Goal: Task Accomplishment & Management: Use online tool/utility

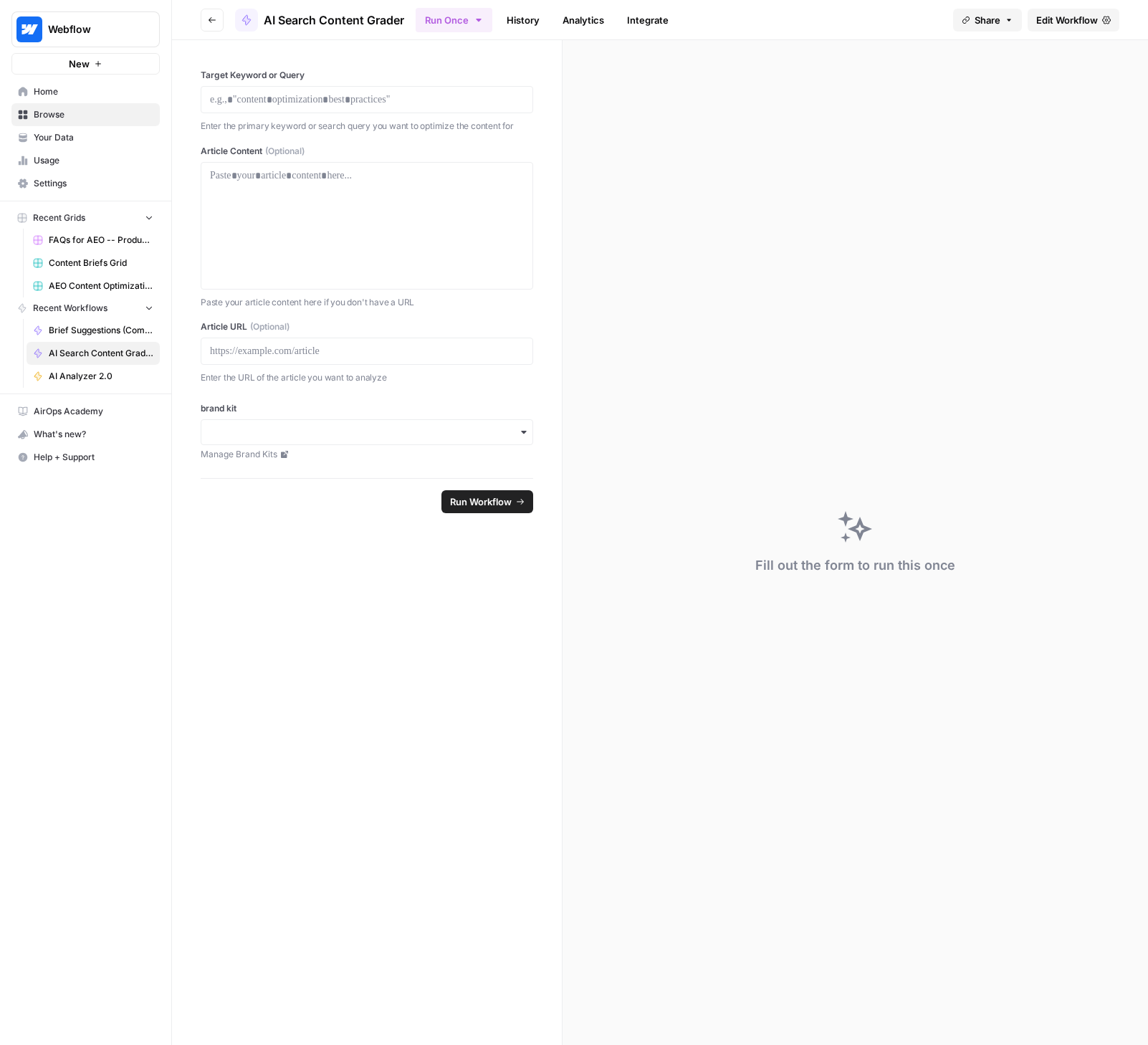
click at [526, 21] on link "History" at bounding box center [523, 20] width 50 height 23
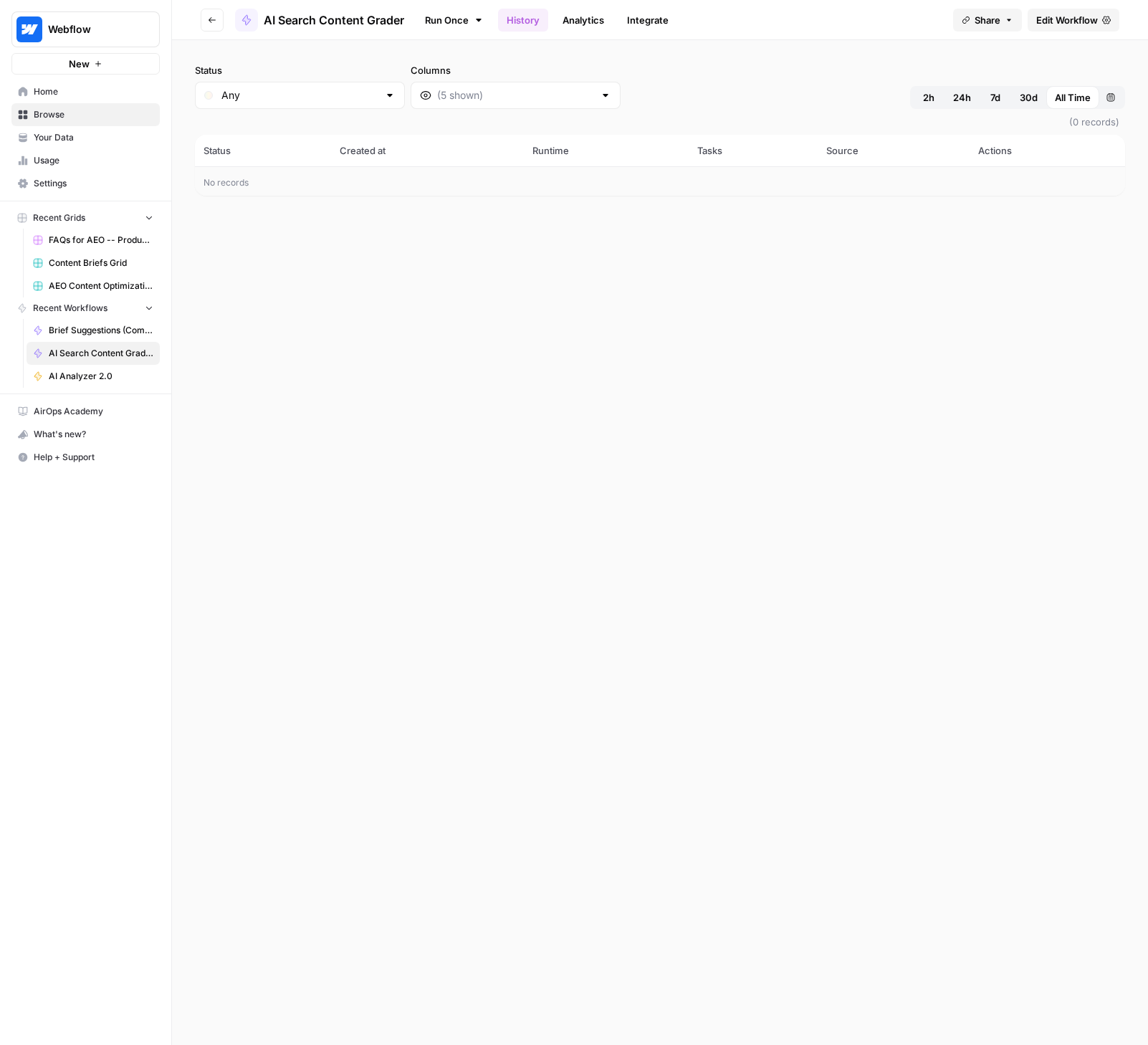
click at [457, 12] on link "Run Once" at bounding box center [454, 20] width 76 height 25
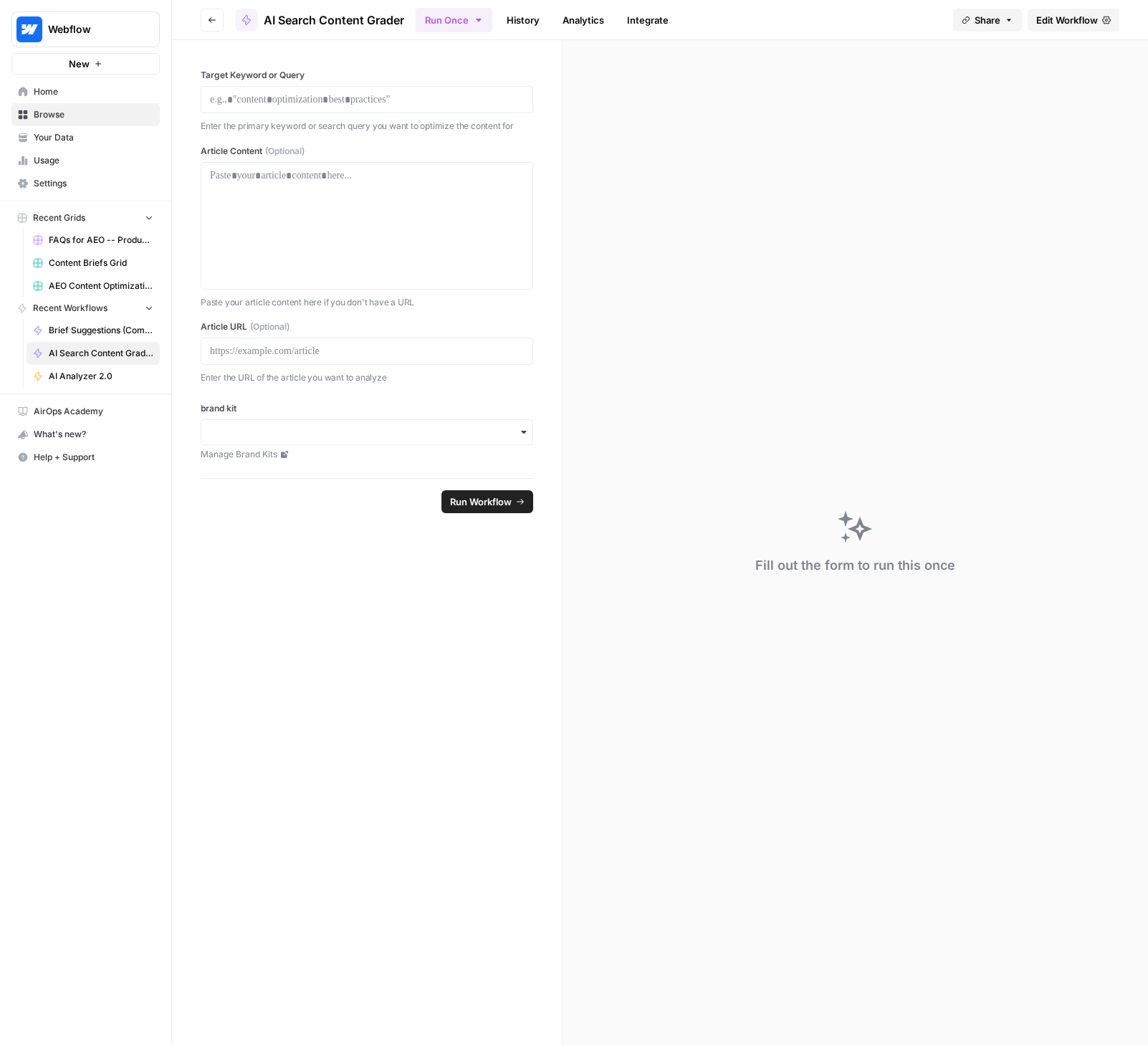
click at [218, 18] on button "Go back" at bounding box center [212, 20] width 23 height 23
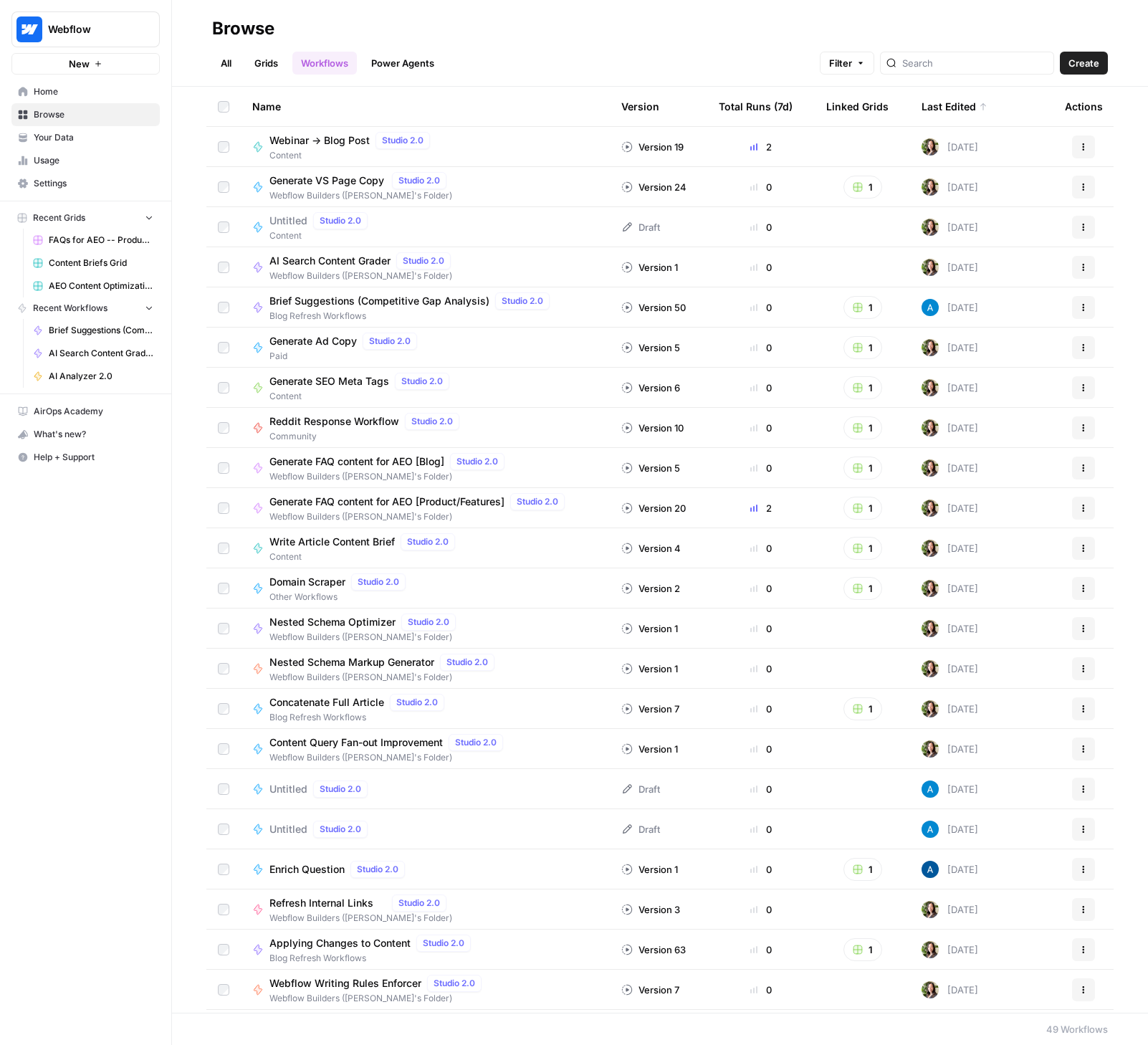
click at [357, 262] on span "AI Search Content Grader" at bounding box center [330, 261] width 121 height 14
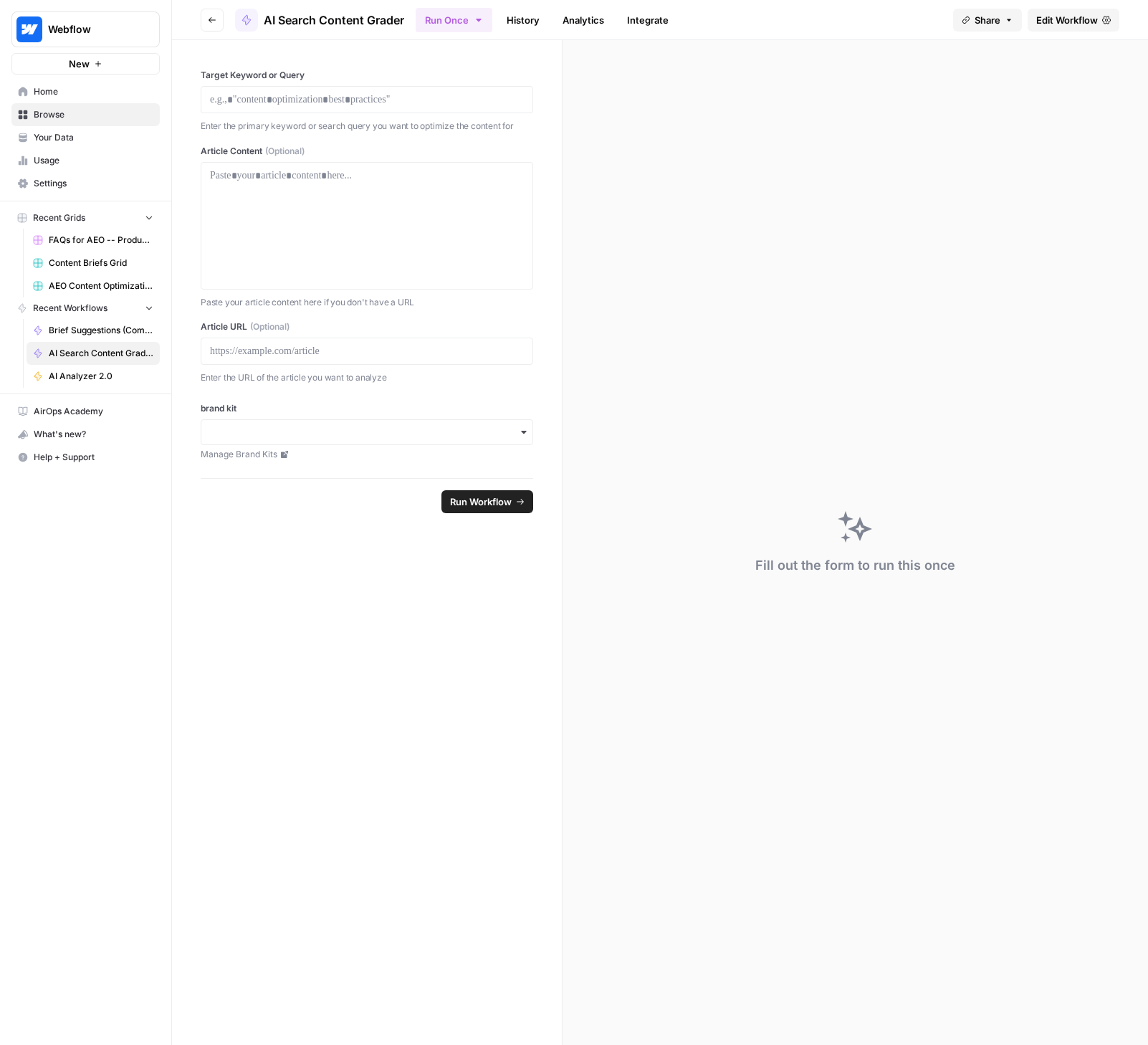
click at [1067, 22] on span "Edit Workflow" at bounding box center [1067, 20] width 61 height 14
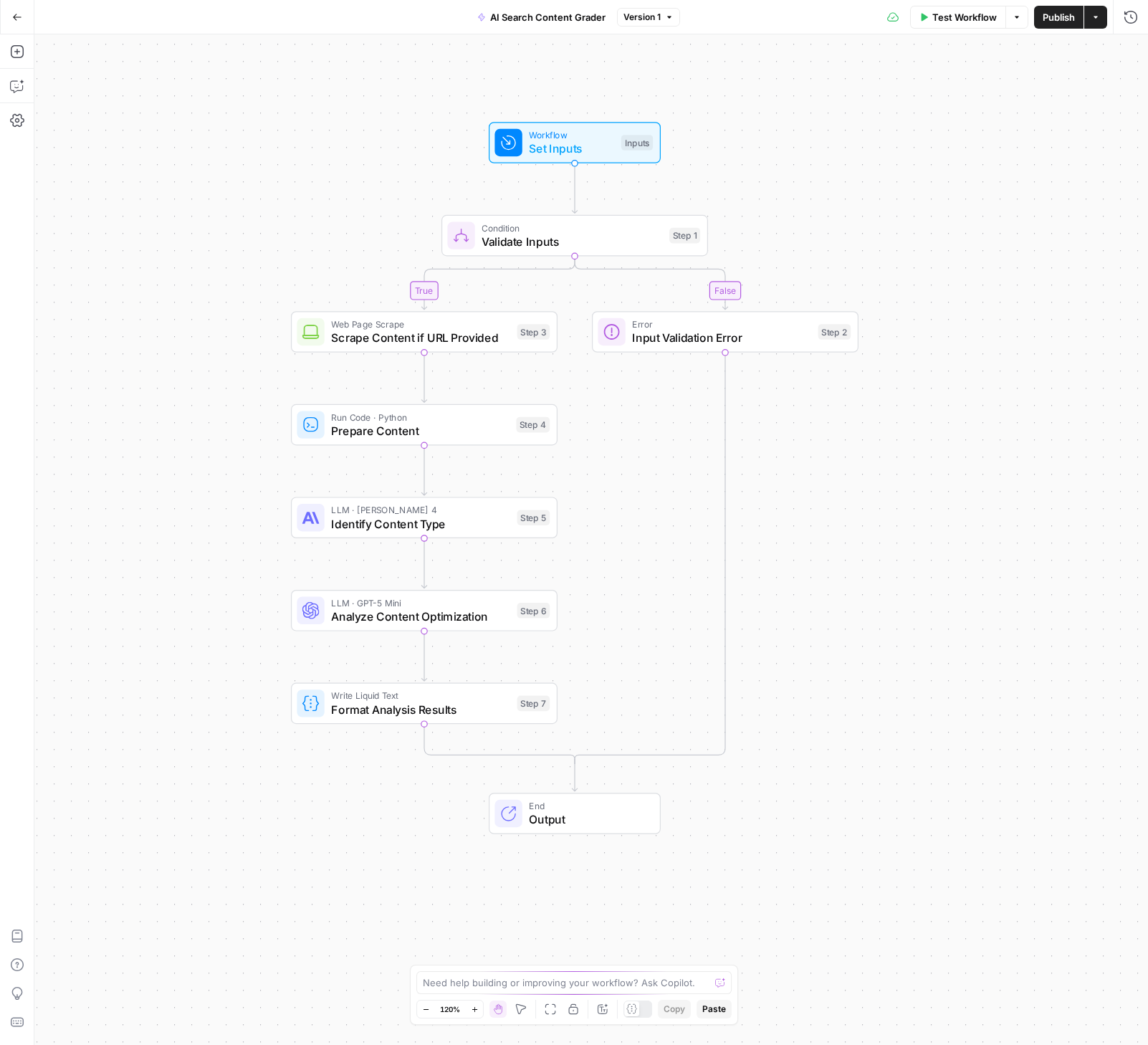
drag, startPoint x: 1002, startPoint y: 515, endPoint x: 980, endPoint y: 456, distance: 63.0
click at [985, 452] on div "true false Workflow Set Inputs Inputs Condition Validate Inputs Step 1 Web Page…" at bounding box center [591, 539] width 1114 height 1011
click at [1130, 20] on icon "button" at bounding box center [1131, 18] width 14 height 14
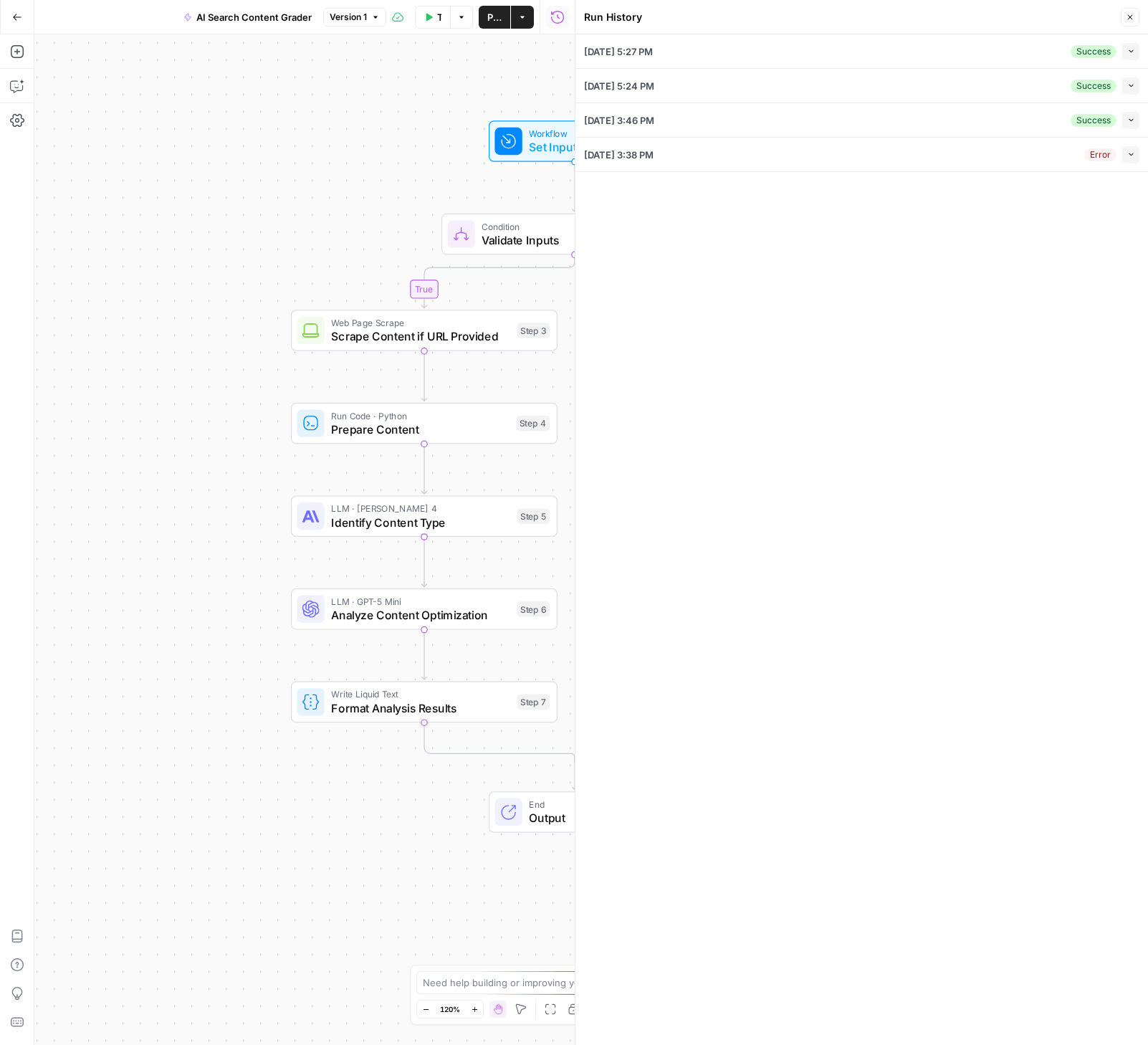
click at [782, 45] on div "[DATE] 5:27 PM Success Collapse" at bounding box center [862, 51] width 556 height 33
click at [1128, 47] on icon "button" at bounding box center [1131, 51] width 8 height 8
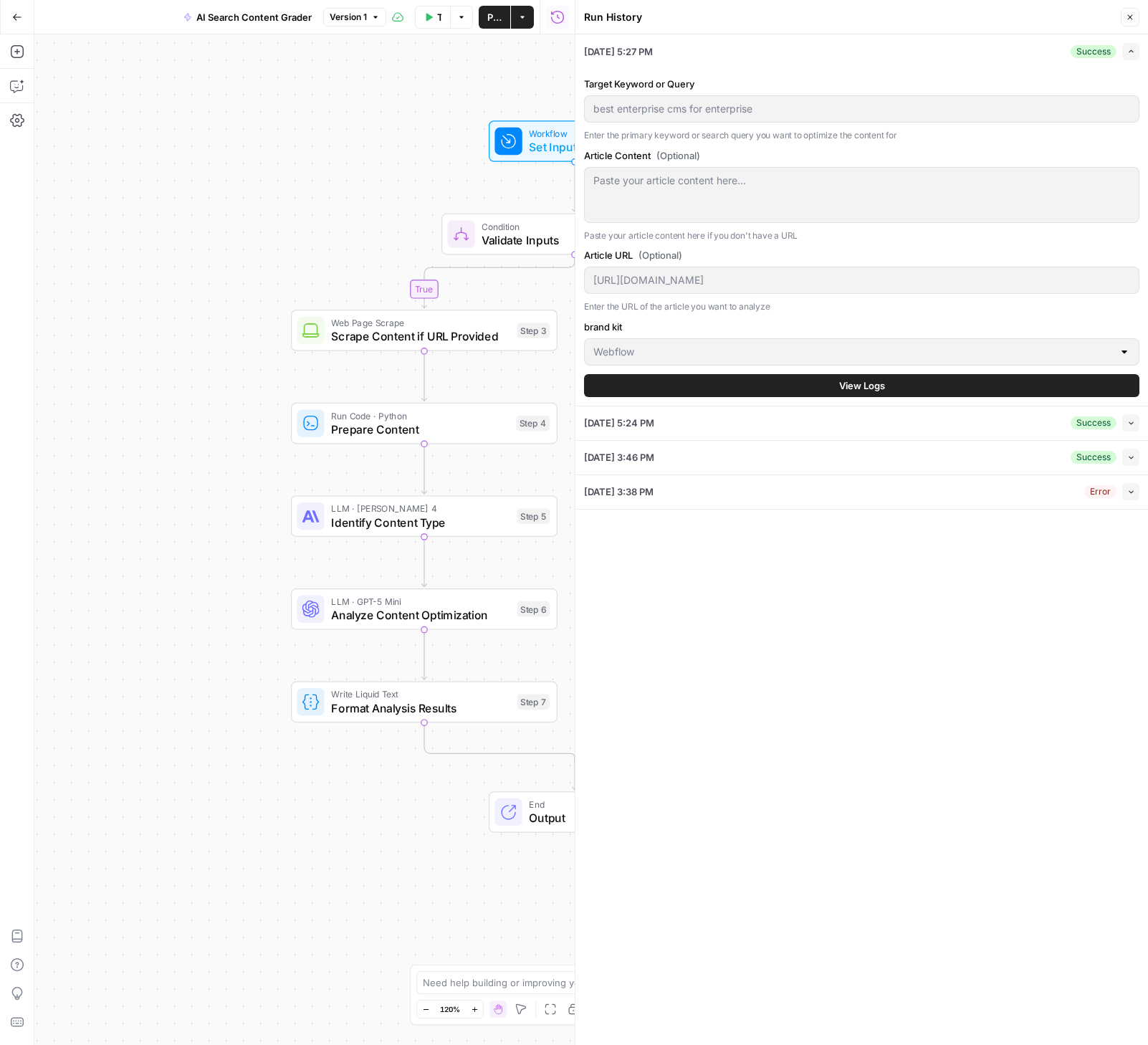
click at [815, 382] on button "View Logs" at bounding box center [862, 386] width 556 height 23
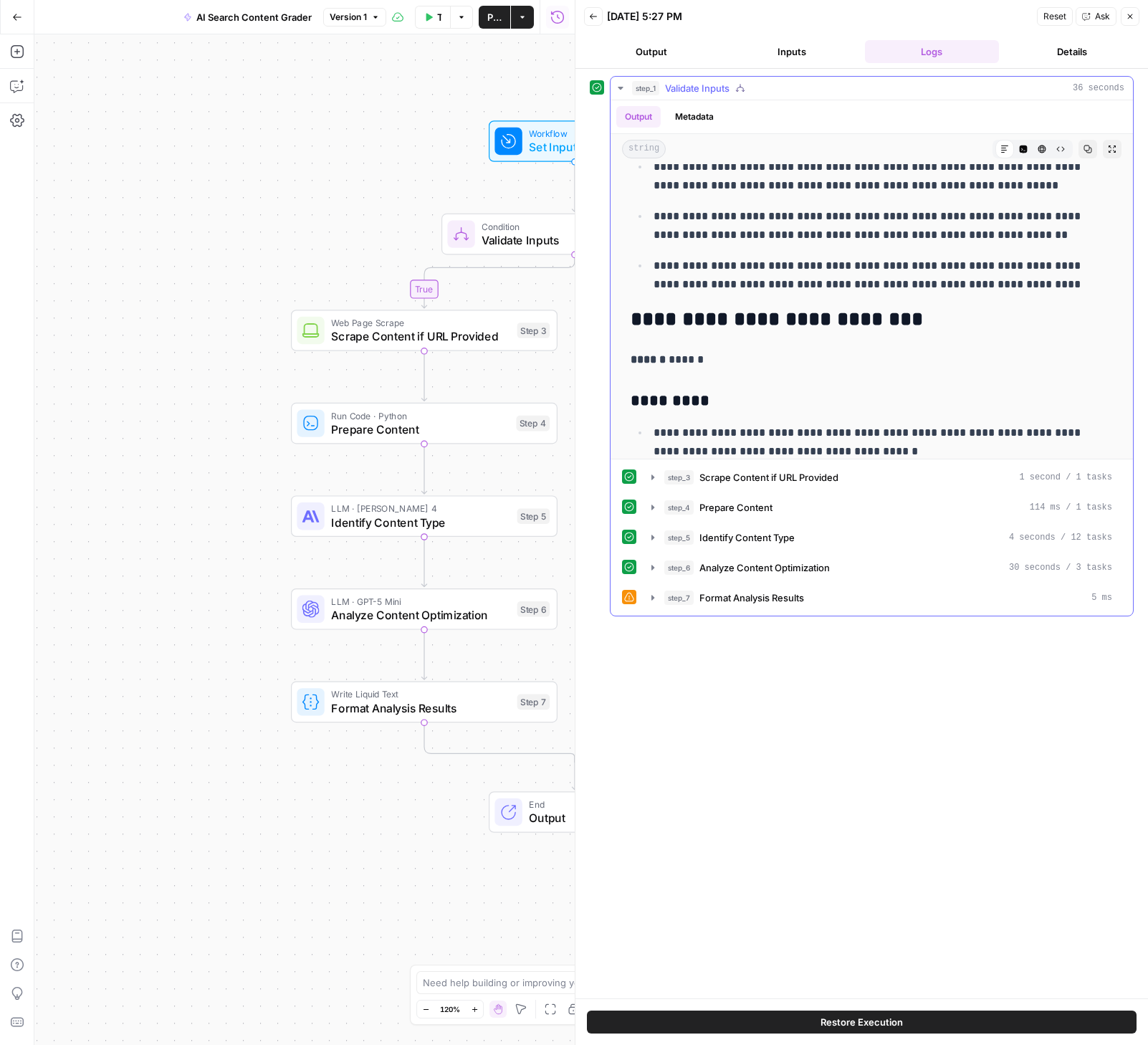
scroll to position [4830, 0]
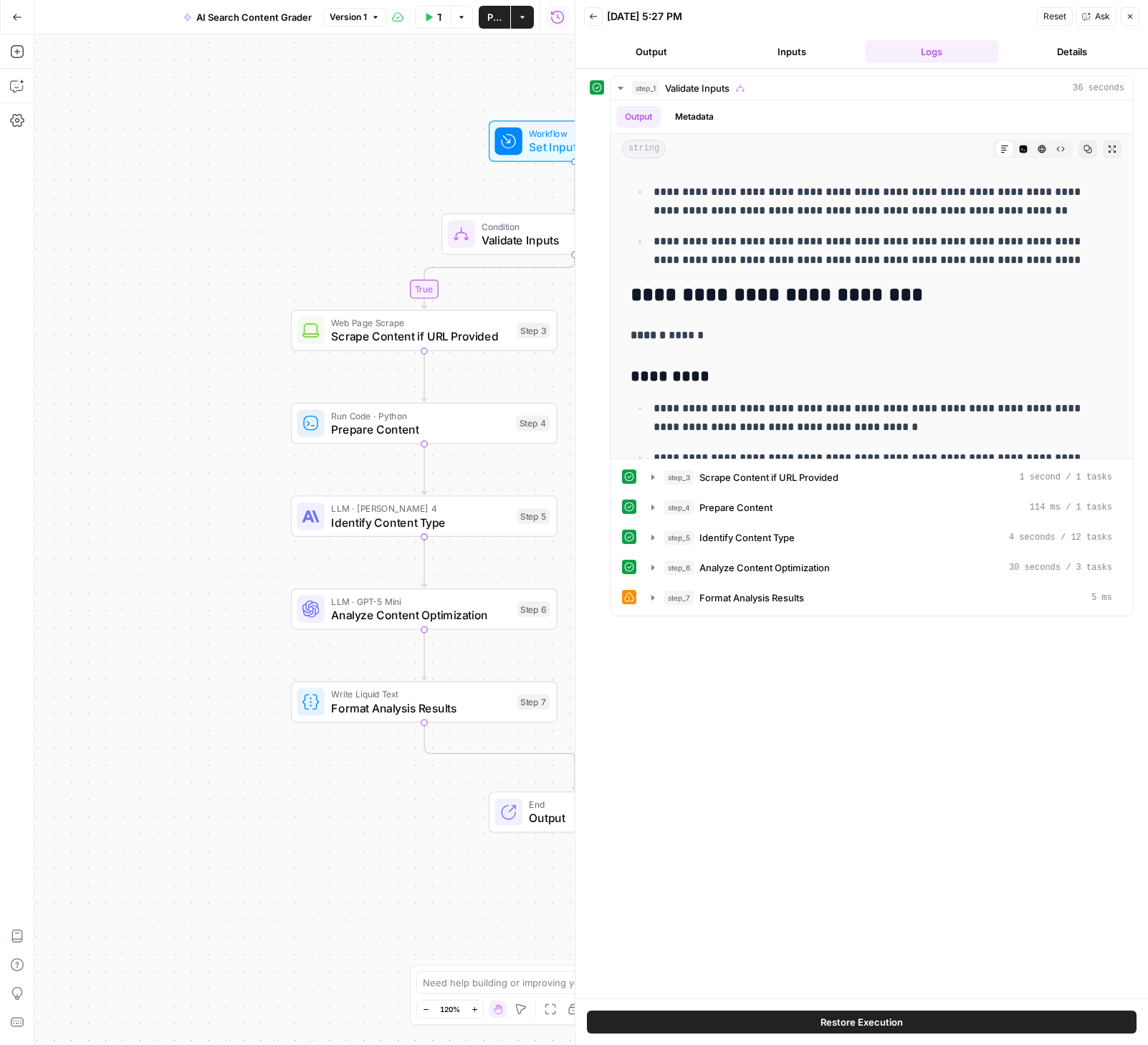
click at [25, 20] on button "Go Back" at bounding box center [17, 17] width 25 height 25
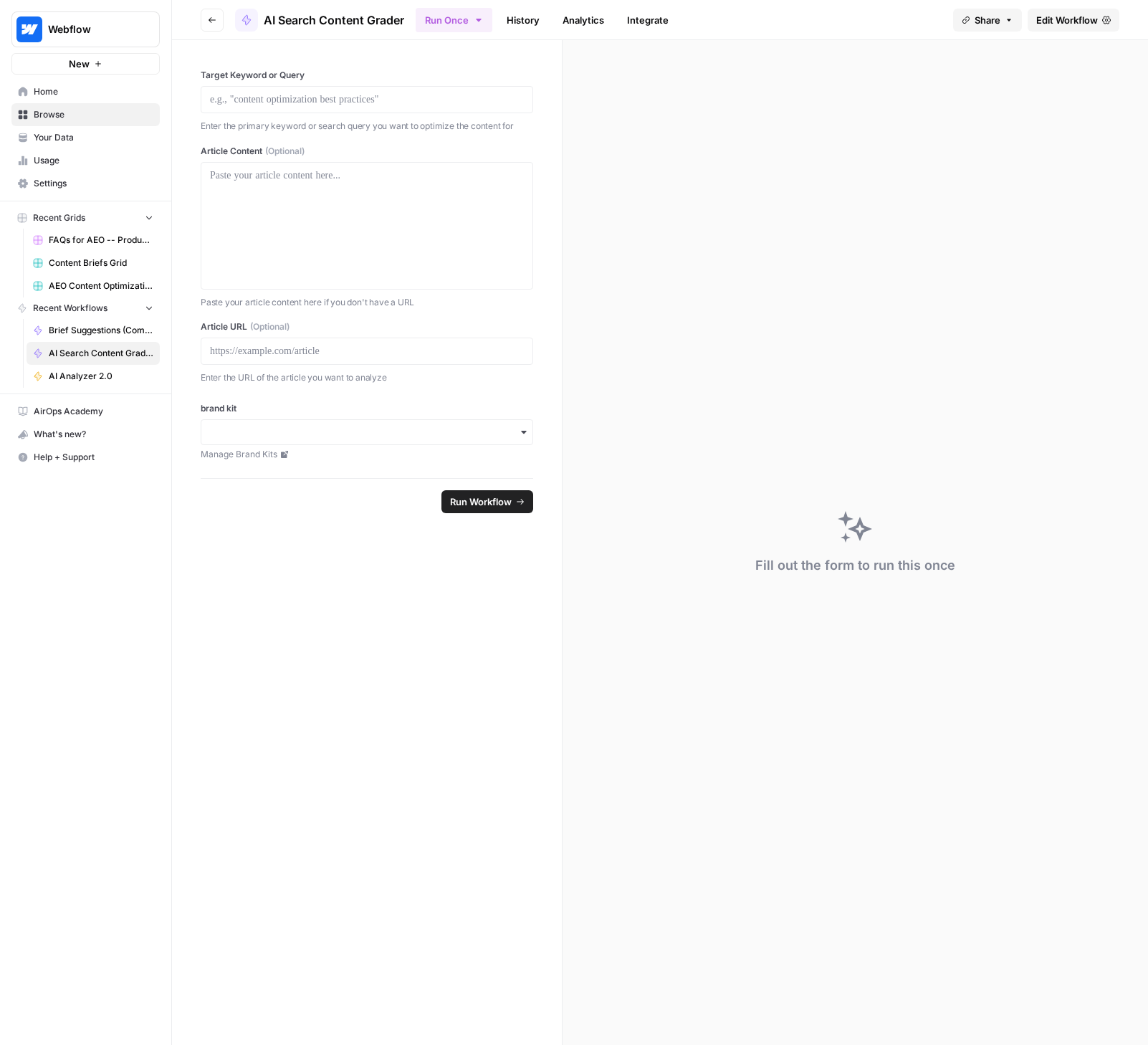
click at [212, 13] on button "Go back" at bounding box center [212, 20] width 23 height 23
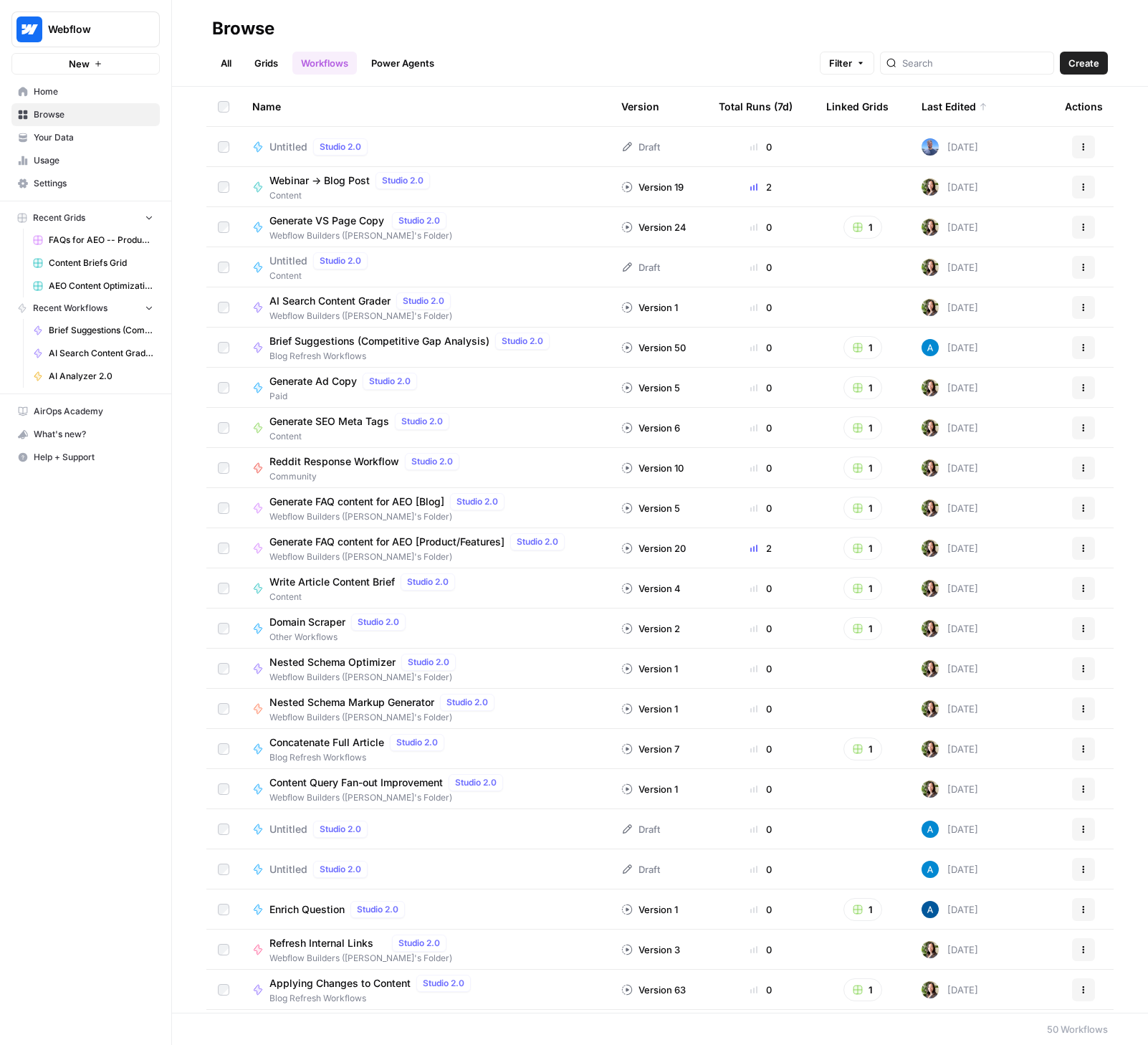
click at [65, 135] on span "Your Data" at bounding box center [93, 138] width 119 height 13
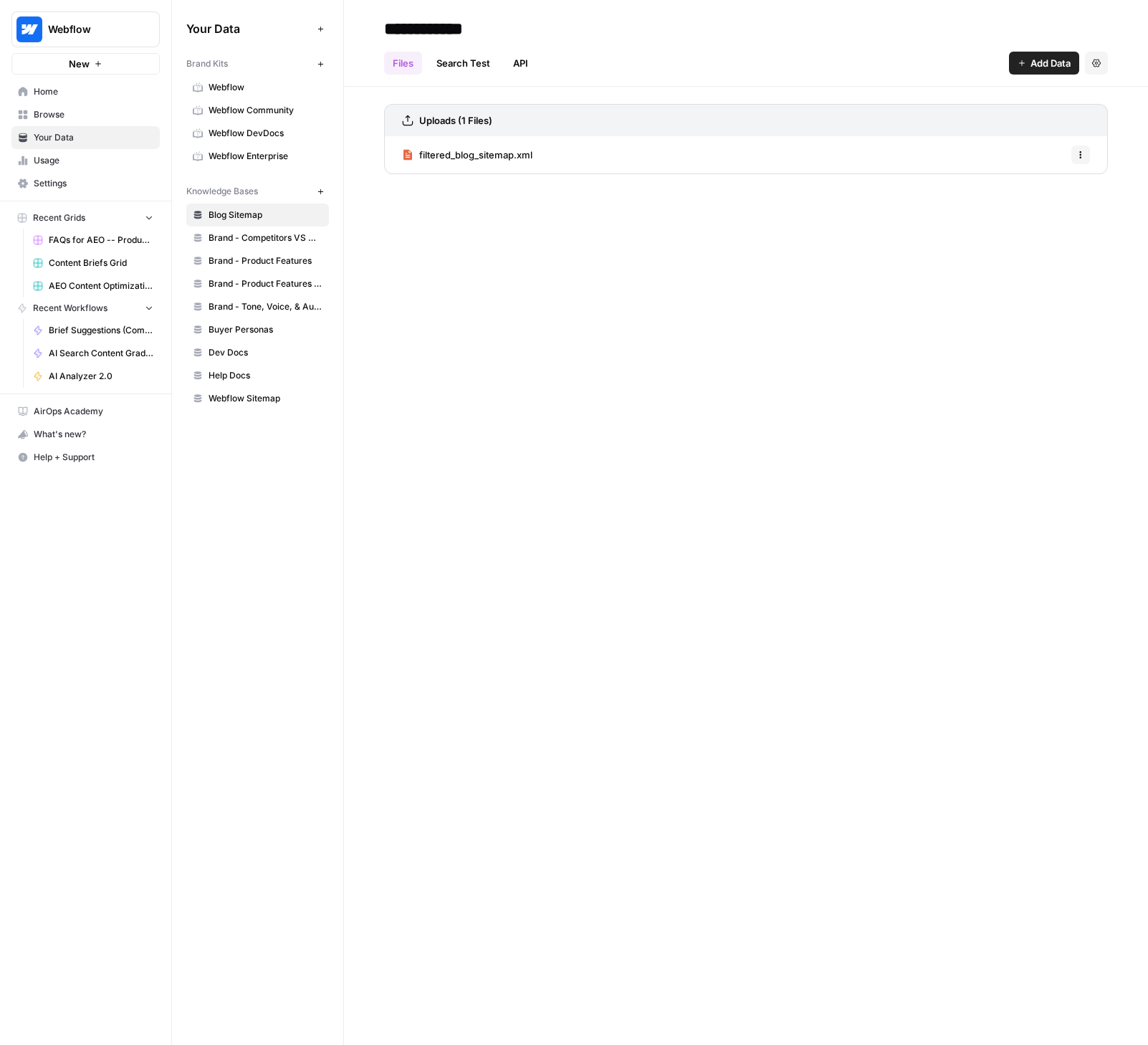
click at [80, 119] on span "Browse" at bounding box center [93, 115] width 119 height 13
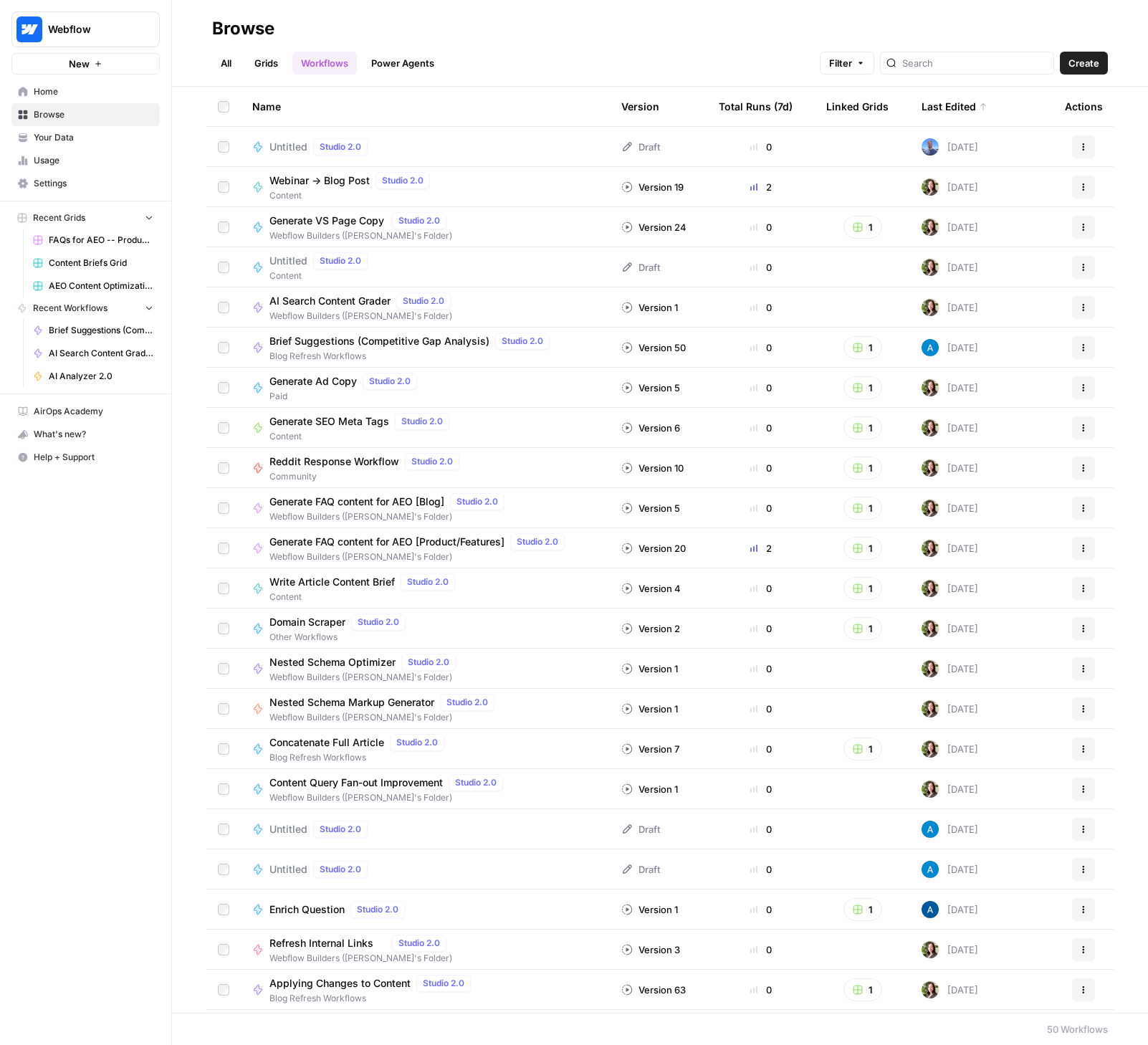
click at [220, 61] on link "All" at bounding box center [225, 63] width 28 height 23
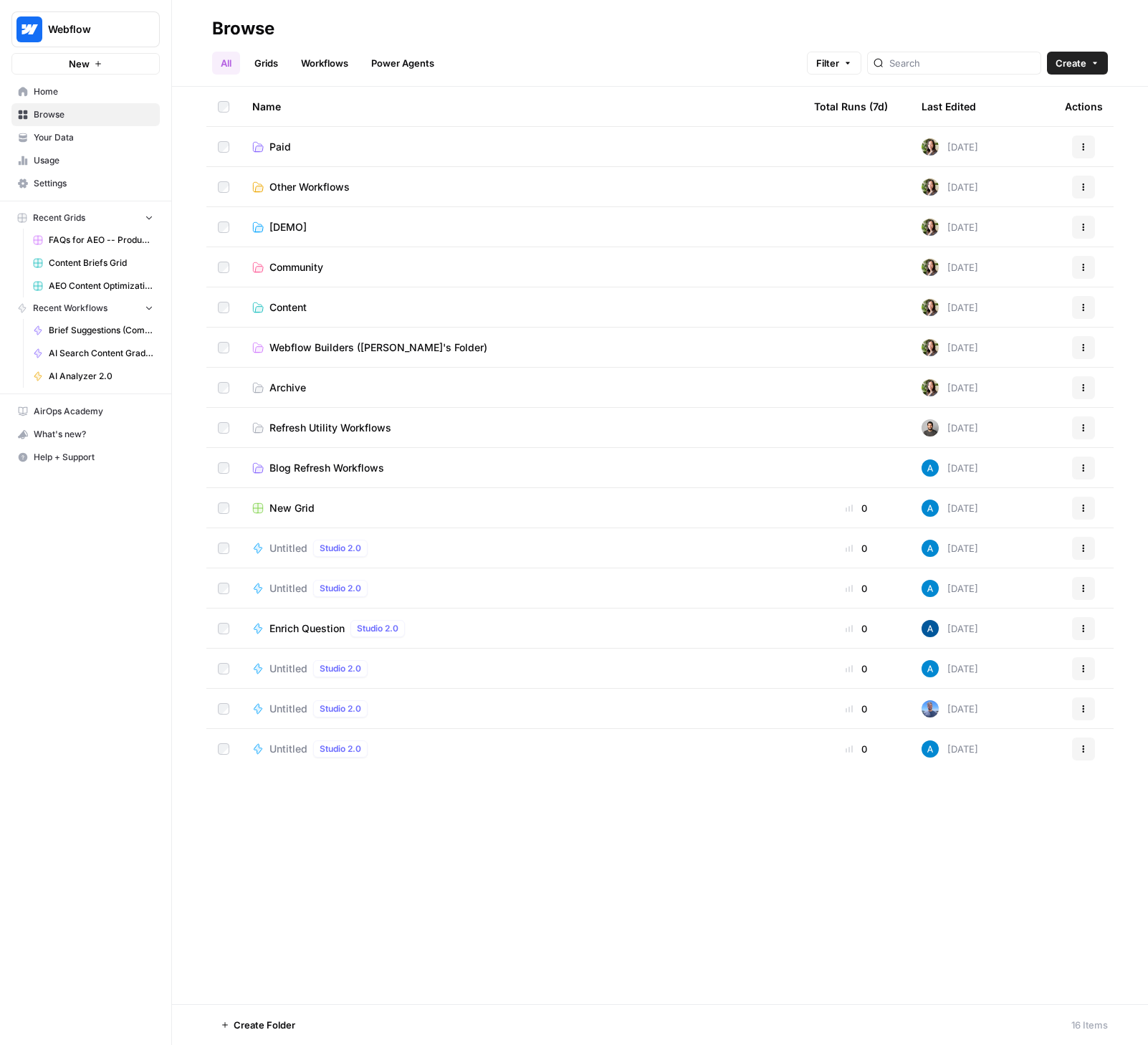
click at [304, 315] on td "Content" at bounding box center [521, 307] width 562 height 40
click at [287, 353] on span "Webflow Builders ([PERSON_NAME]'s Folder)" at bounding box center [378, 348] width 218 height 14
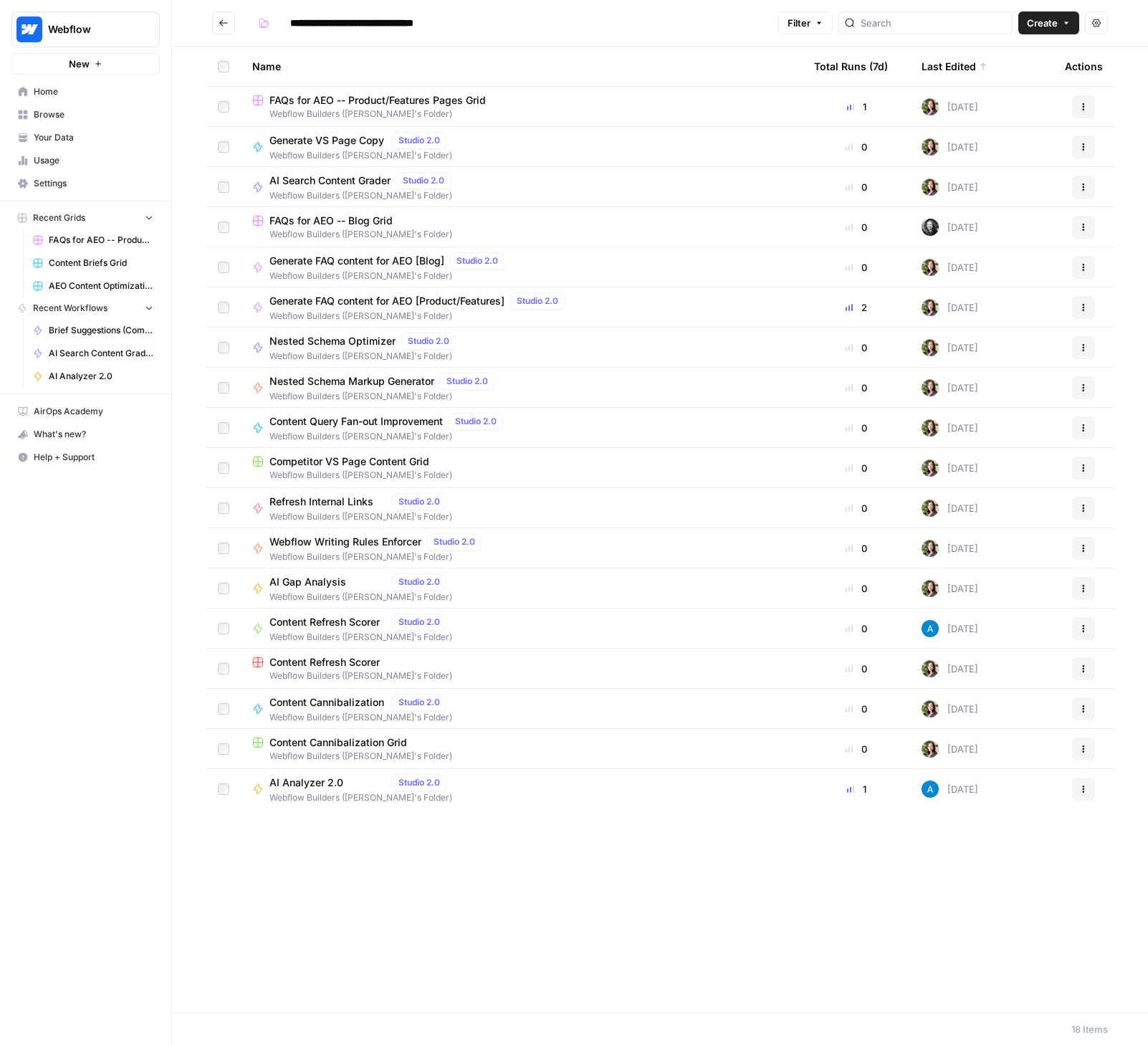
click at [232, 25] on button "Go back" at bounding box center [223, 22] width 23 height 23
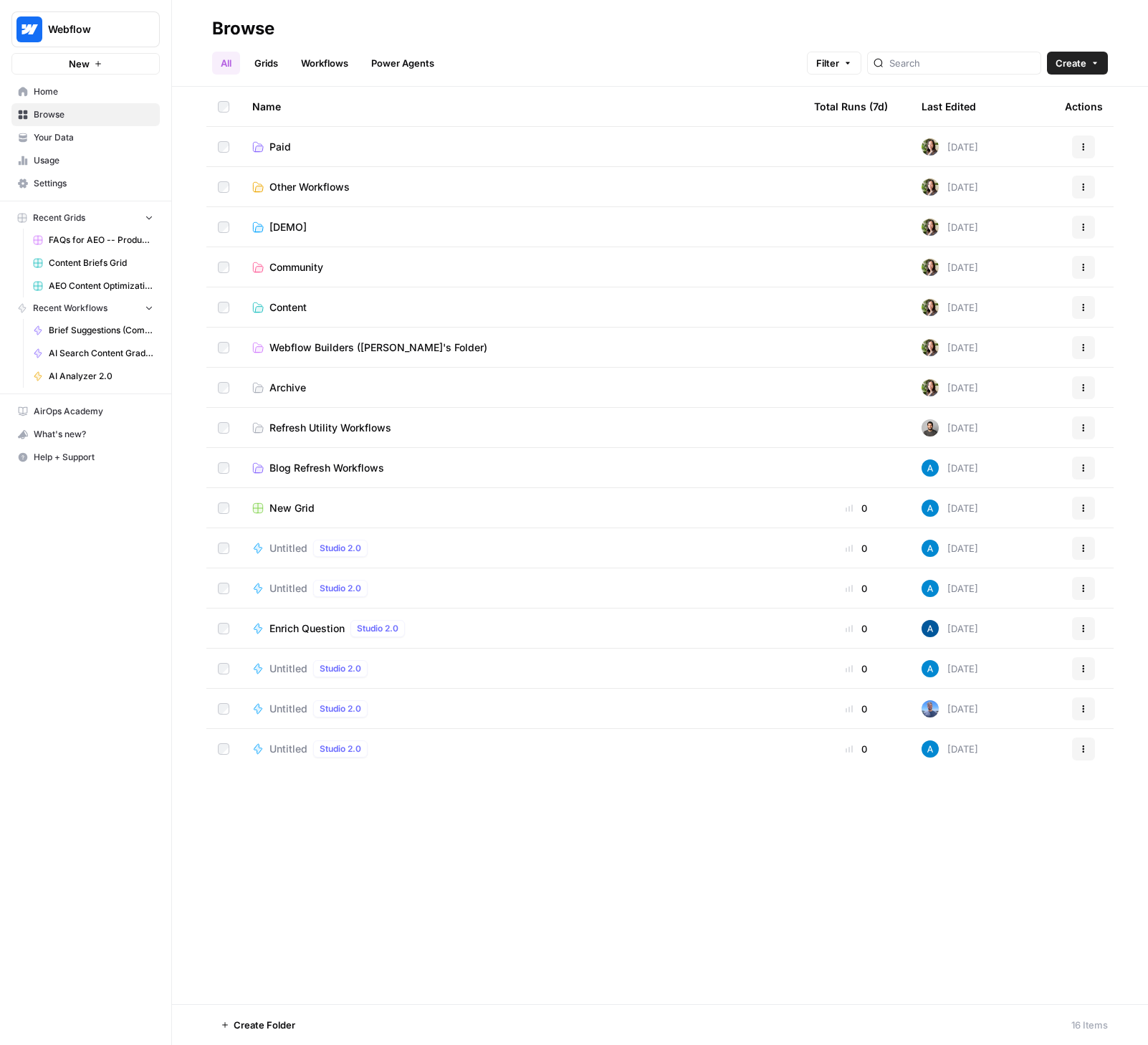
click at [283, 305] on span "Content" at bounding box center [287, 307] width 37 height 14
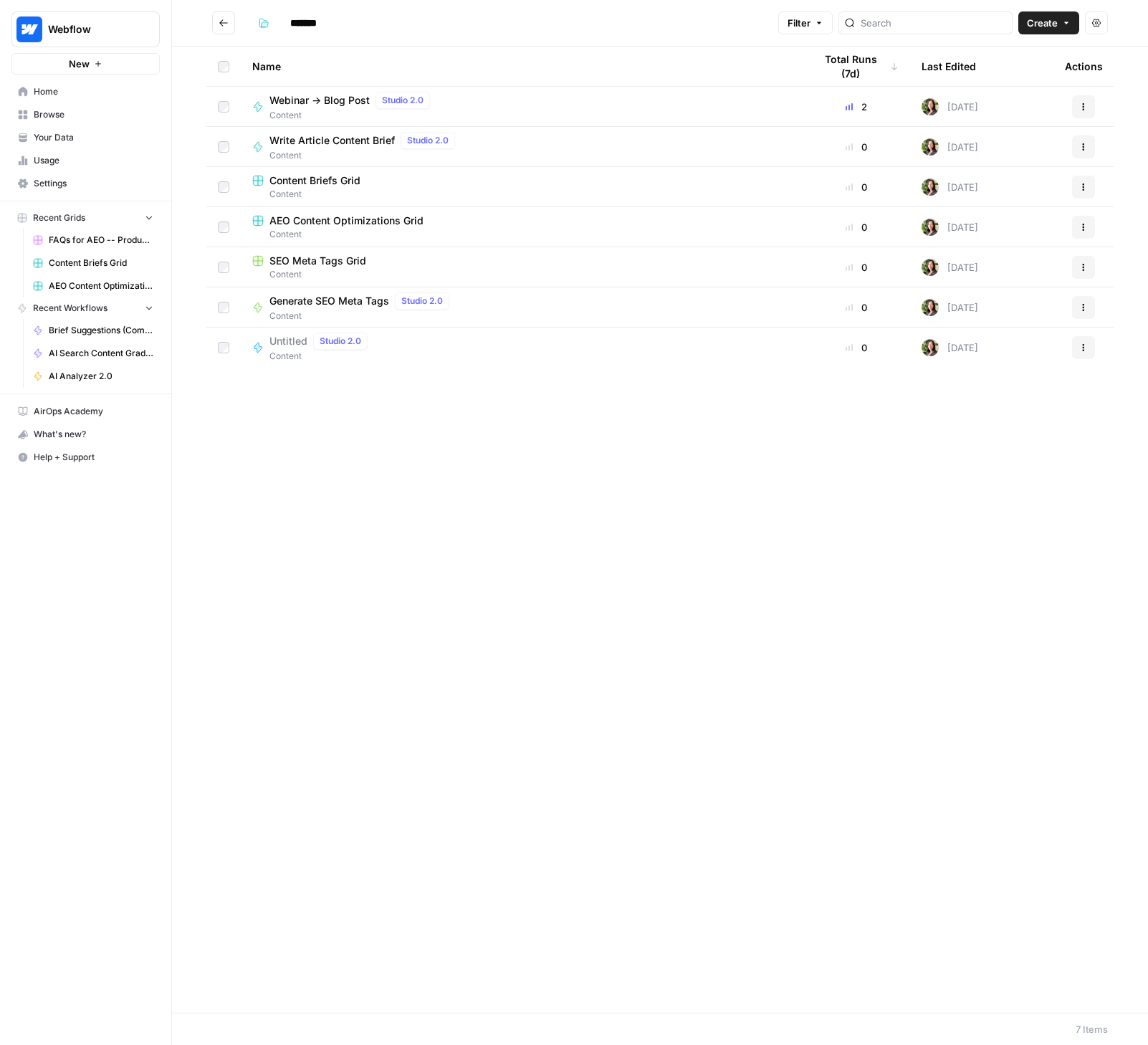
click at [340, 217] on span "AEO Content Optimizations Grid" at bounding box center [346, 221] width 154 height 14
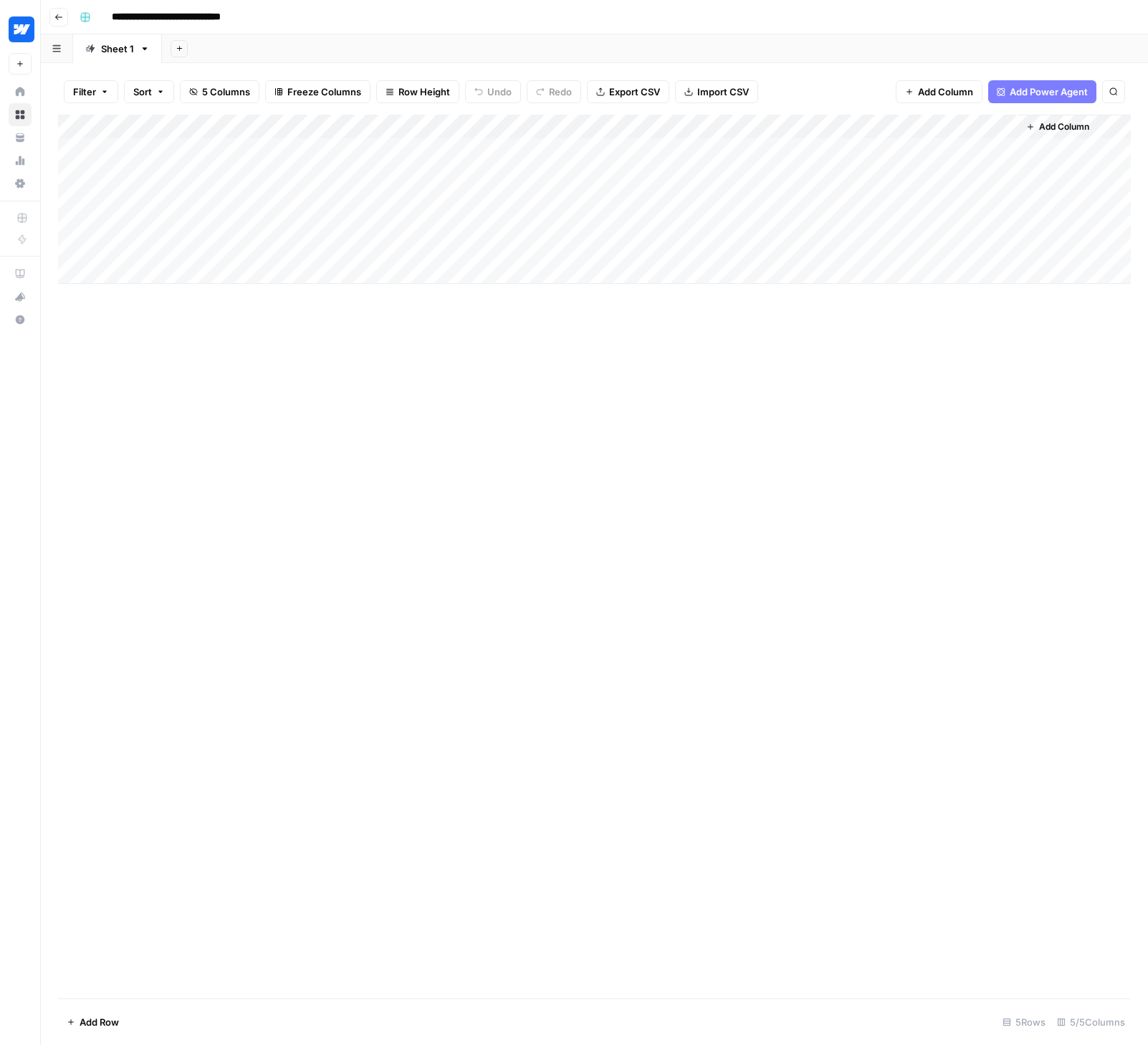
click at [54, 20] on icon "button" at bounding box center [58, 17] width 9 height 9
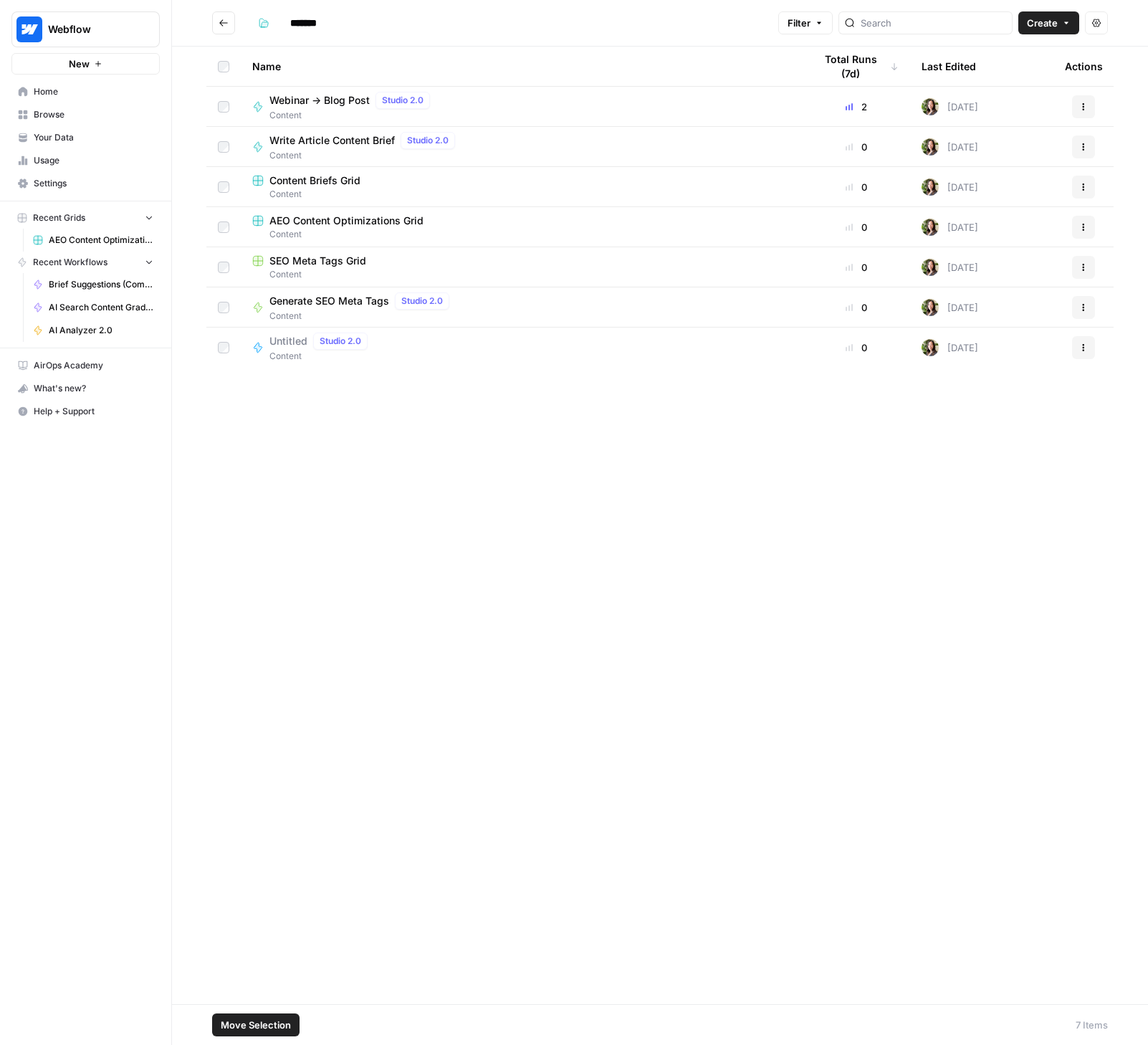
click at [269, 1031] on span "Move Selection" at bounding box center [256, 1025] width 70 height 14
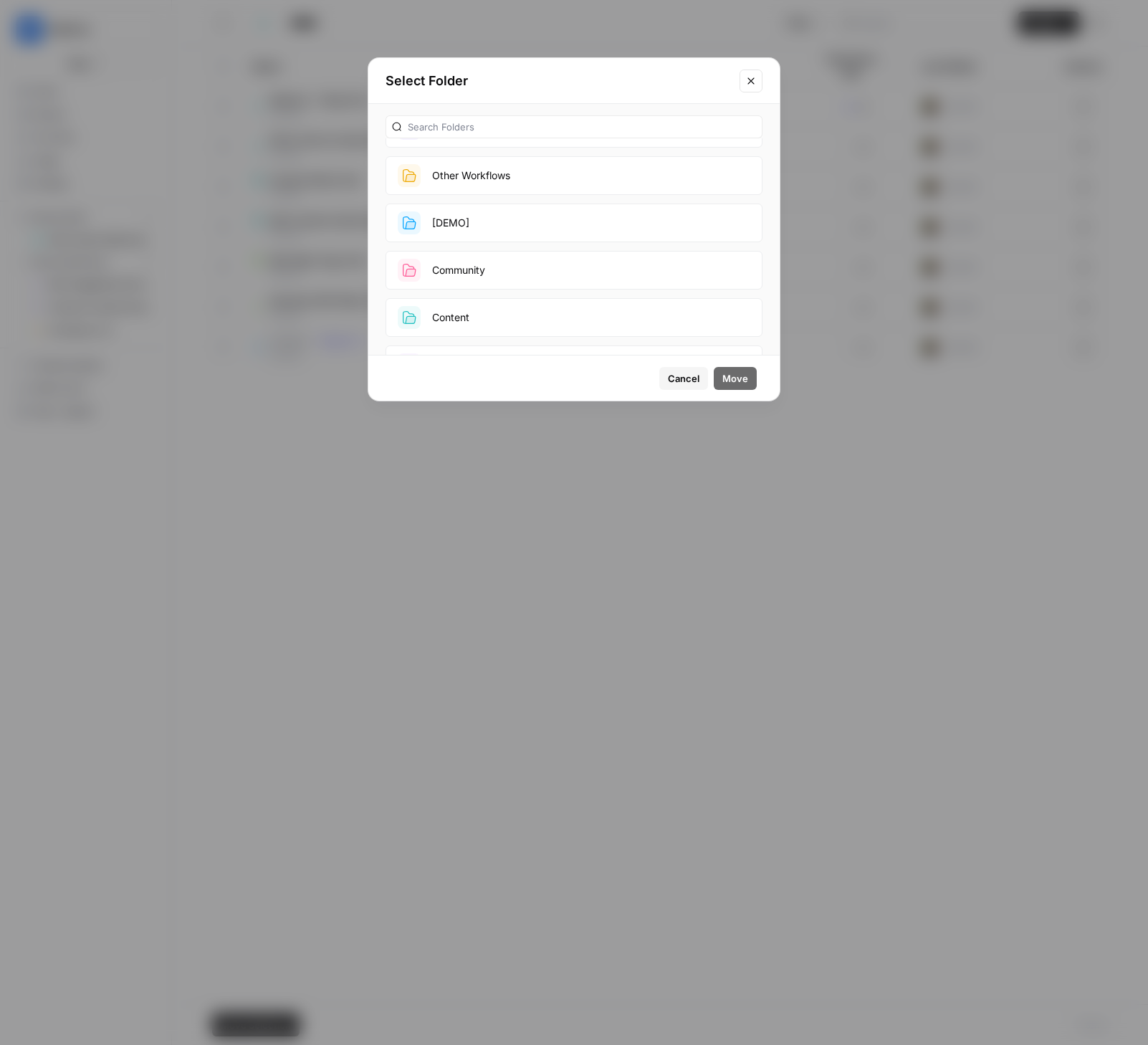
scroll to position [163, 0]
click at [518, 293] on button "Webflow Builders ([PERSON_NAME]'s Folder)" at bounding box center [574, 287] width 377 height 39
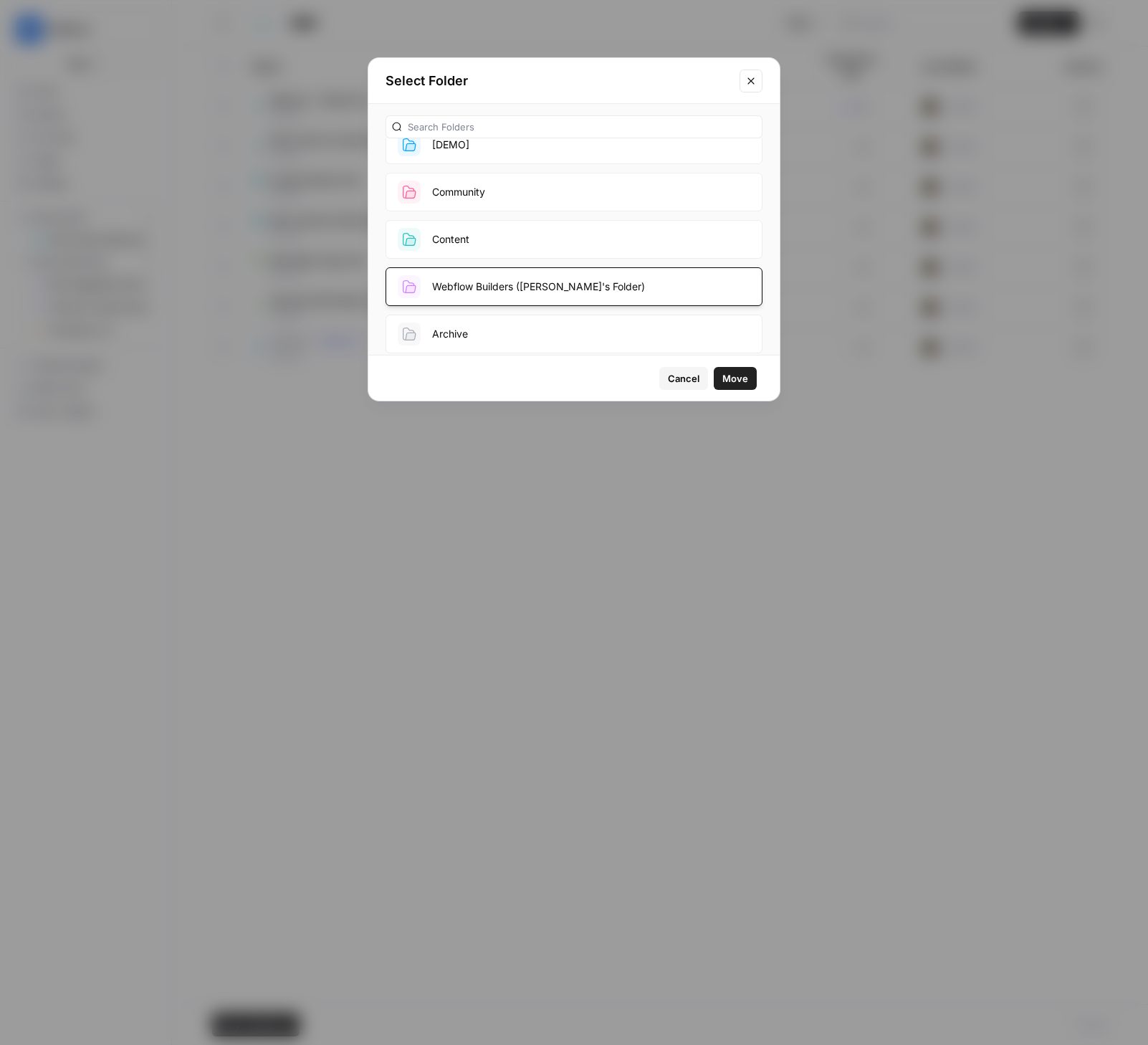
click at [744, 373] on span "Move" at bounding box center [735, 378] width 25 height 14
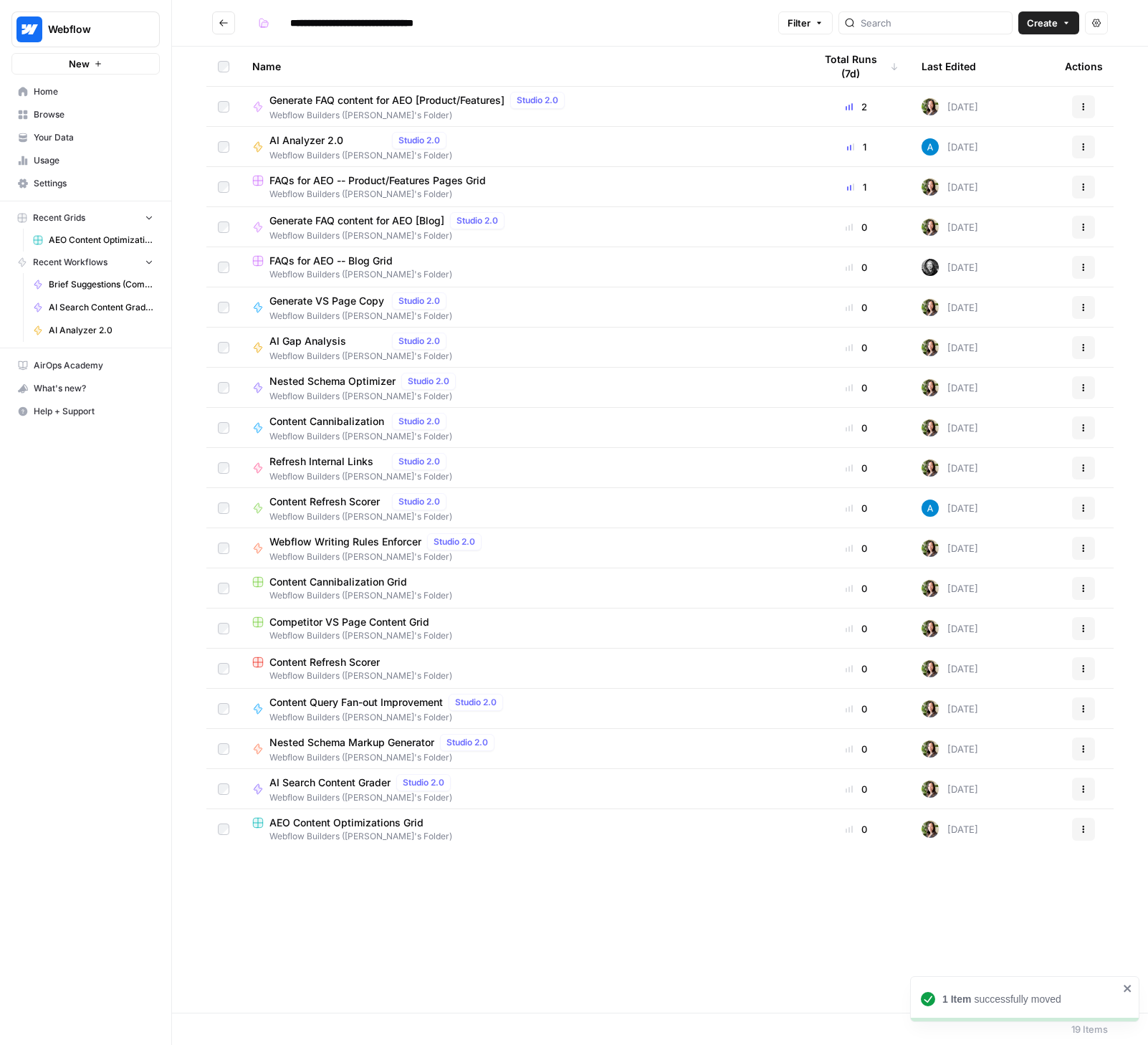
click at [222, 22] on icon "Go back" at bounding box center [224, 23] width 10 height 10
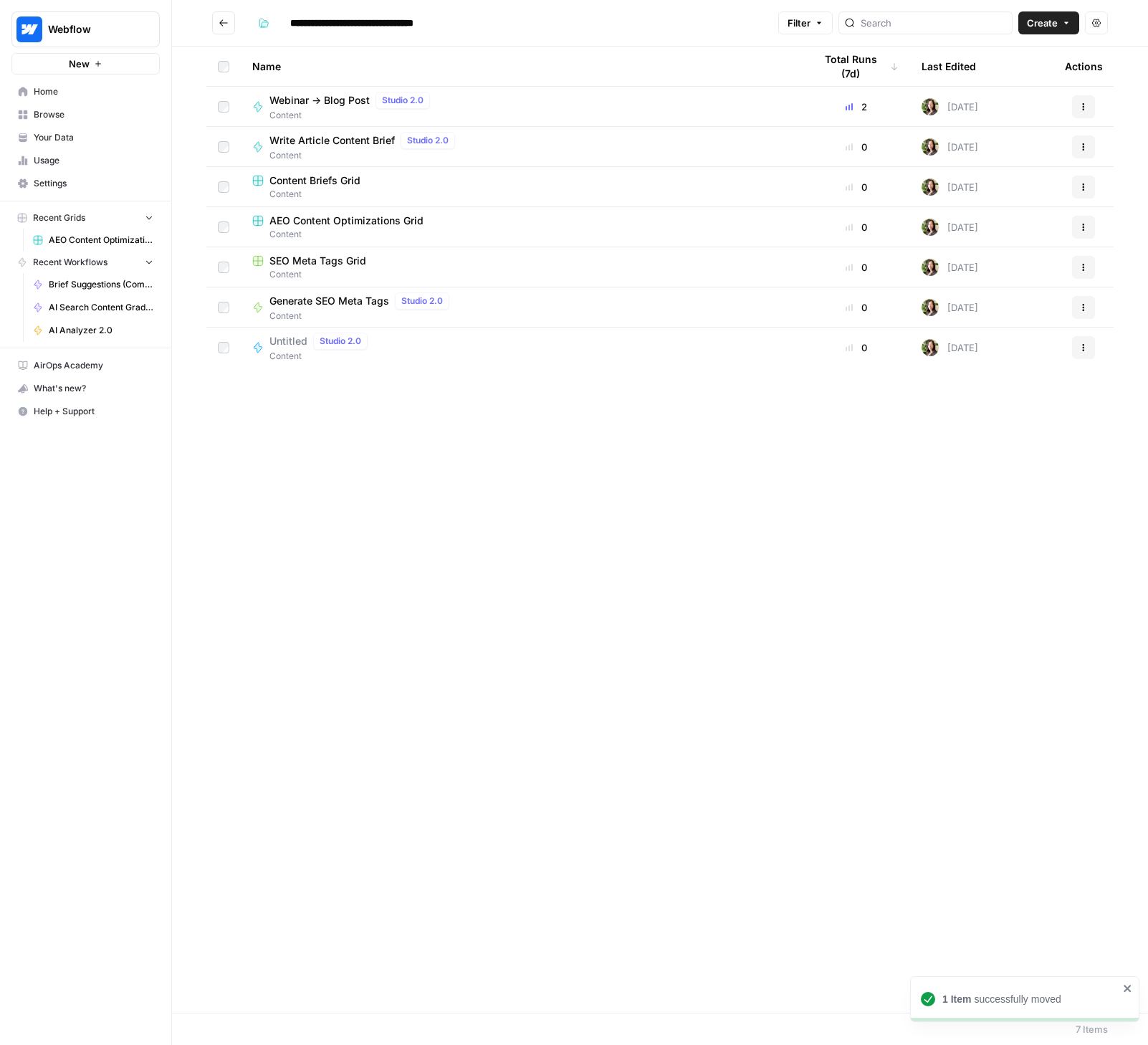
type input "*******"
click at [53, 118] on span "Browse" at bounding box center [93, 115] width 119 height 13
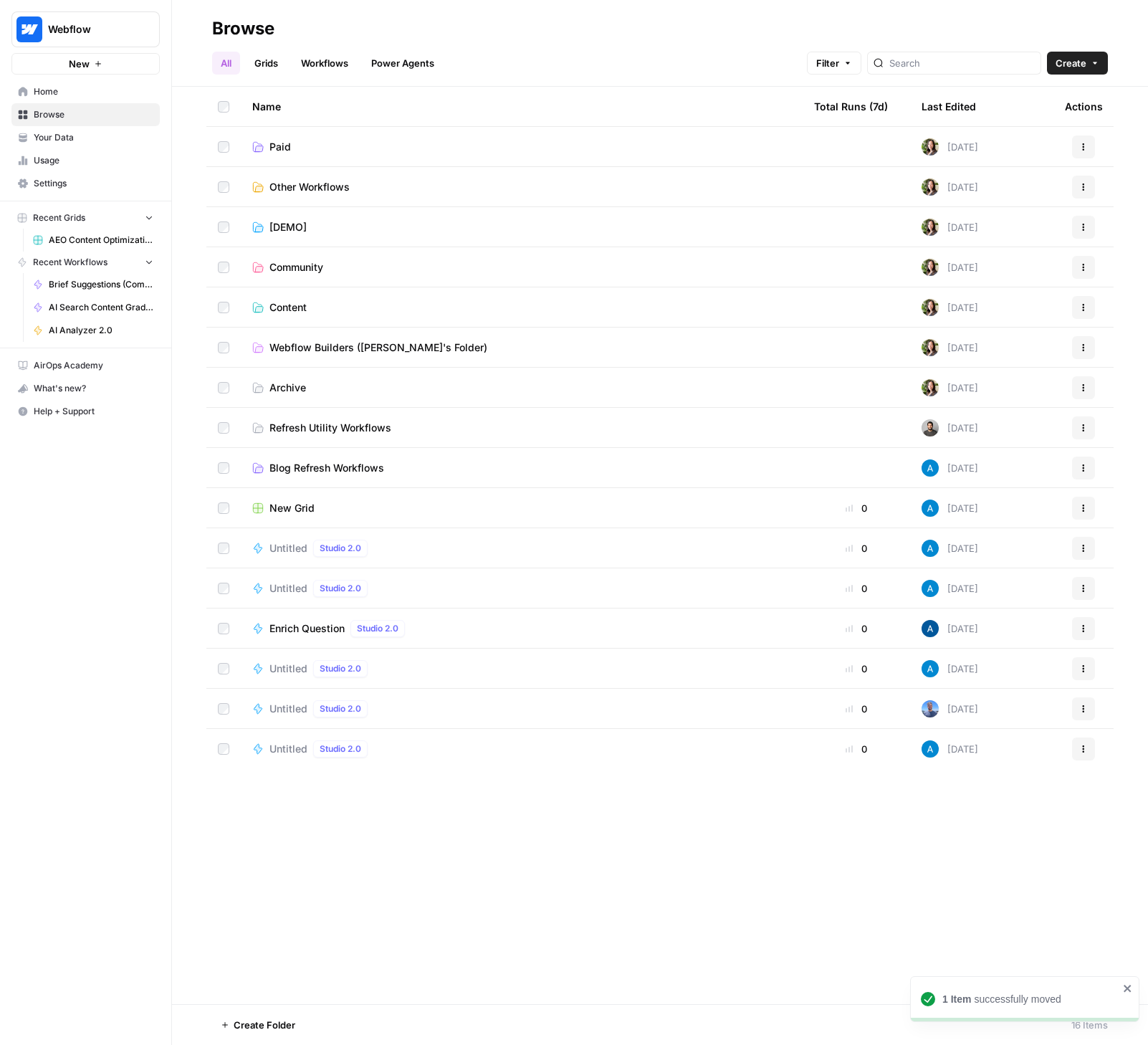
click at [285, 304] on span "Content" at bounding box center [287, 307] width 37 height 14
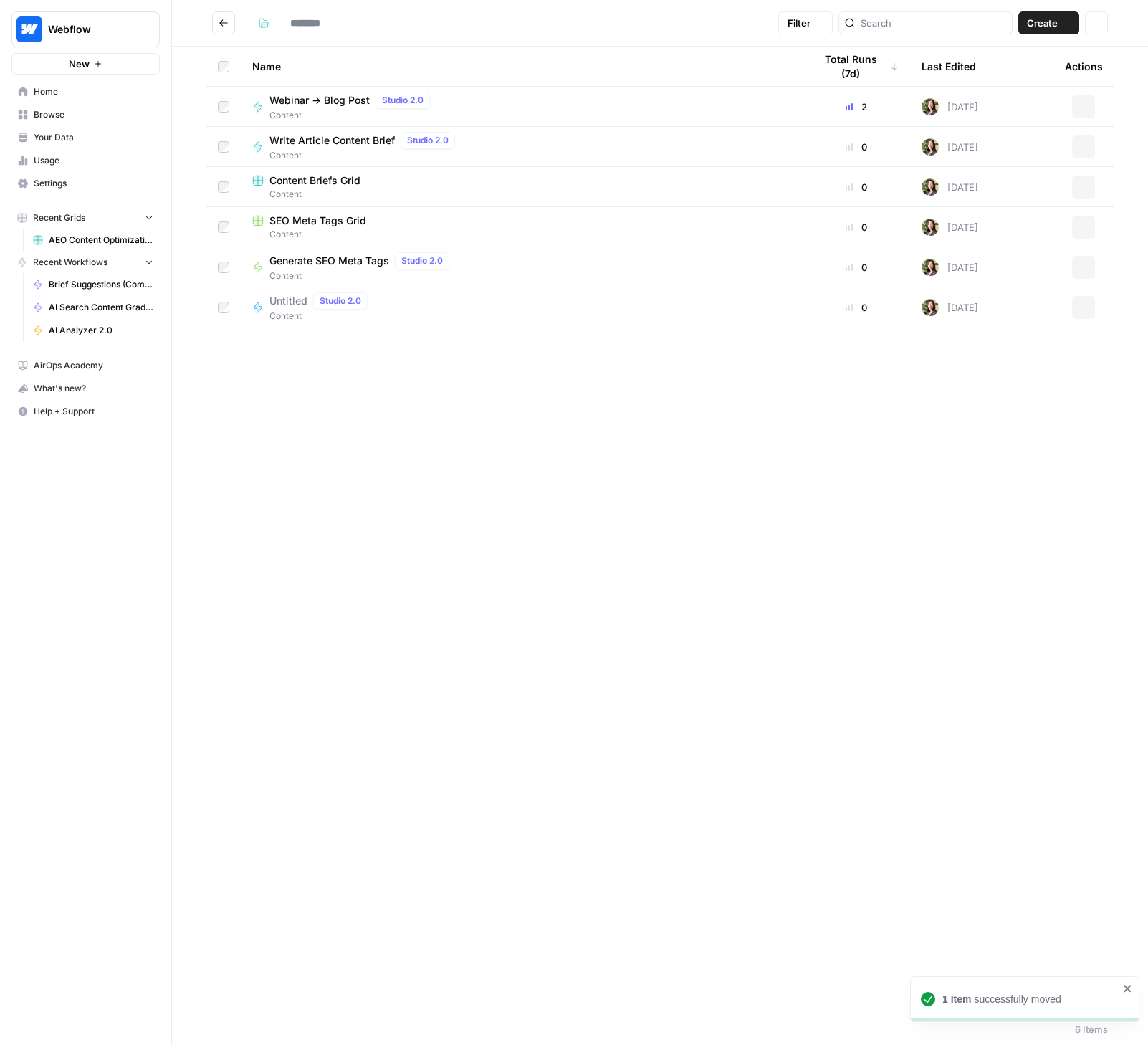
type input "*******"
click at [1083, 307] on icon "button" at bounding box center [1084, 307] width 2 height 2
click at [1026, 340] on span "Edit in Studio" at bounding box center [1020, 341] width 115 height 14
type input "*******"
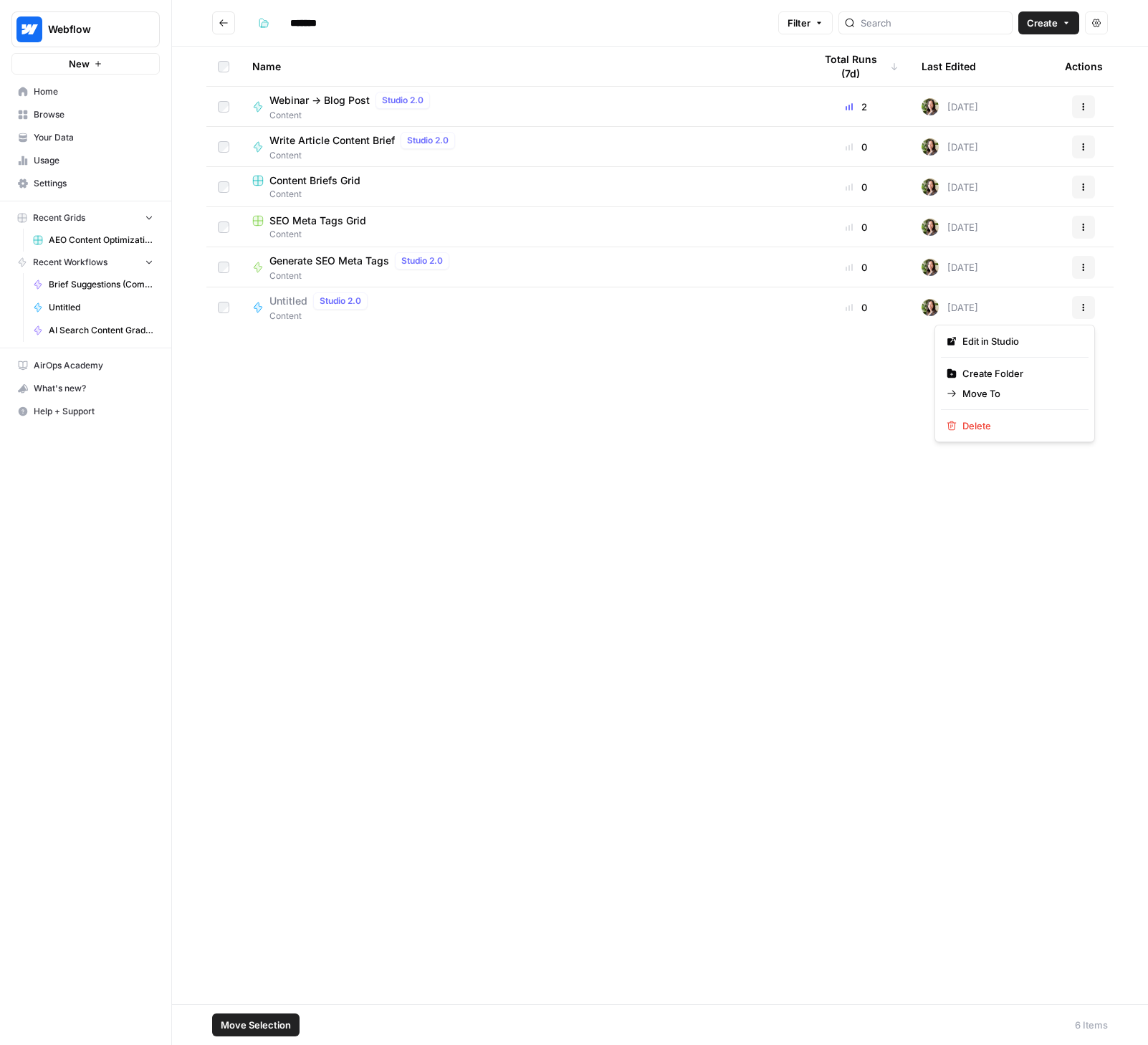
click at [1083, 305] on icon "button" at bounding box center [1084, 307] width 9 height 9
click at [982, 428] on span "Delete" at bounding box center [1020, 426] width 115 height 14
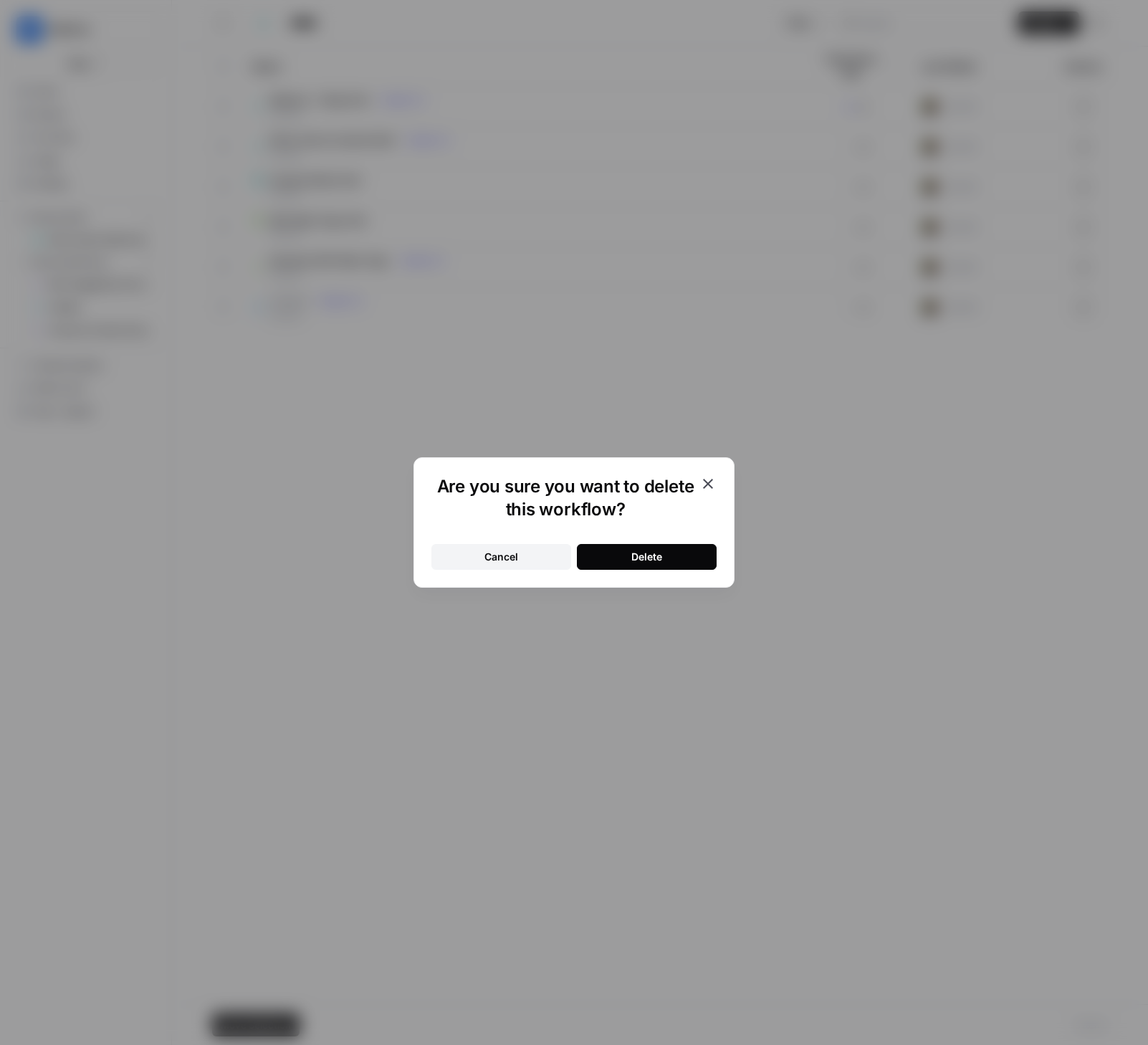
click at [599, 557] on button "Delete" at bounding box center [647, 557] width 140 height 25
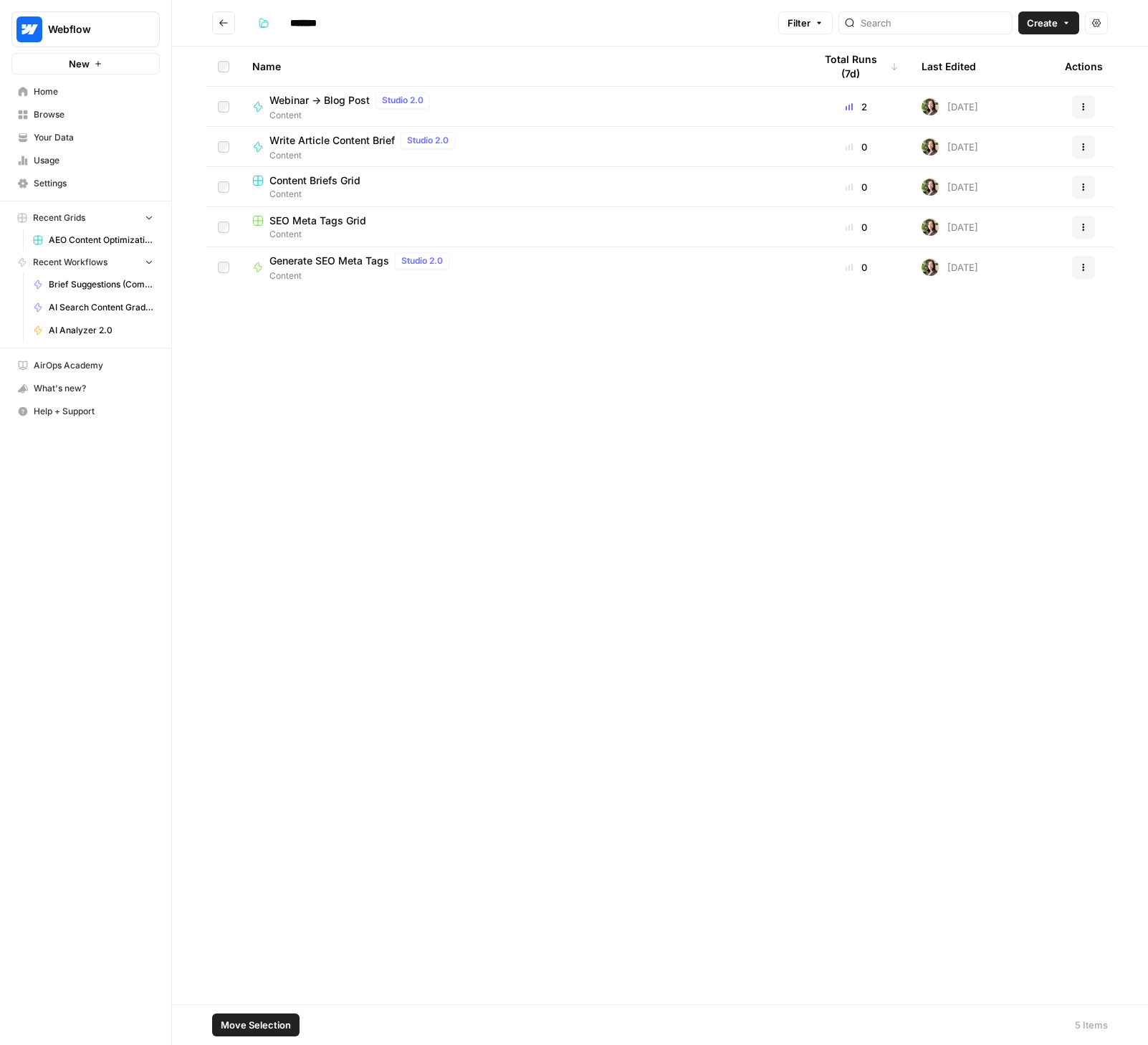
click at [231, 24] on button "Go back" at bounding box center [223, 22] width 23 height 23
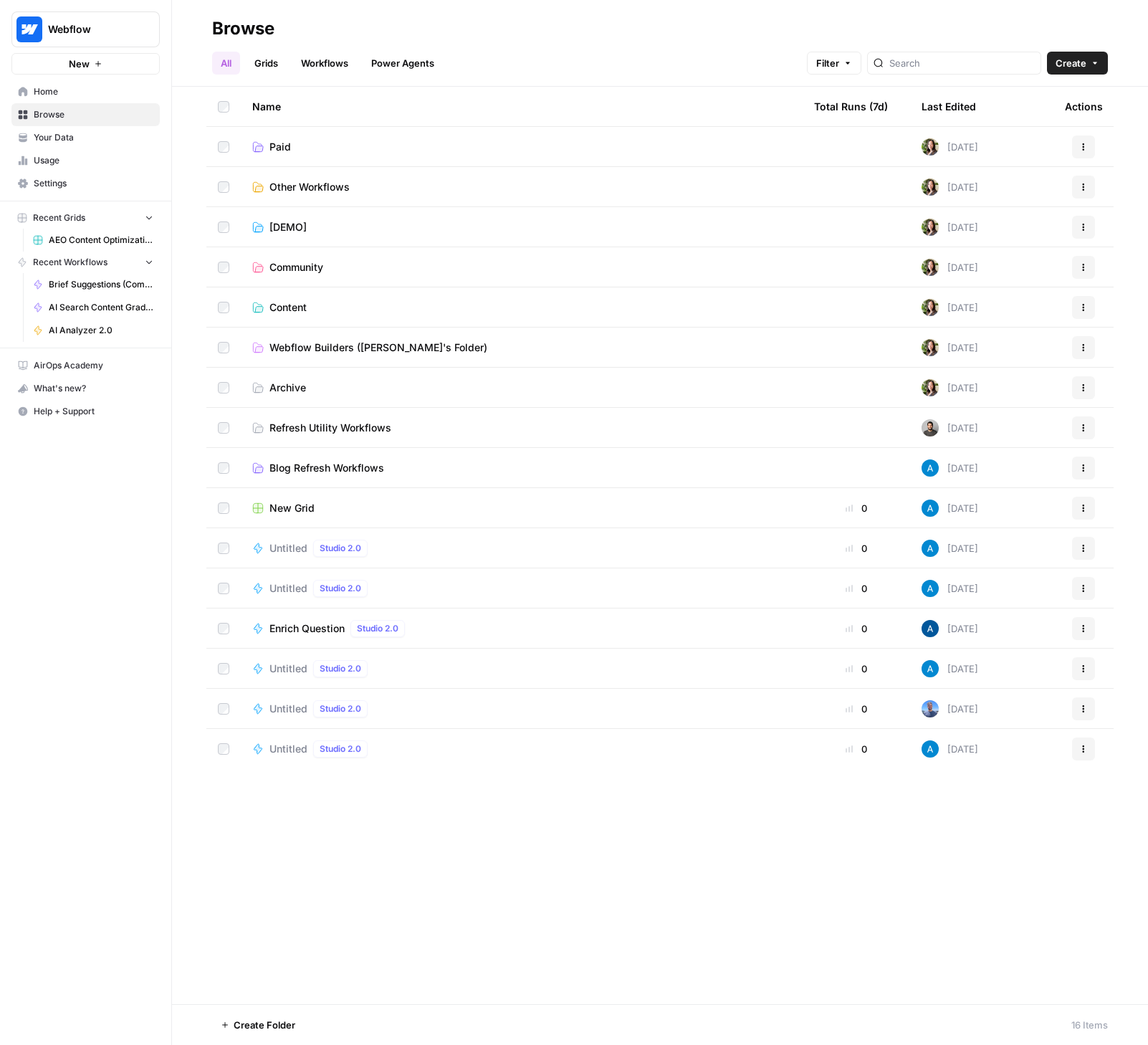
click at [312, 349] on span "Webflow Builders ([PERSON_NAME]'s Folder)" at bounding box center [378, 348] width 218 height 14
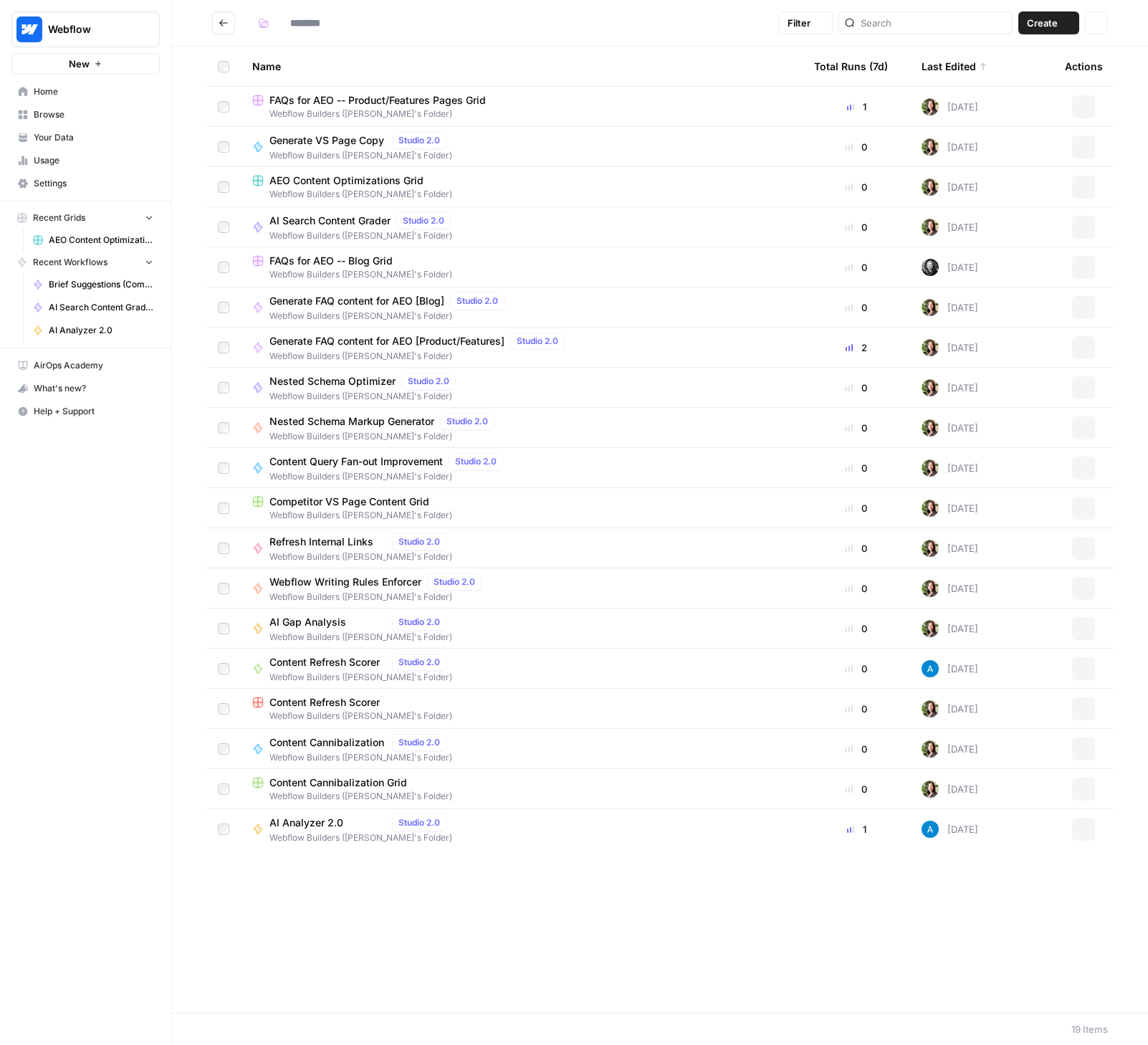
type input "**********"
click at [319, 702] on span "Content Refresh Scorer" at bounding box center [324, 703] width 111 height 14
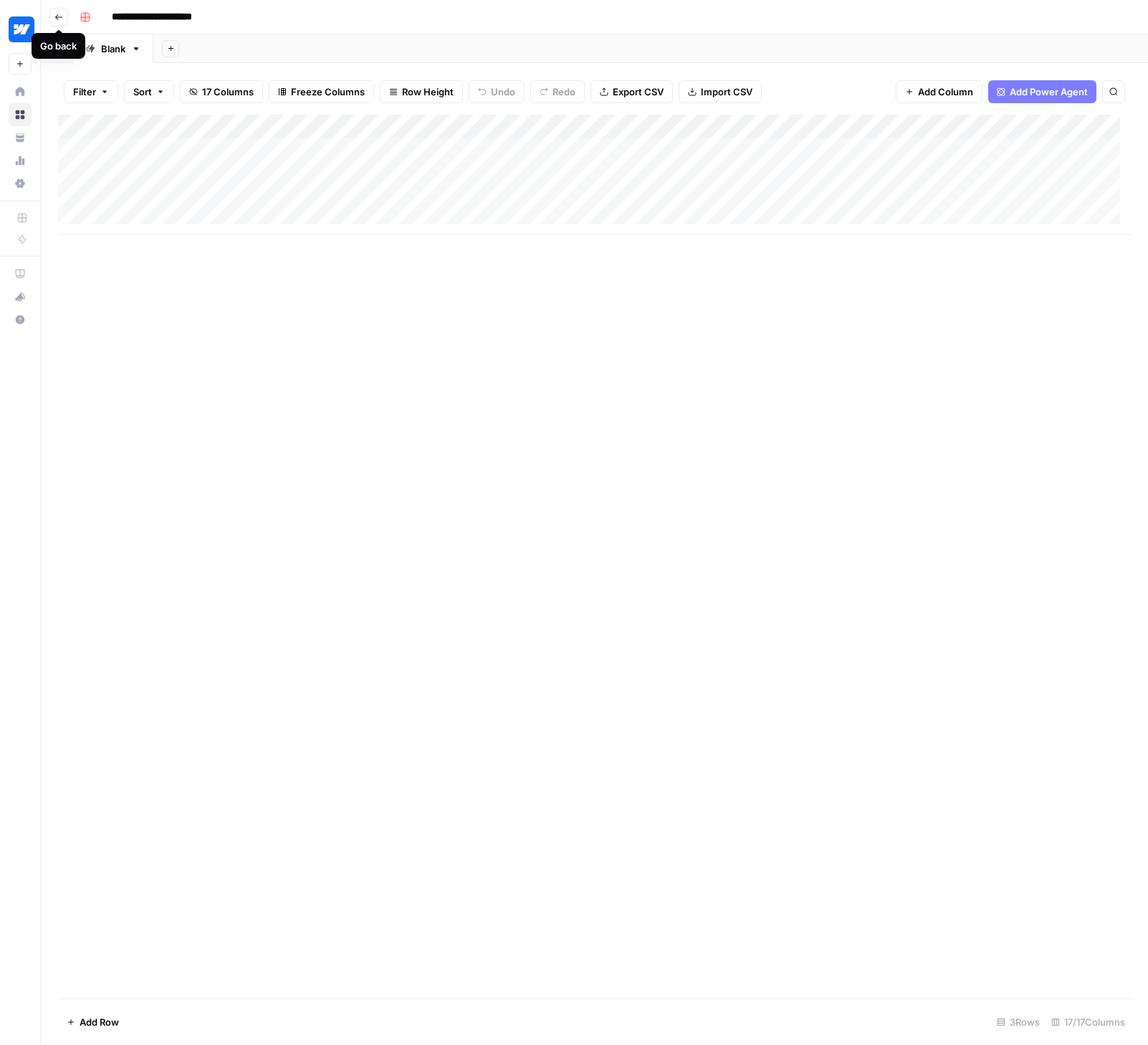
click at [56, 14] on icon "button" at bounding box center [58, 17] width 9 height 9
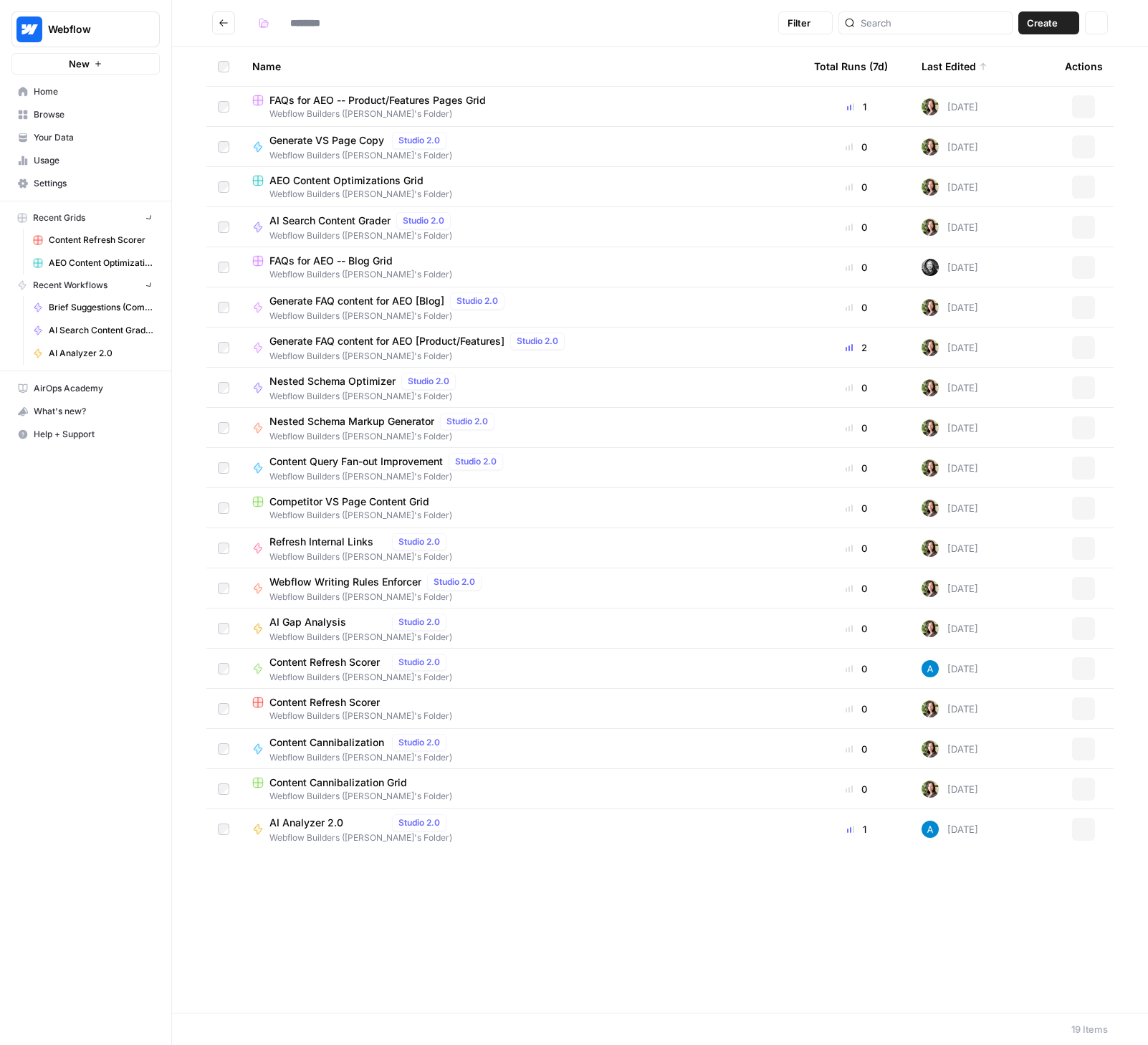
type input "**********"
click at [1081, 706] on icon "button" at bounding box center [1084, 709] width 9 height 9
click at [970, 830] on span "Delete" at bounding box center [1020, 828] width 115 height 14
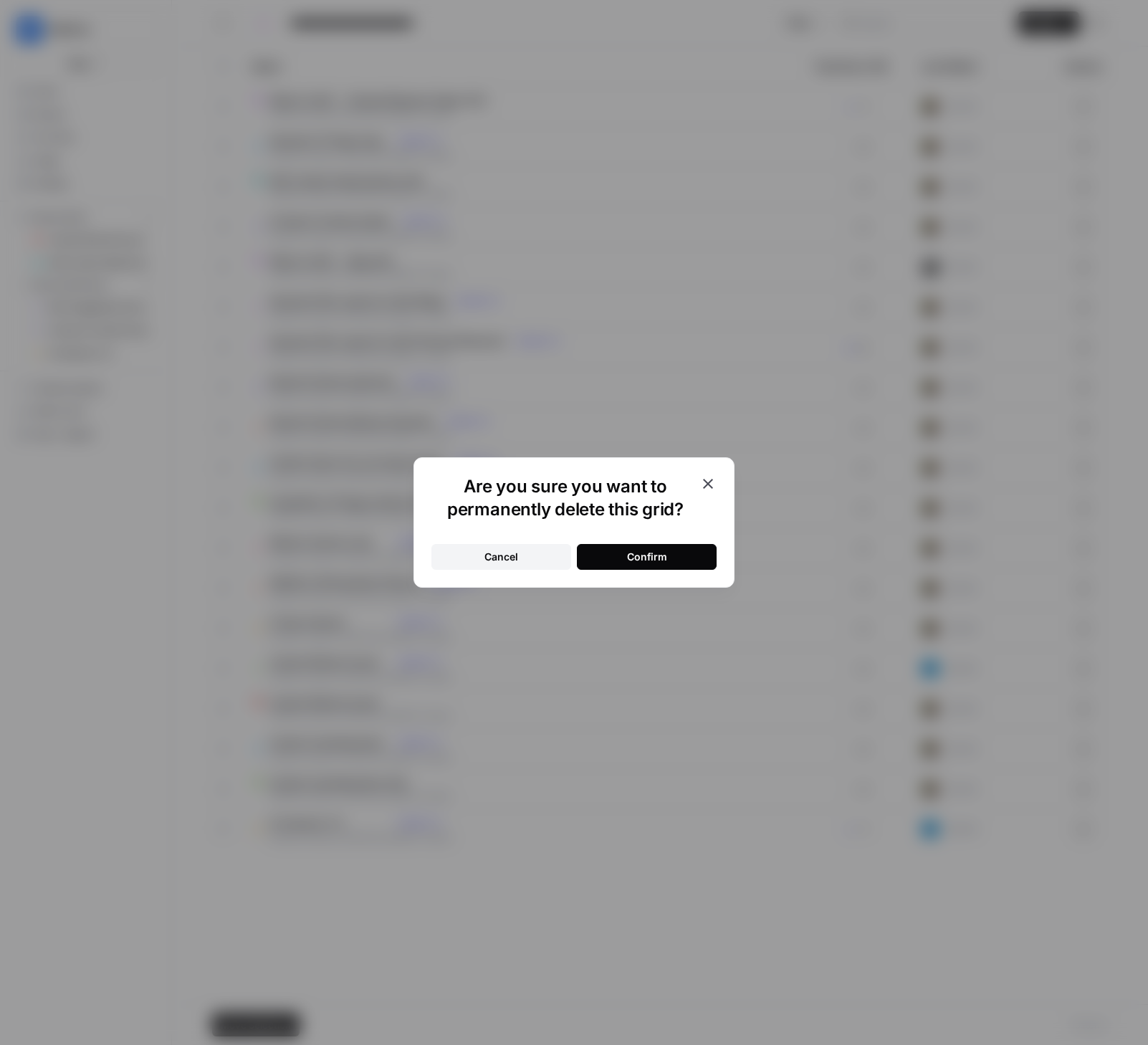
click at [606, 542] on div "Cancel Confirm" at bounding box center [574, 549] width 285 height 43
click at [604, 550] on button "Confirm" at bounding box center [647, 557] width 140 height 25
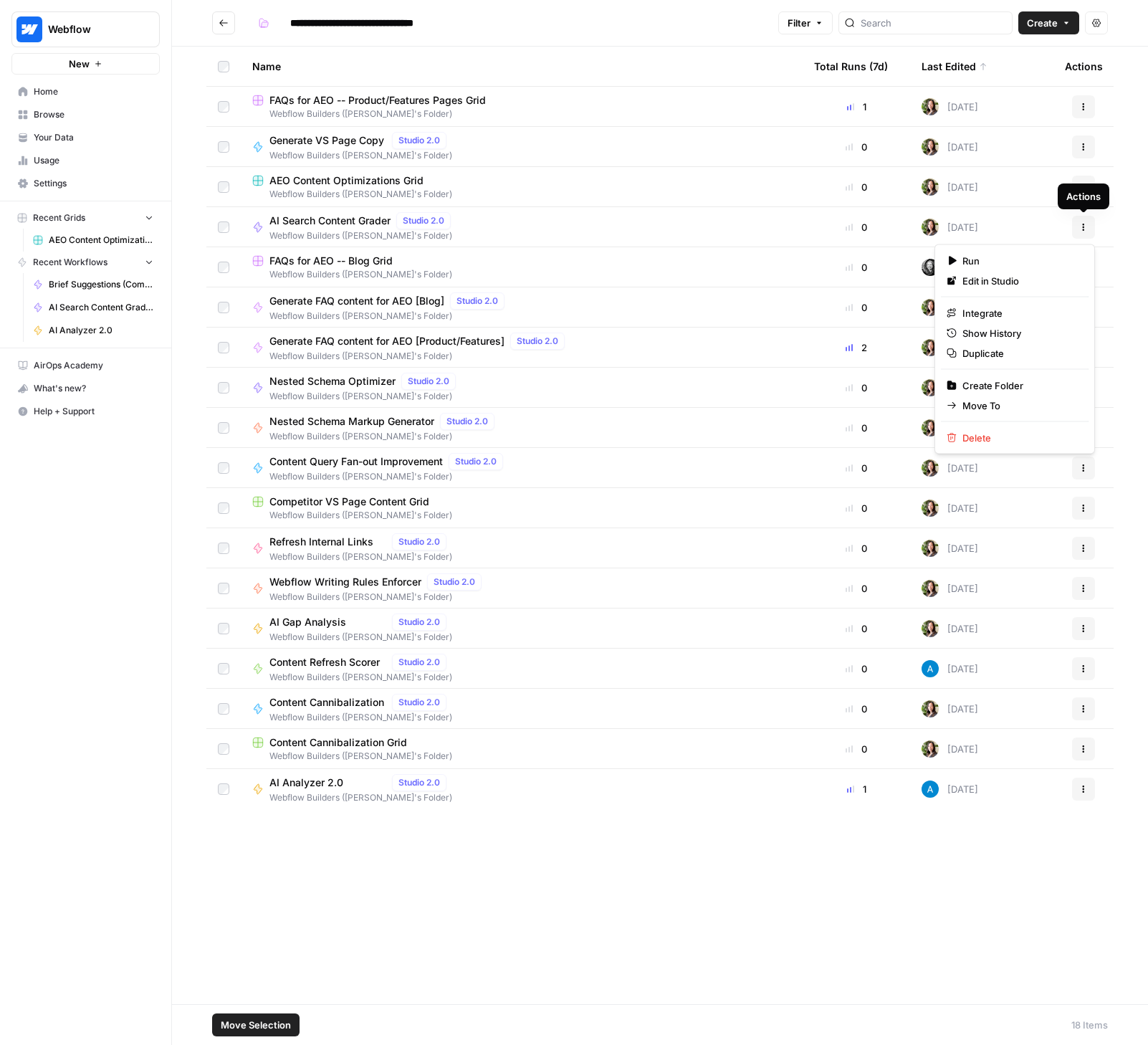
click at [1085, 227] on icon "button" at bounding box center [1084, 227] width 9 height 9
click at [999, 282] on span "Edit in Studio" at bounding box center [1020, 281] width 115 height 14
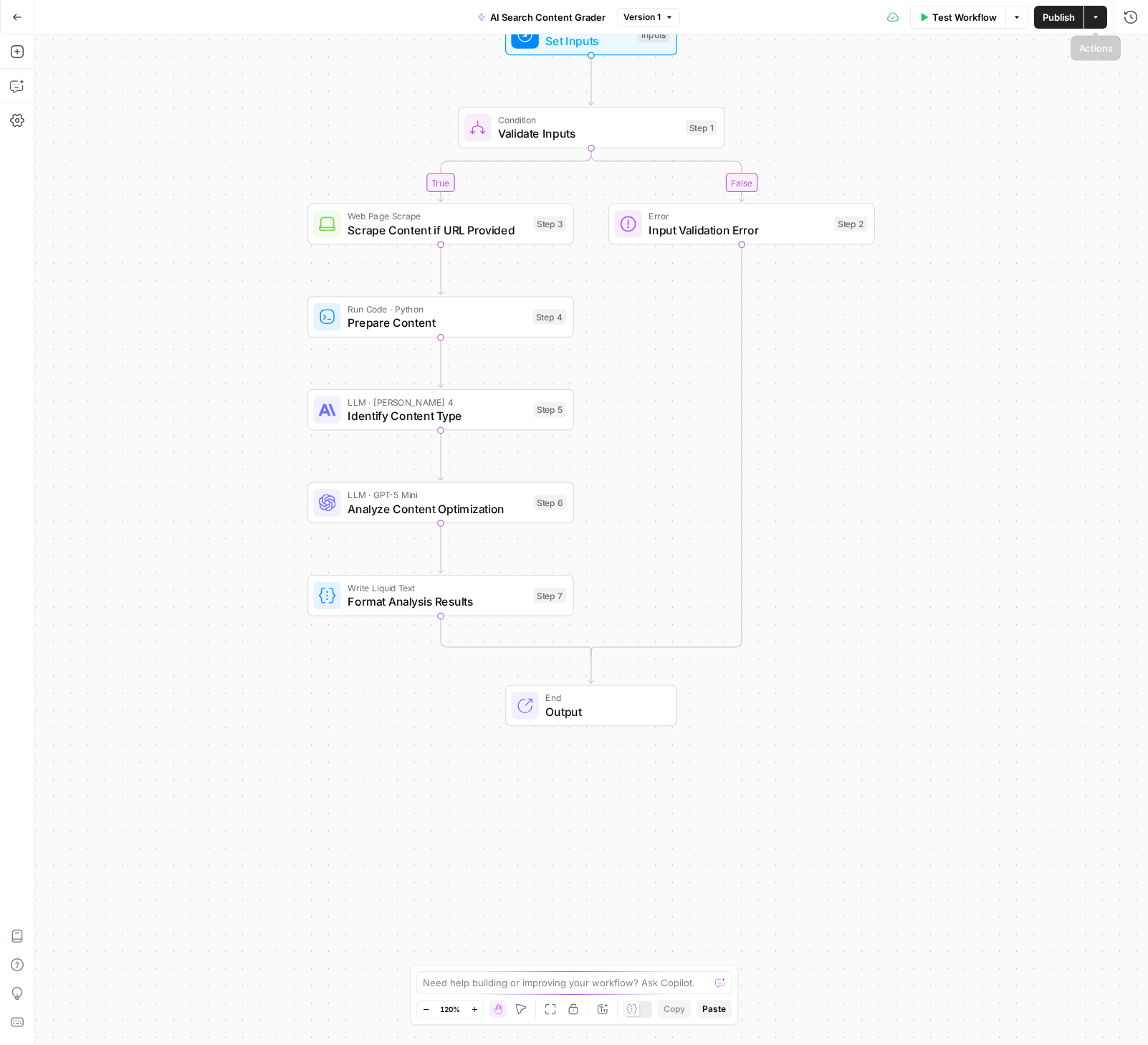
click at [1100, 18] on button "Actions" at bounding box center [1095, 17] width 23 height 23
click at [1133, 12] on icon "button" at bounding box center [1131, 18] width 14 height 14
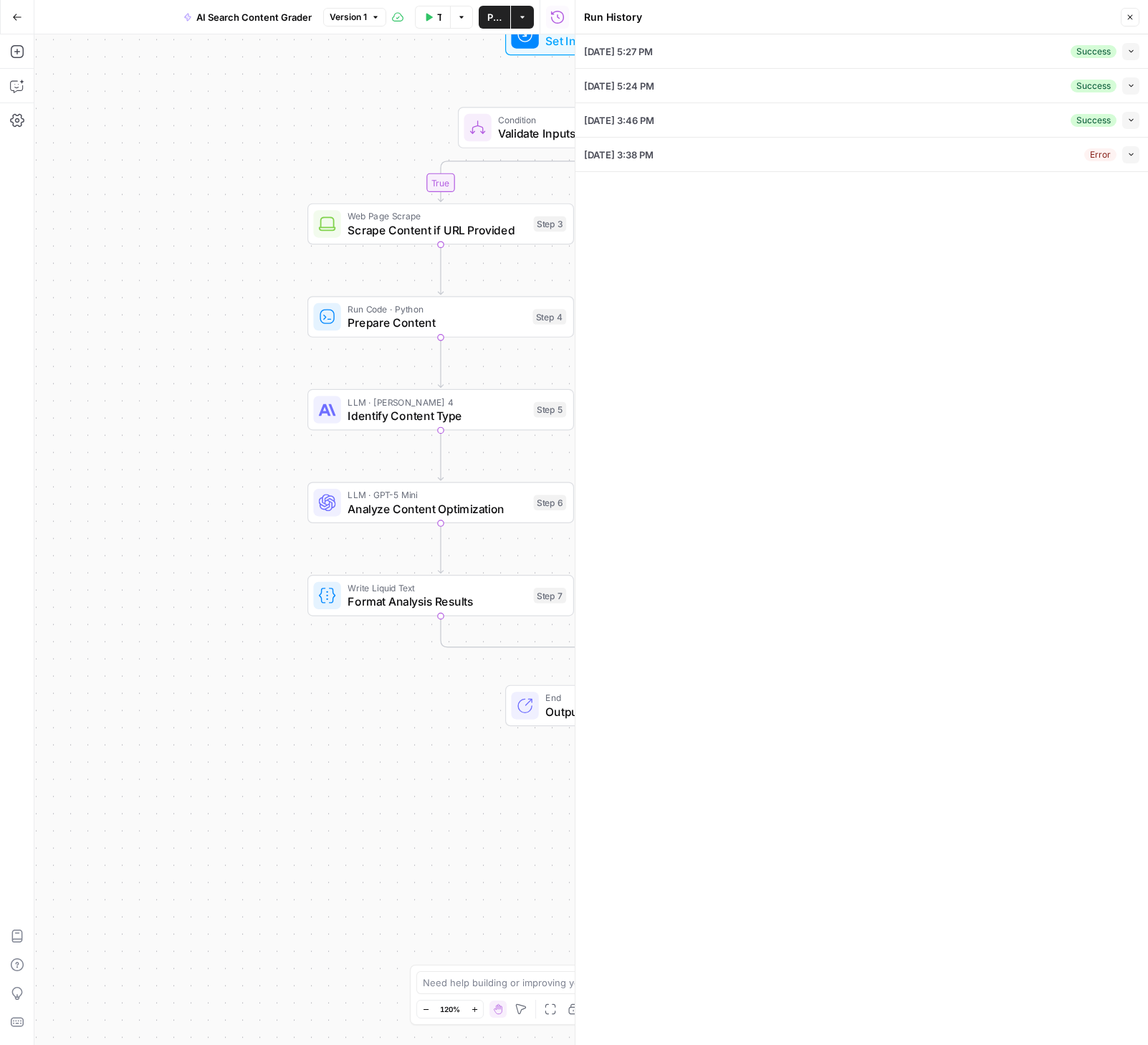
click at [1127, 46] on button "Collapse" at bounding box center [1131, 52] width 18 height 18
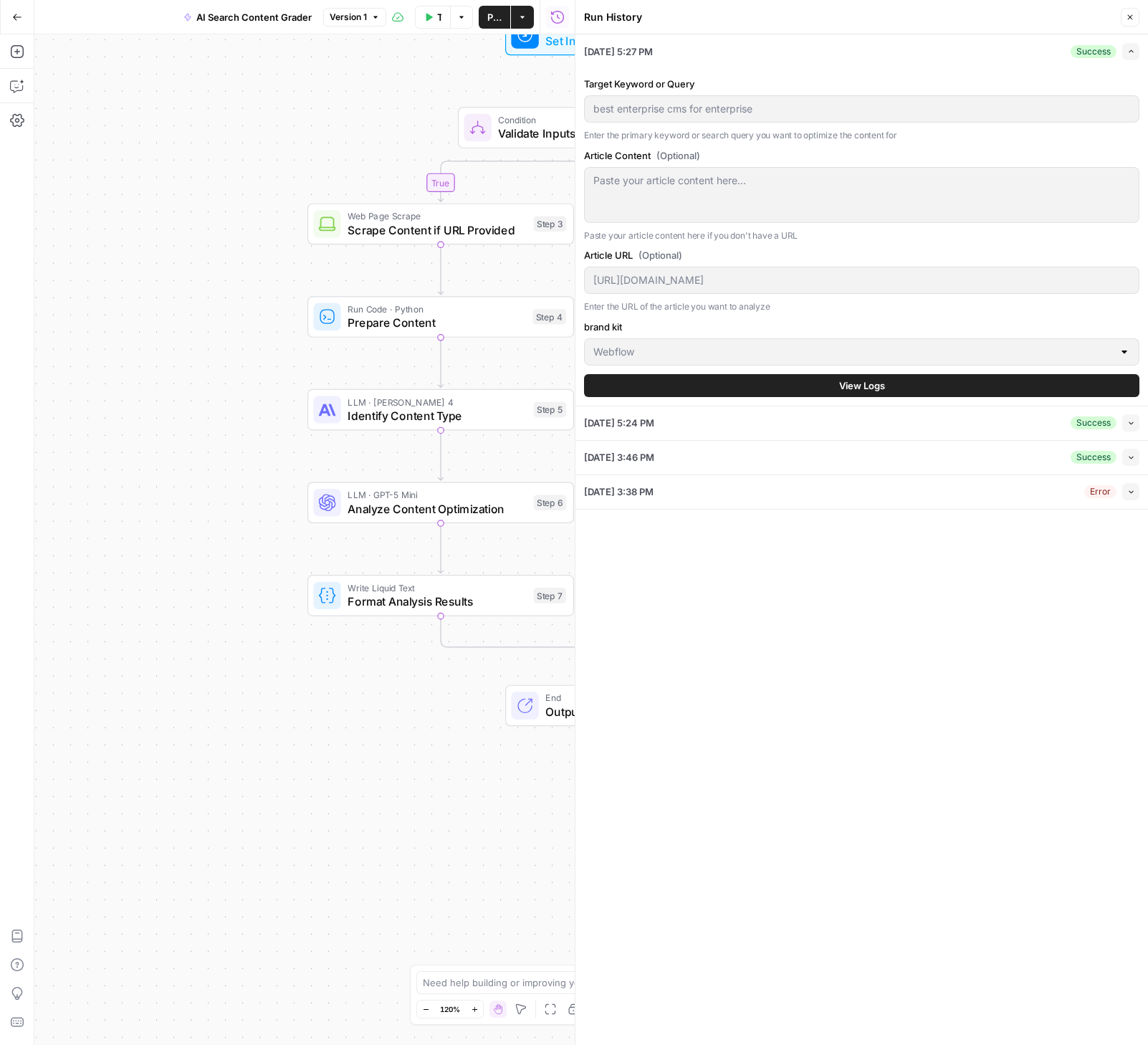
click at [846, 377] on button "View Logs" at bounding box center [862, 386] width 556 height 23
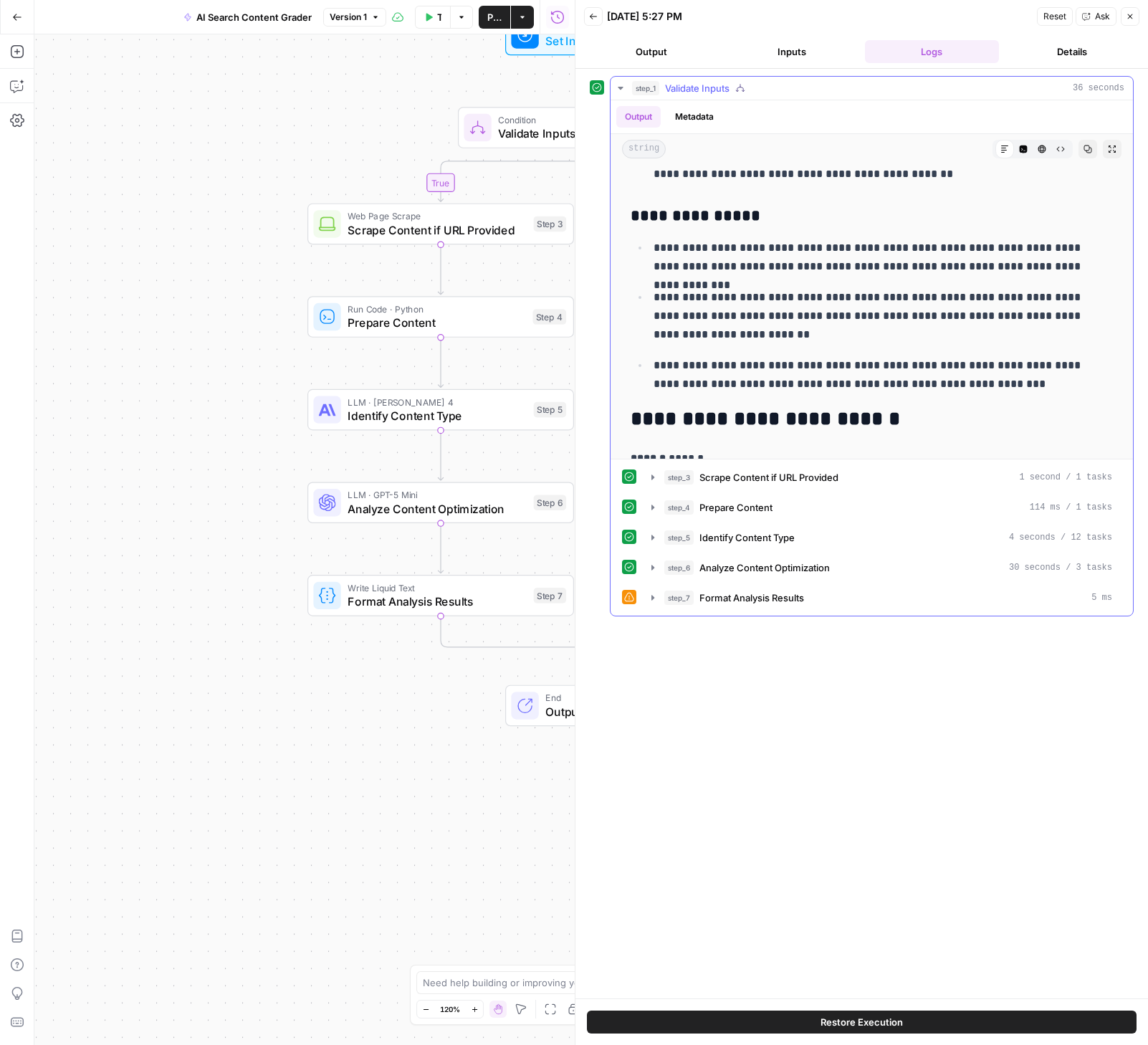
scroll to position [5760, 0]
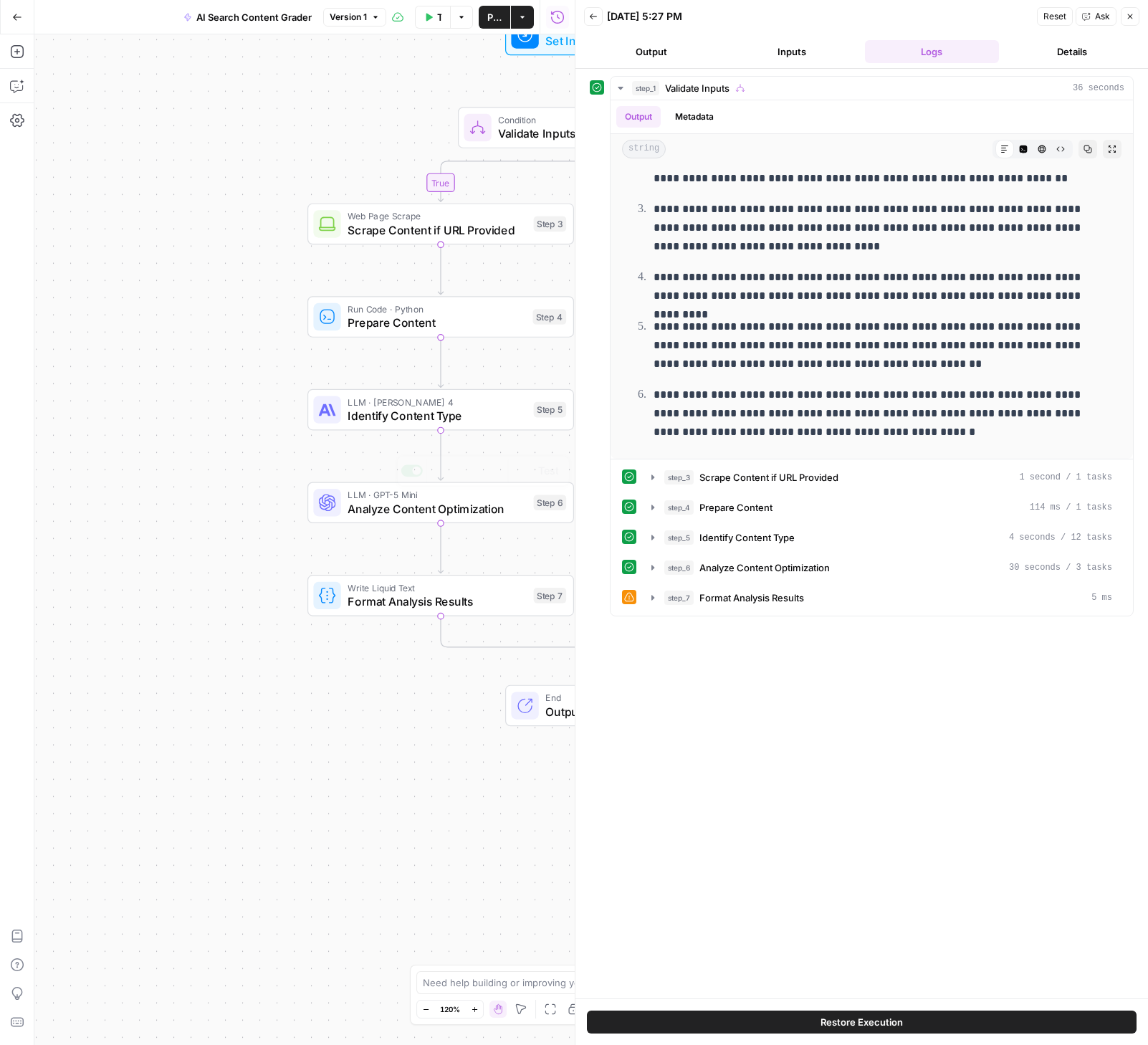
click at [169, 542] on div "true false Workflow Set Inputs Inputs Condition Validate Inputs Step 1 Web Page…" at bounding box center [304, 539] width 541 height 1011
click at [1127, 18] on icon "button" at bounding box center [1130, 16] width 9 height 9
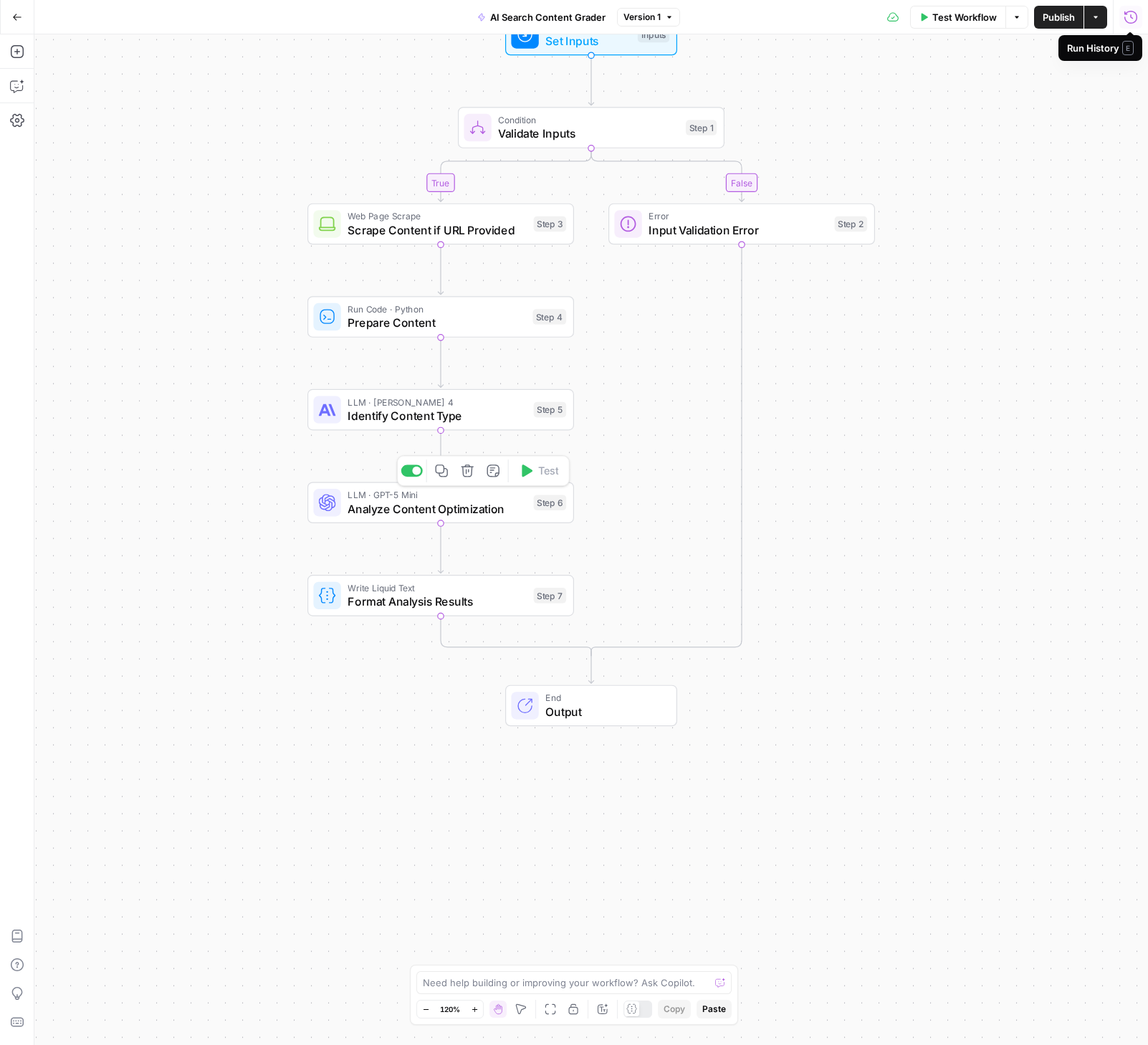
click at [408, 514] on span "Analyze Content Optimization" at bounding box center [437, 509] width 179 height 18
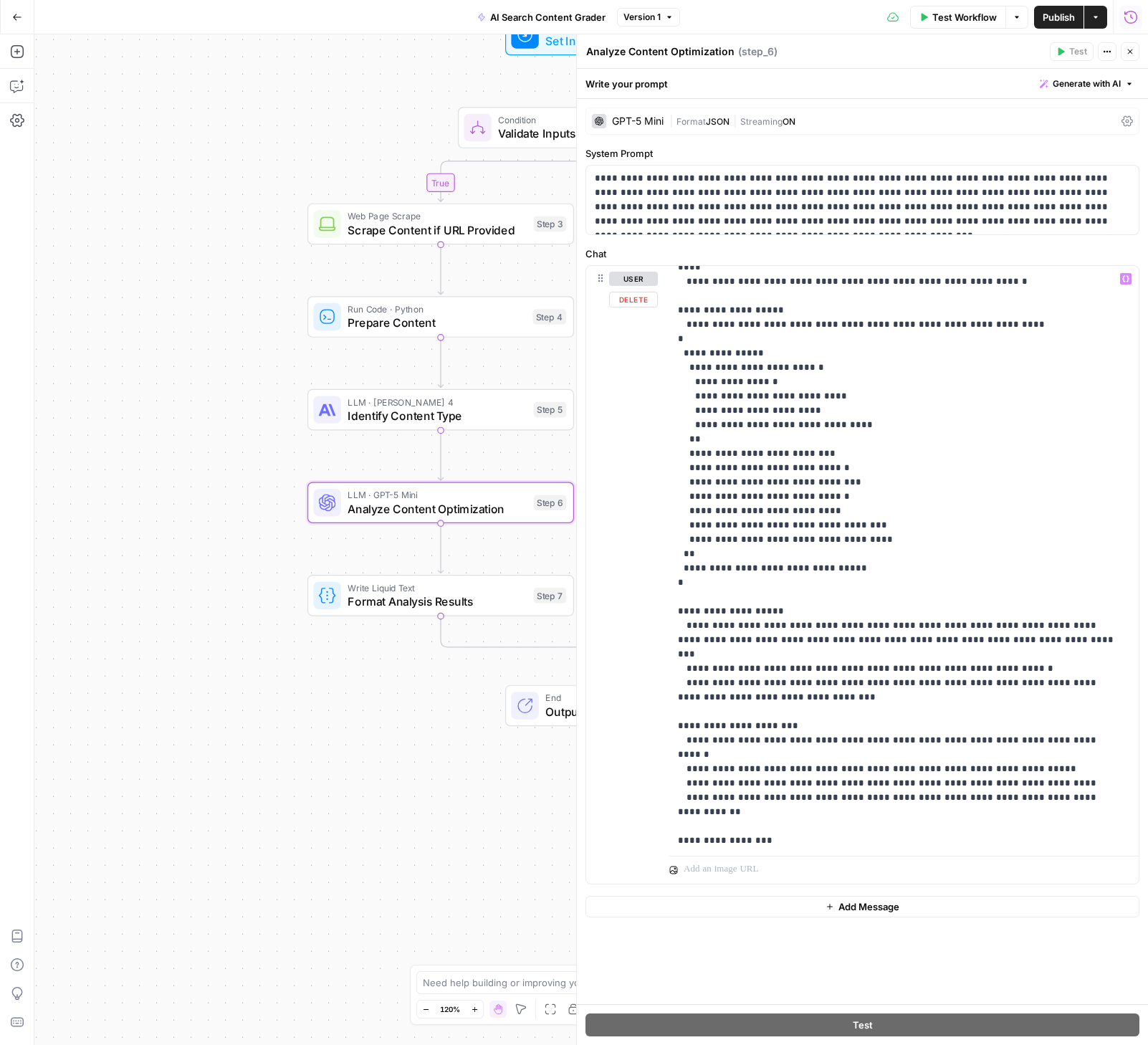
scroll to position [1191, 0]
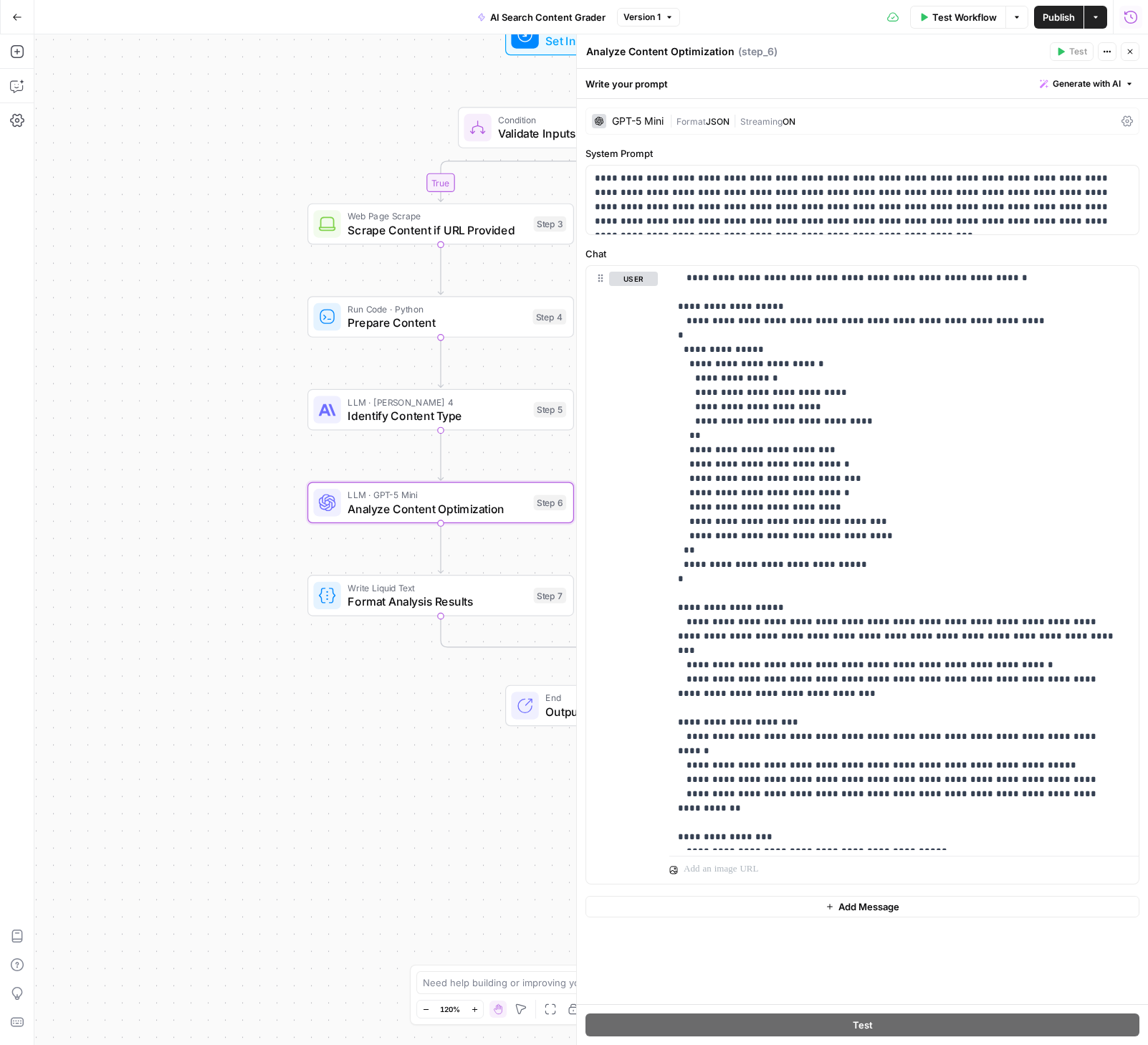
click at [178, 660] on div "true false Workflow Set Inputs Inputs Condition Validate Inputs Step 1 Web Page…" at bounding box center [591, 539] width 1114 height 1011
click at [1130, 49] on icon "button" at bounding box center [1130, 51] width 9 height 9
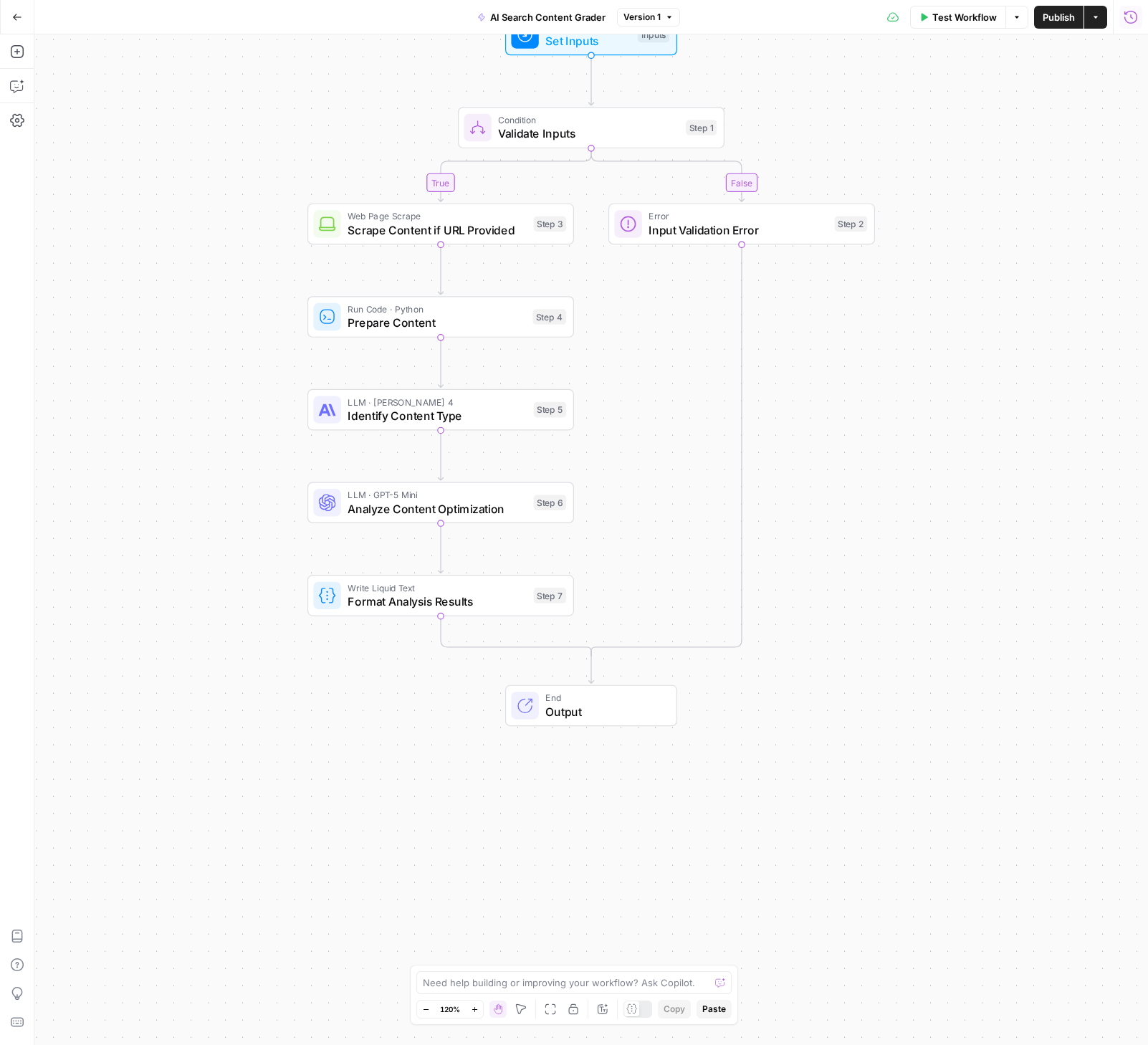
click at [163, 248] on div "true false Workflow Set Inputs Inputs Condition Validate Inputs Step 1 Web Page…" at bounding box center [591, 539] width 1114 height 1011
click at [1044, 10] on span "Publish" at bounding box center [1059, 18] width 33 height 14
click at [425, 506] on span "Analyze Content Optimization" at bounding box center [437, 509] width 179 height 18
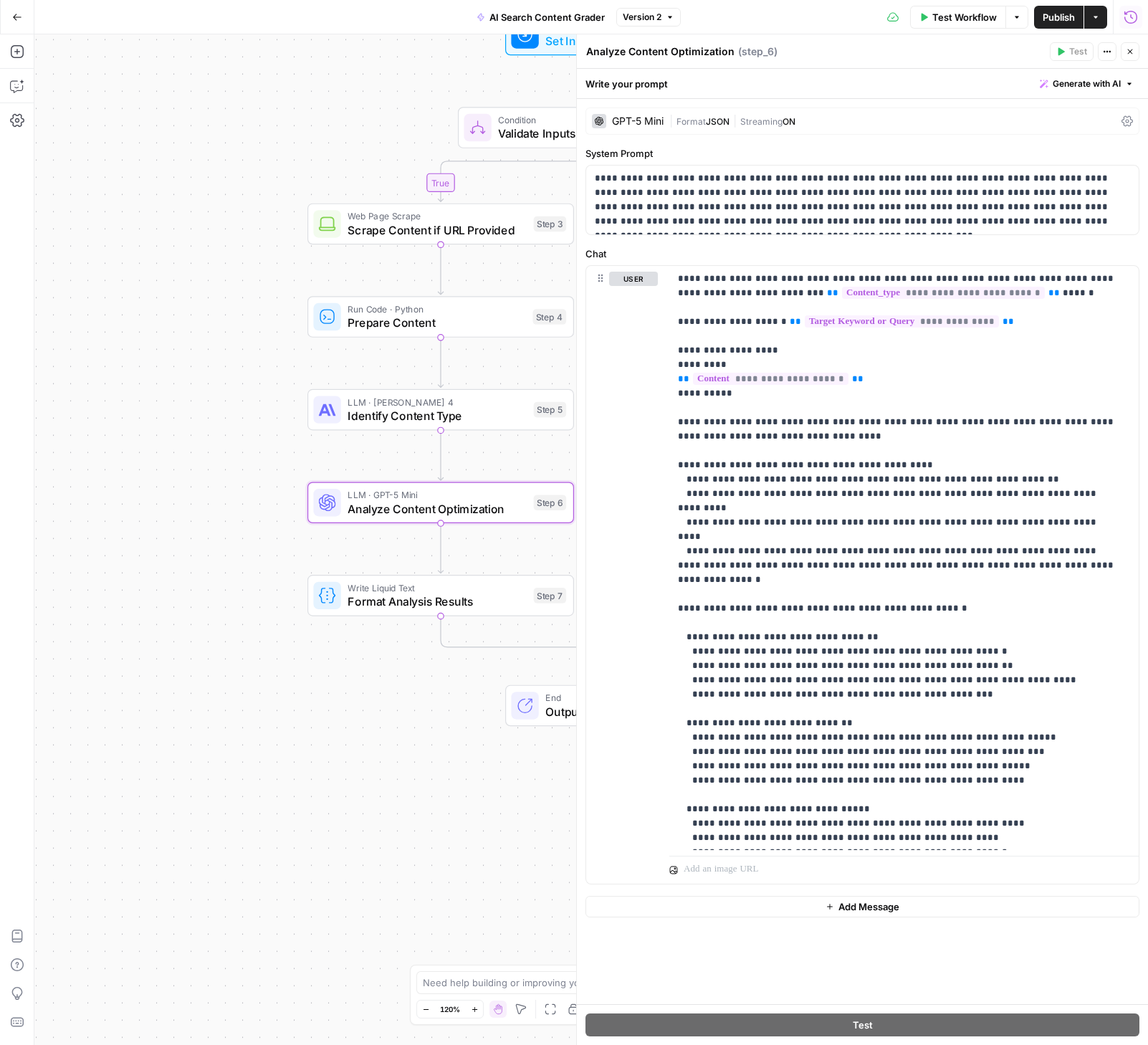
click at [255, 403] on div "true false Workflow Set Inputs Inputs Condition Validate Inputs Step 1 Web Page…" at bounding box center [591, 539] width 1114 height 1011
click at [375, 413] on span "Identify Content Type" at bounding box center [437, 416] width 179 height 18
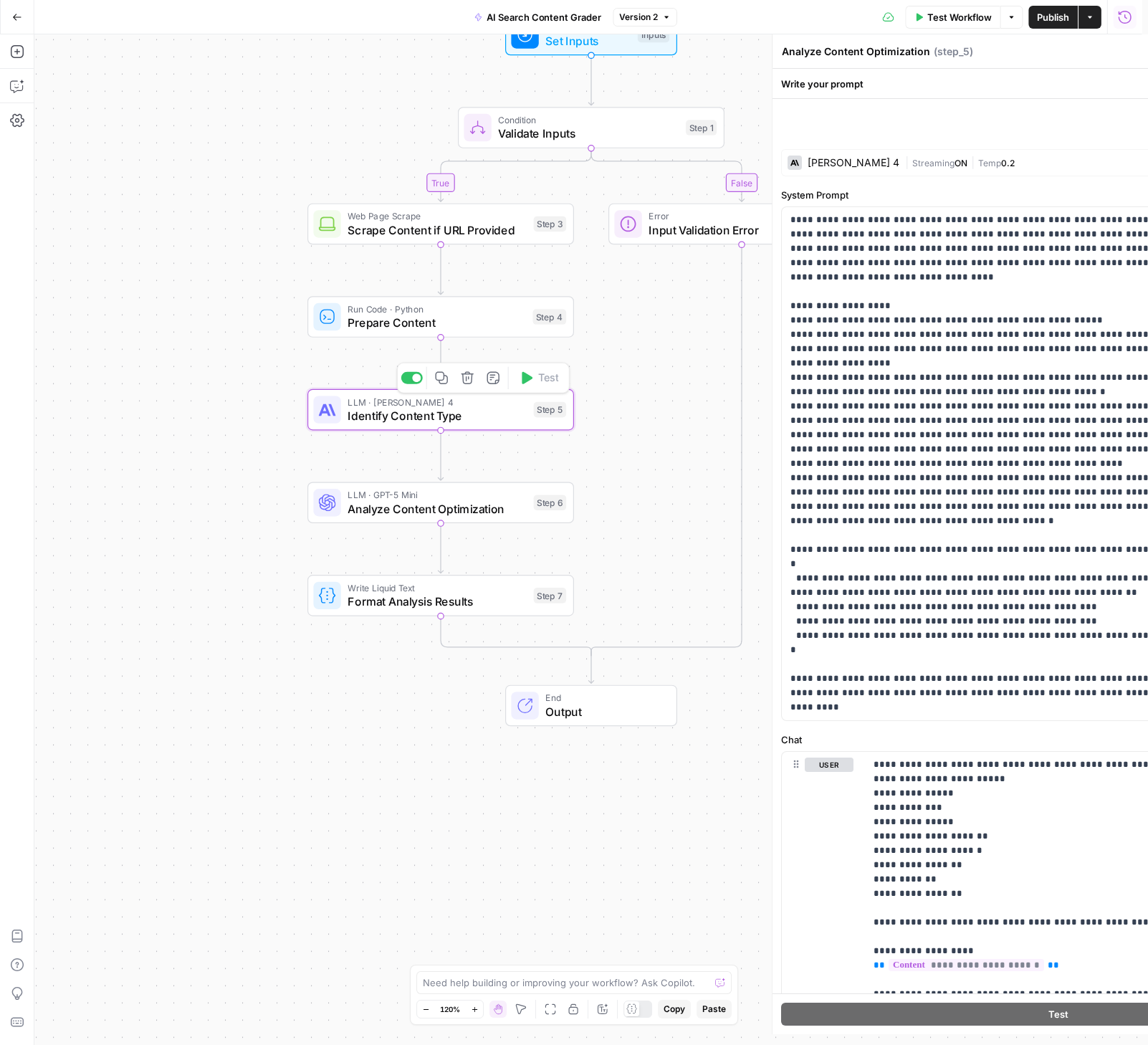
type textarea "Identify Content Type"
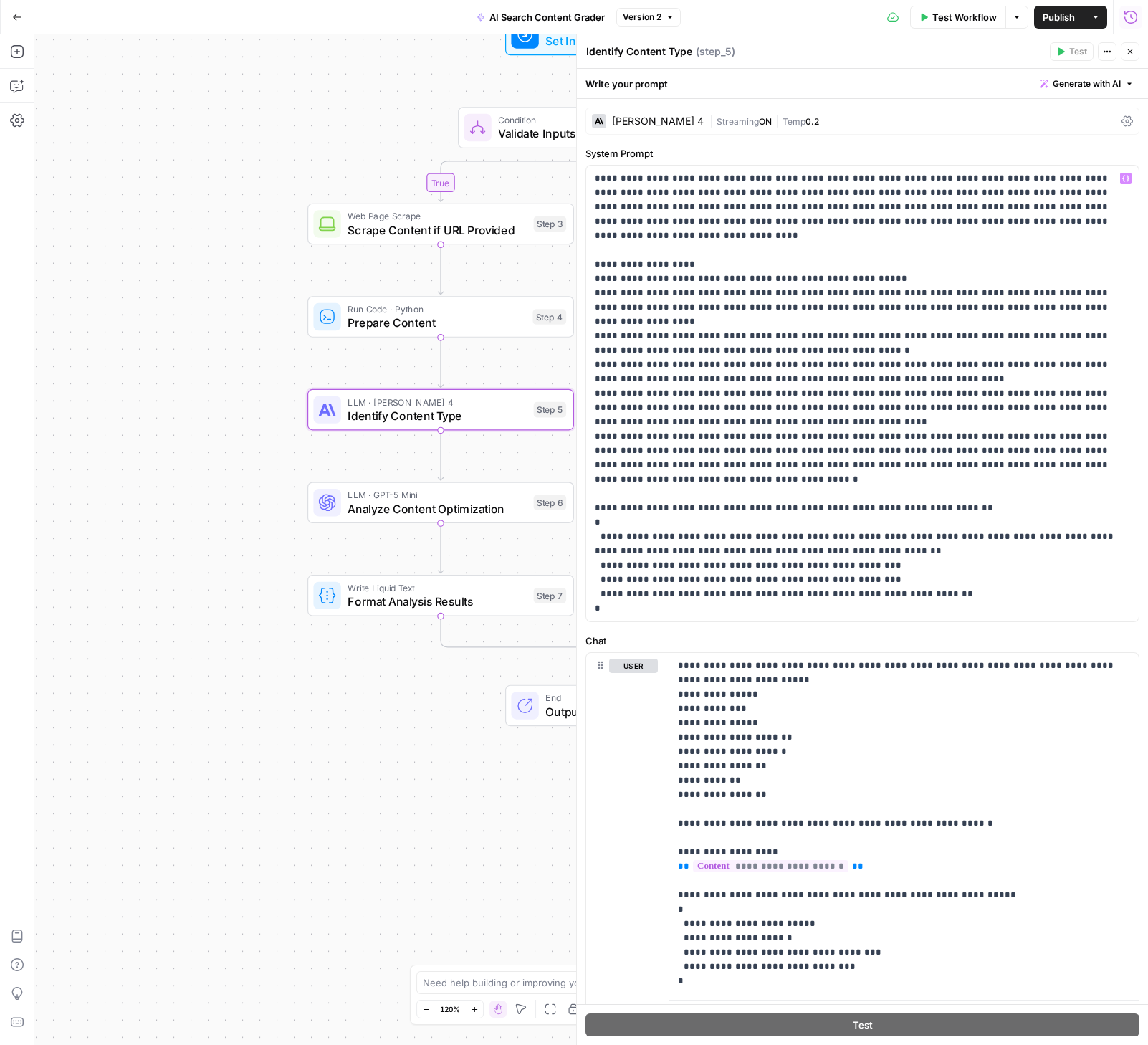
scroll to position [67, 0]
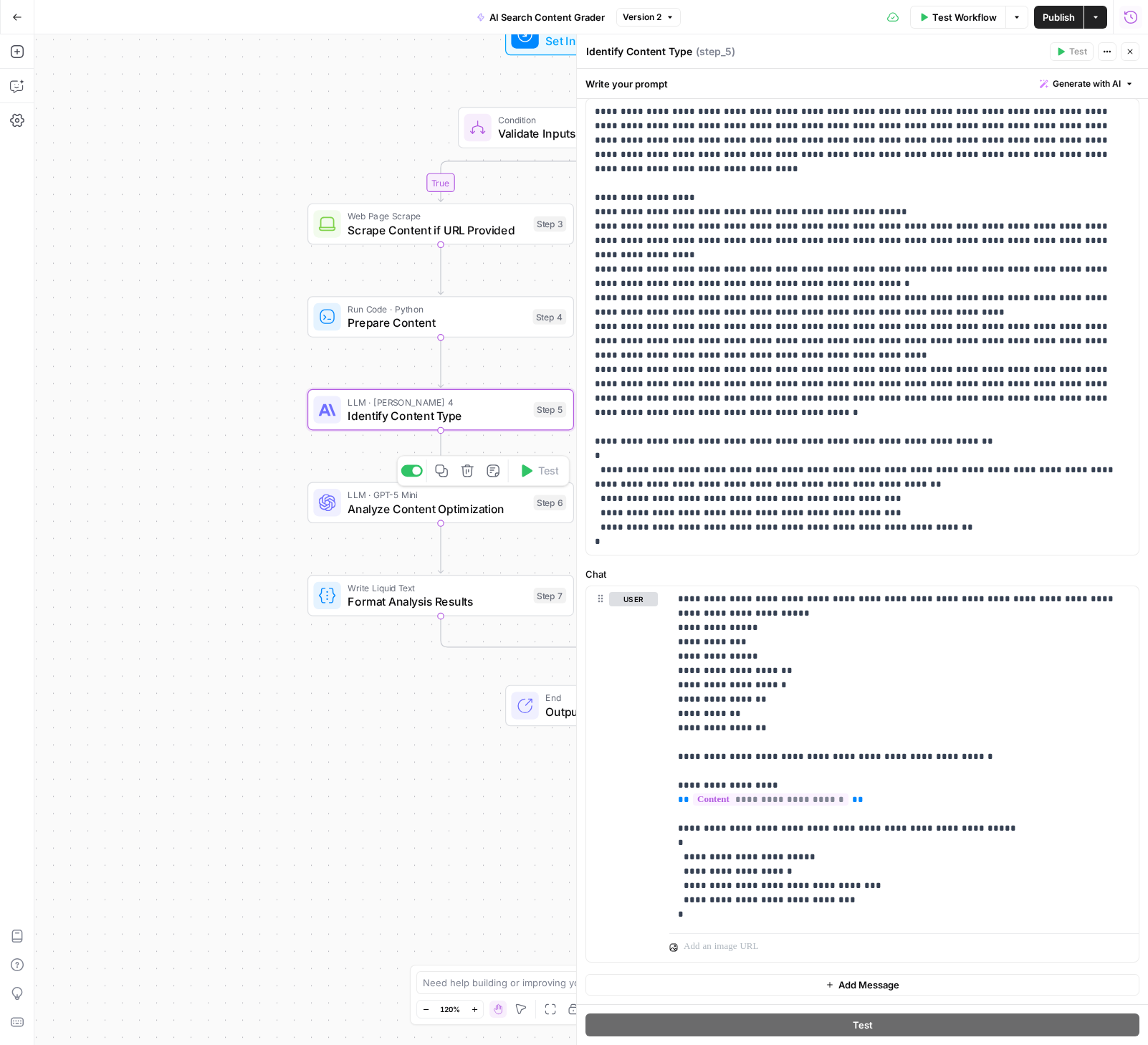
click at [433, 504] on span "Analyze Content Optimization" at bounding box center [437, 509] width 179 height 18
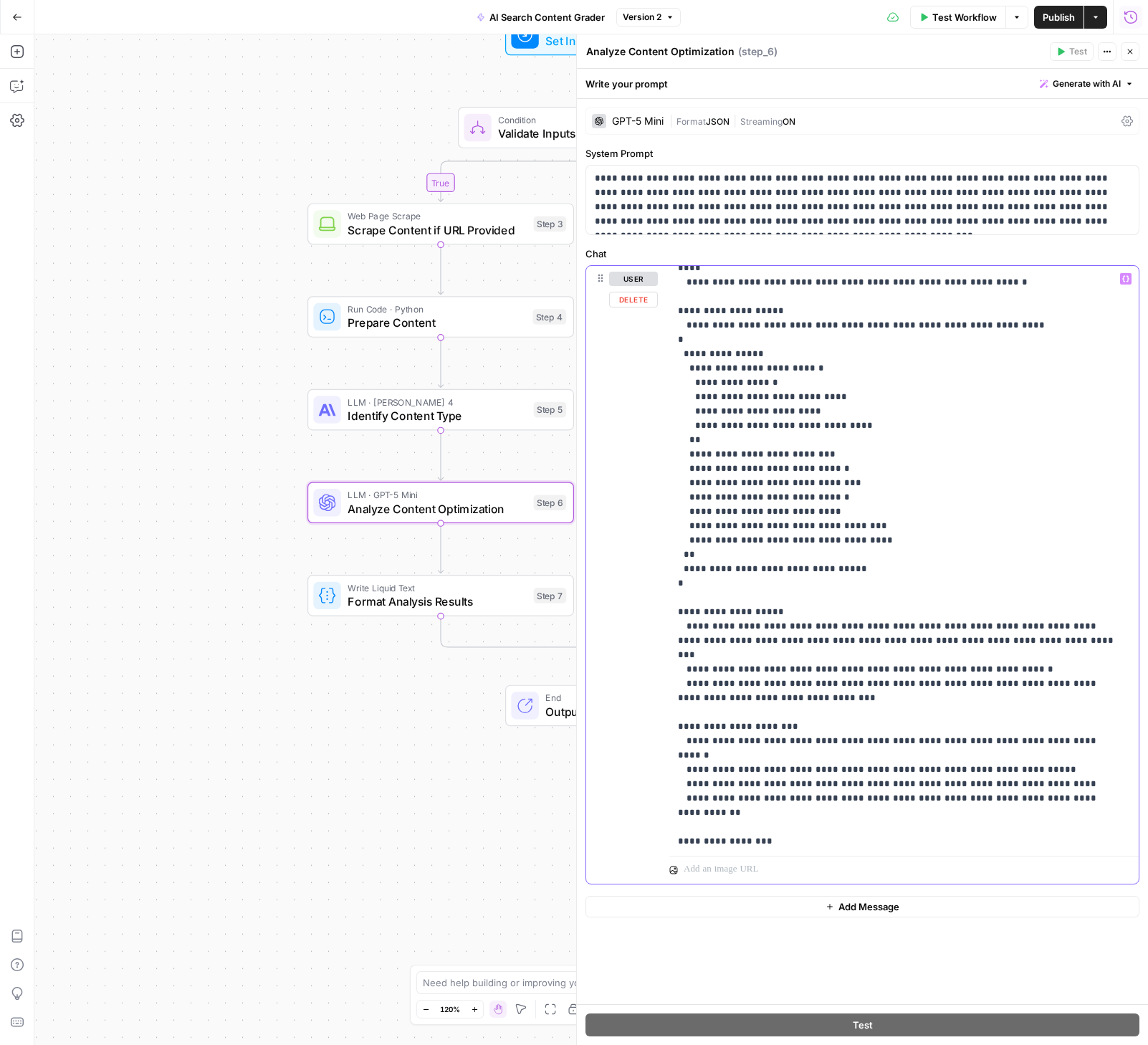
scroll to position [1191, 0]
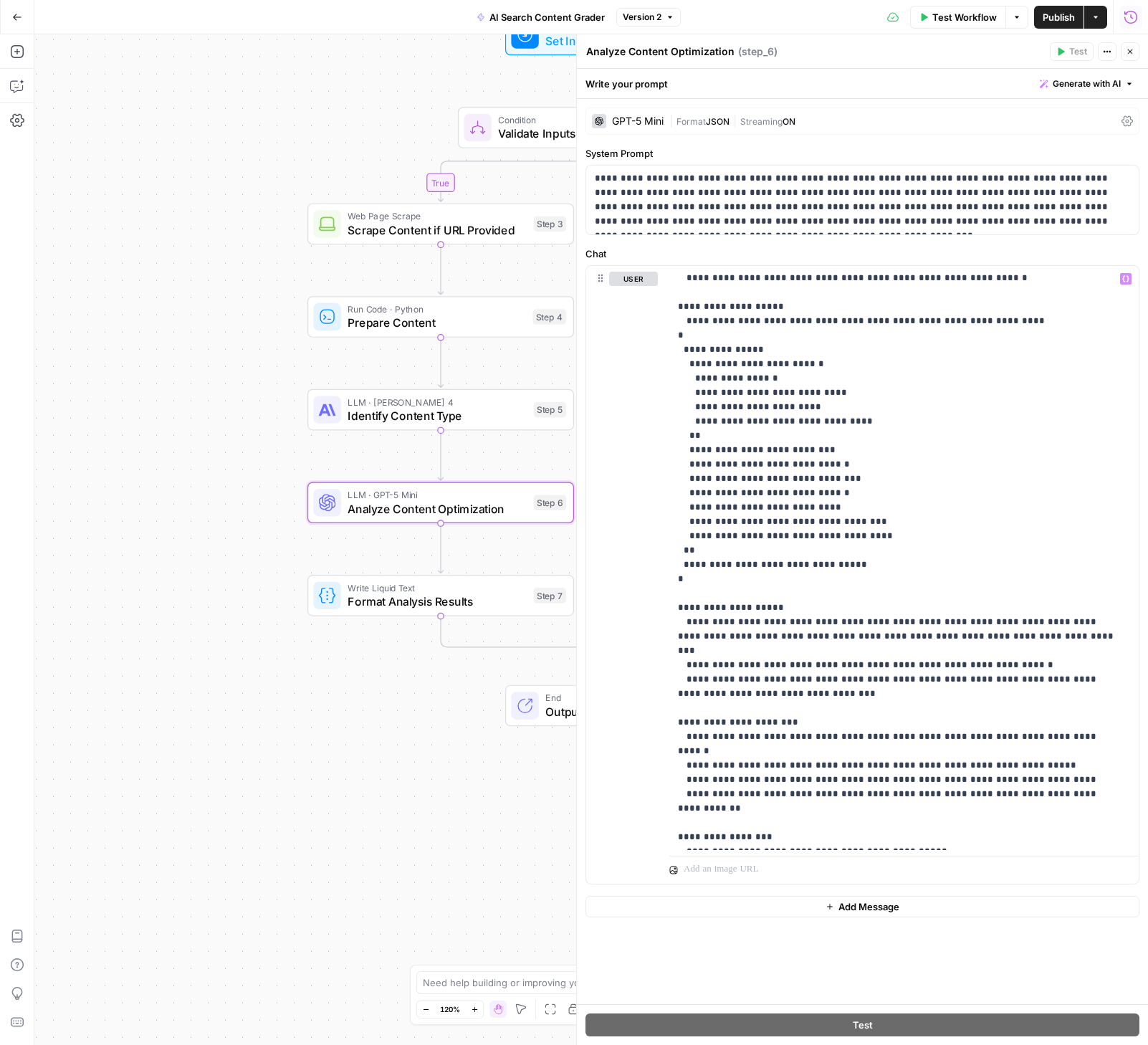
click at [332, 749] on div "true false Workflow Set Inputs Inputs Condition Validate Inputs Step 1 Web Page…" at bounding box center [591, 539] width 1114 height 1011
click at [1130, 49] on icon "button" at bounding box center [1130, 51] width 9 height 9
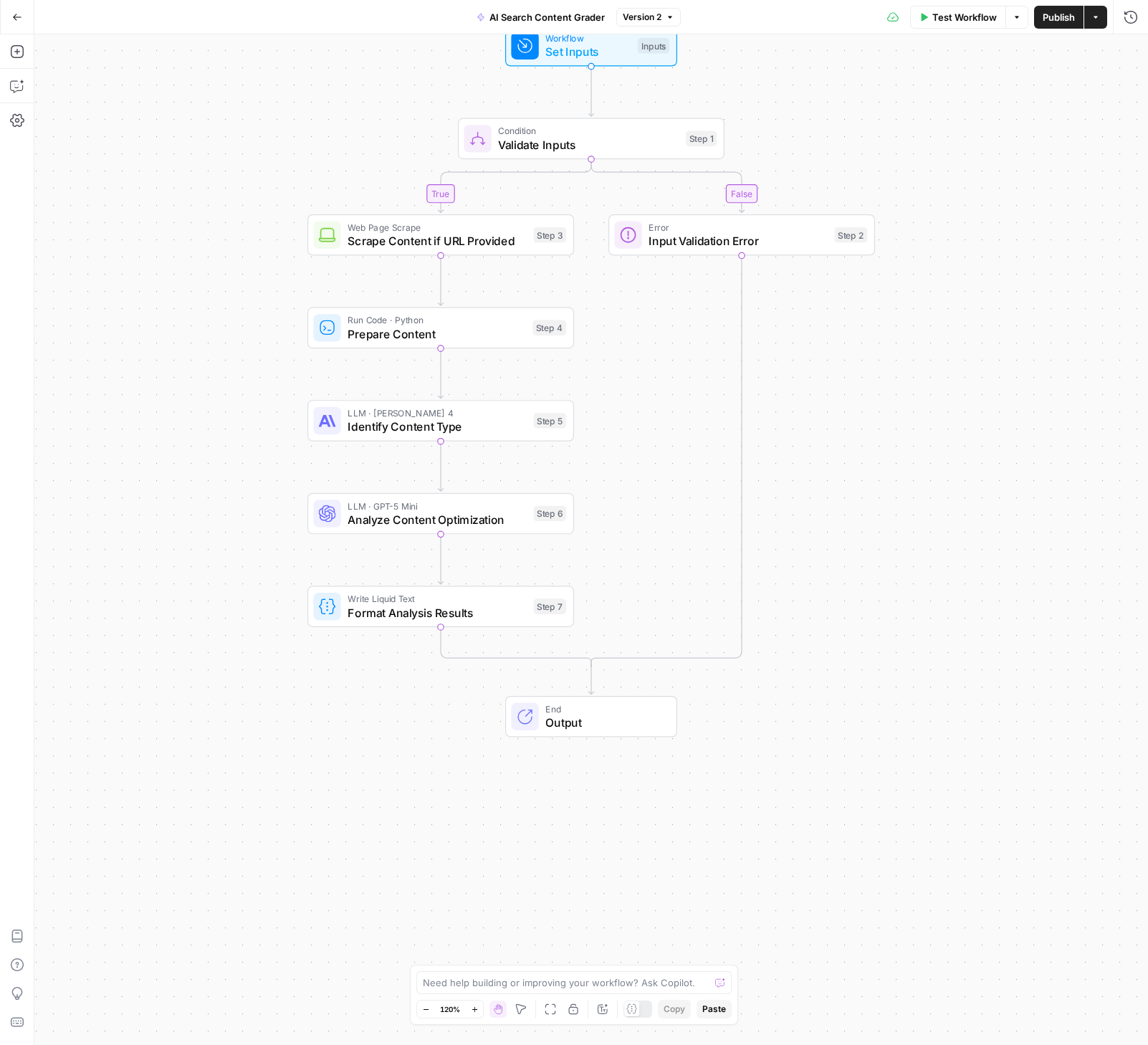
click at [26, 17] on button "Go Back" at bounding box center [17, 17] width 25 height 25
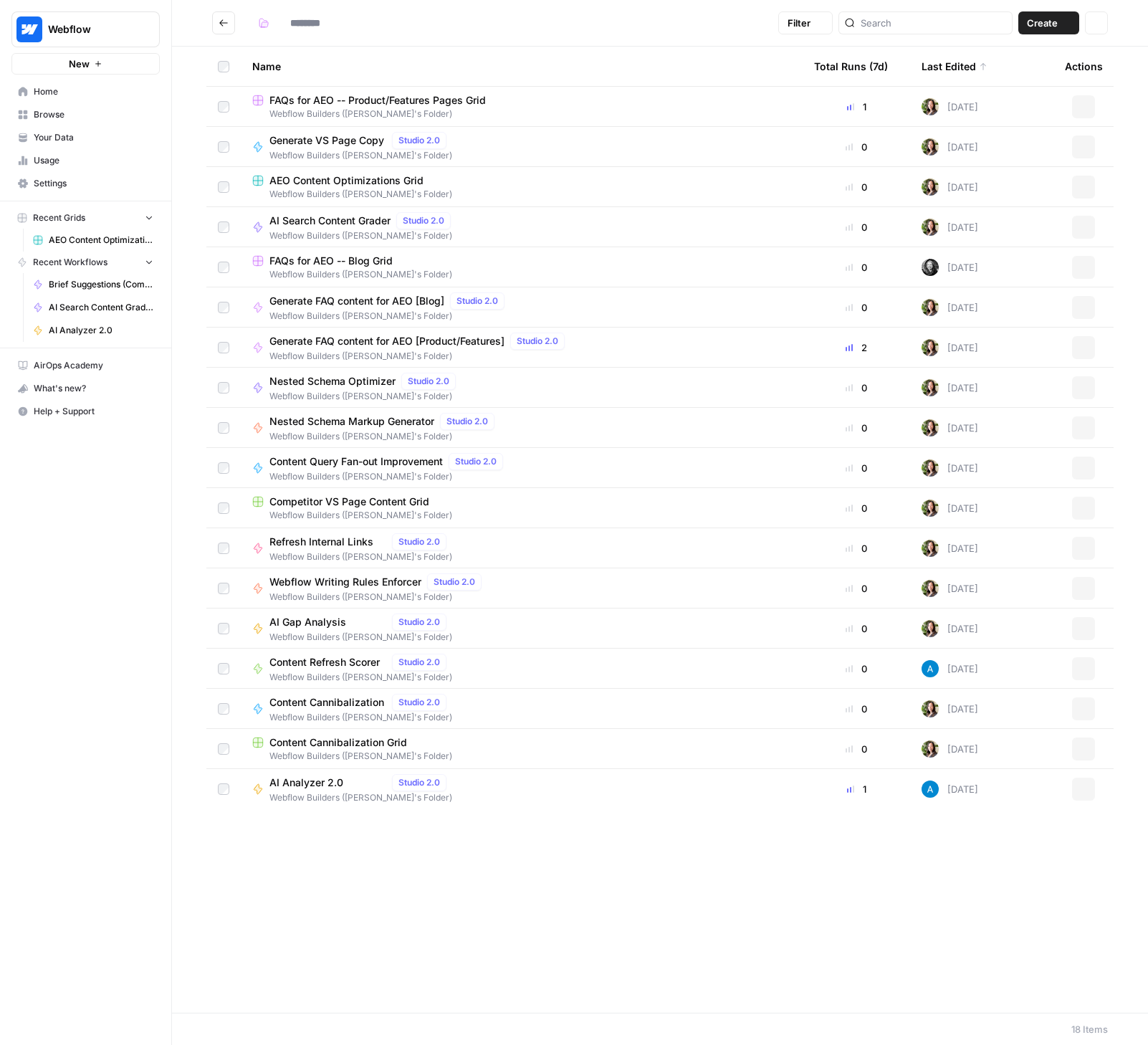
type input "**********"
click at [1037, 23] on span "Create" at bounding box center [1042, 23] width 31 height 14
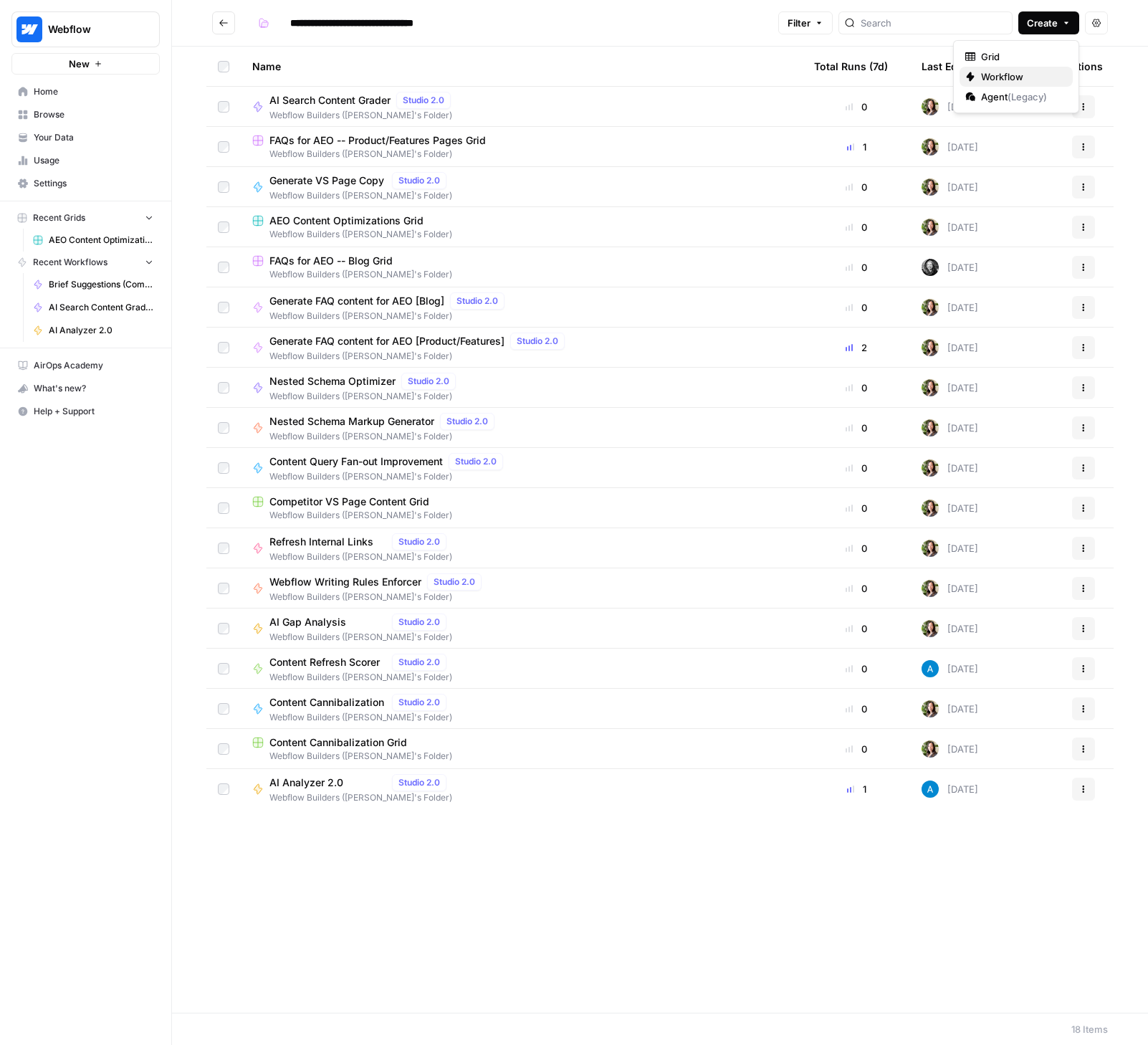
click at [1003, 78] on span "Workflow" at bounding box center [1021, 76] width 80 height 14
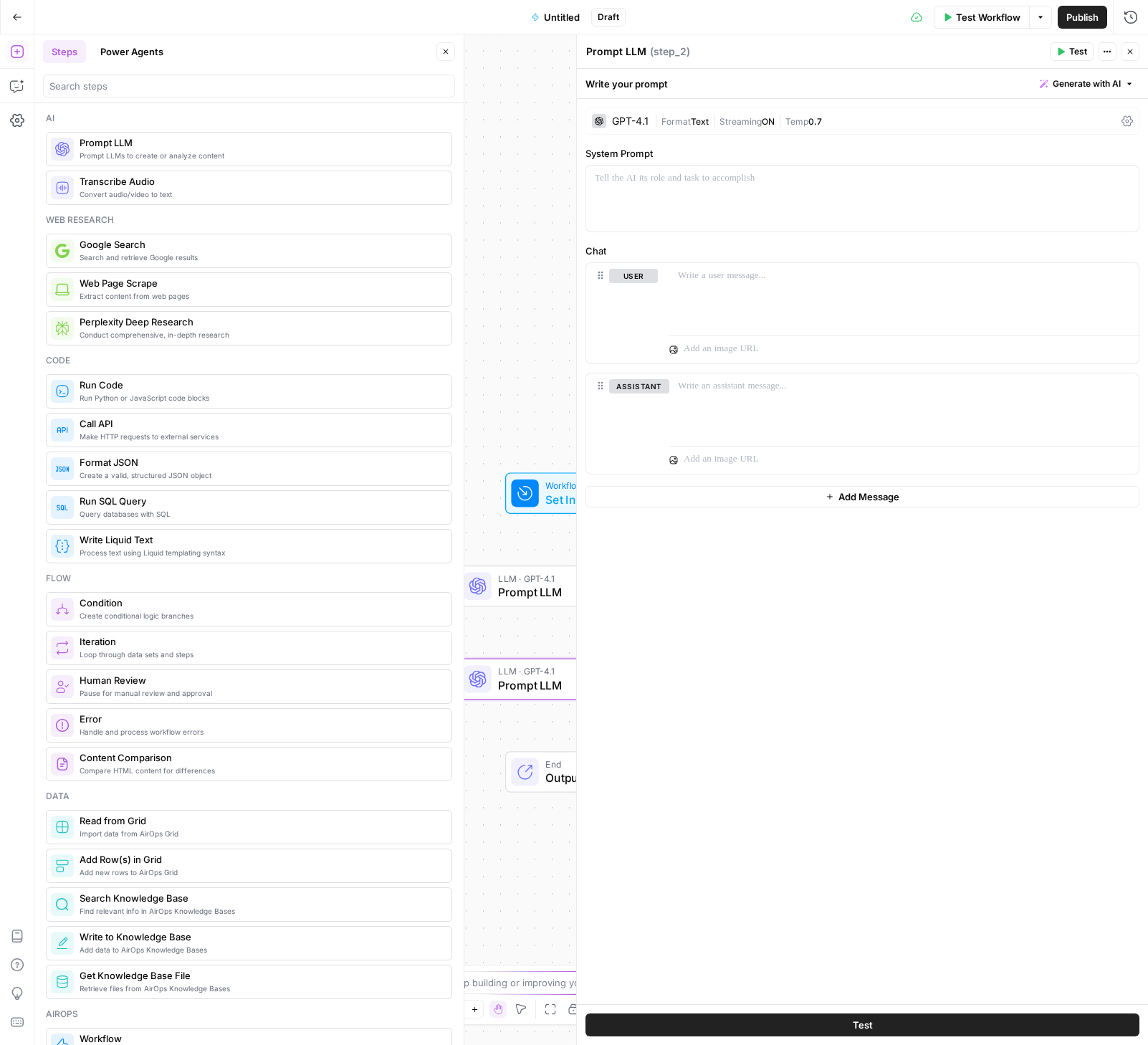
click at [506, 881] on div "Workflow Set Inputs Inputs LLM · GPT-4.1 Prompt LLM Step 1 LLM · GPT-4.1 Prompt…" at bounding box center [591, 539] width 1114 height 1011
click at [1132, 43] on span "E" at bounding box center [1127, 48] width 11 height 14
click at [1131, 57] on button "Close" at bounding box center [1130, 51] width 18 height 18
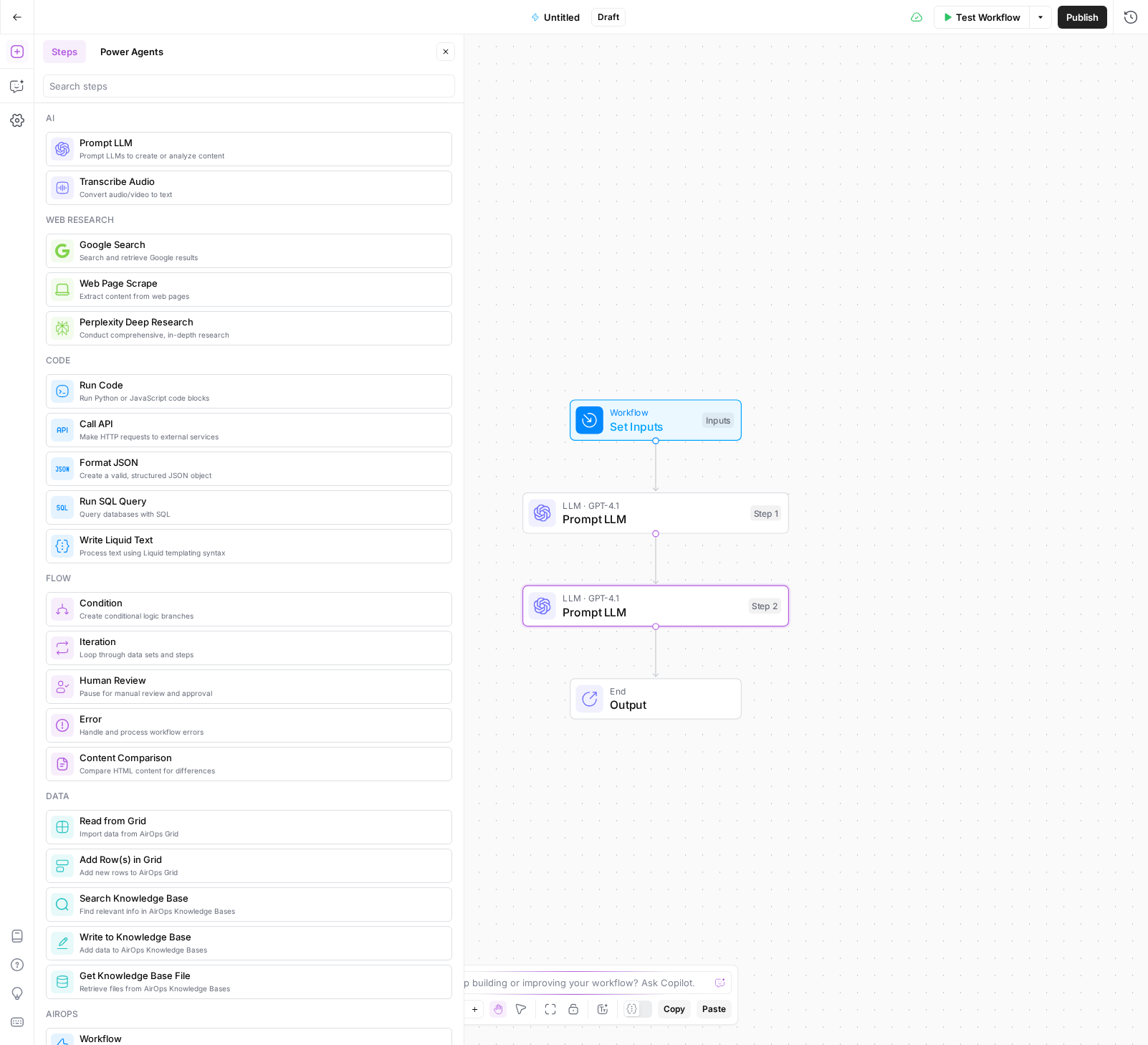
drag, startPoint x: 823, startPoint y: 627, endPoint x: 921, endPoint y: 512, distance: 151.1
click at [921, 512] on div "Workflow Set Inputs Inputs LLM · GPT-4.1 Prompt LLM Step 1 LLM · GPT-4.1 Prompt…" at bounding box center [591, 539] width 1114 height 1011
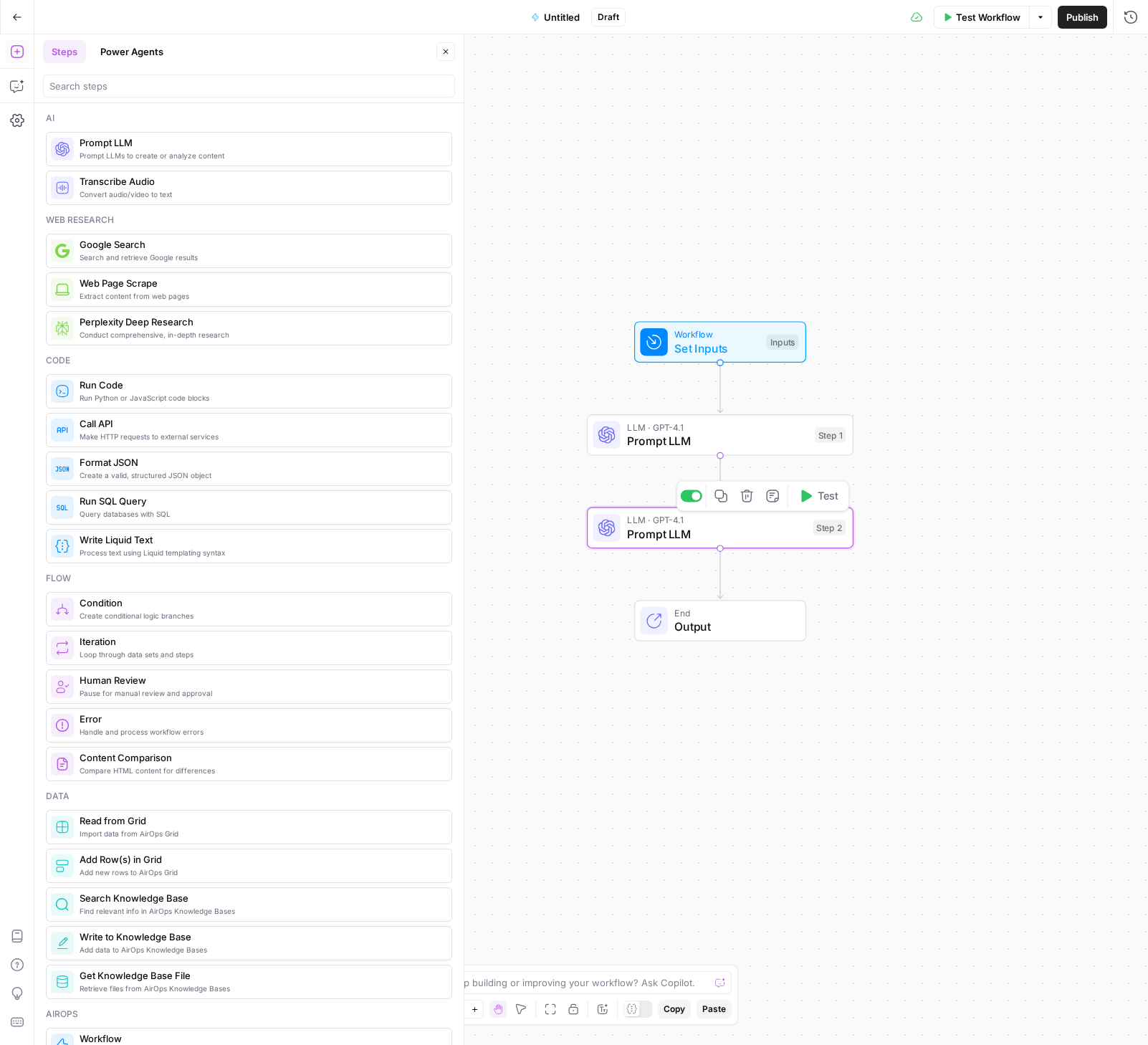
click at [795, 534] on span "Prompt LLM" at bounding box center [717, 534] width 179 height 18
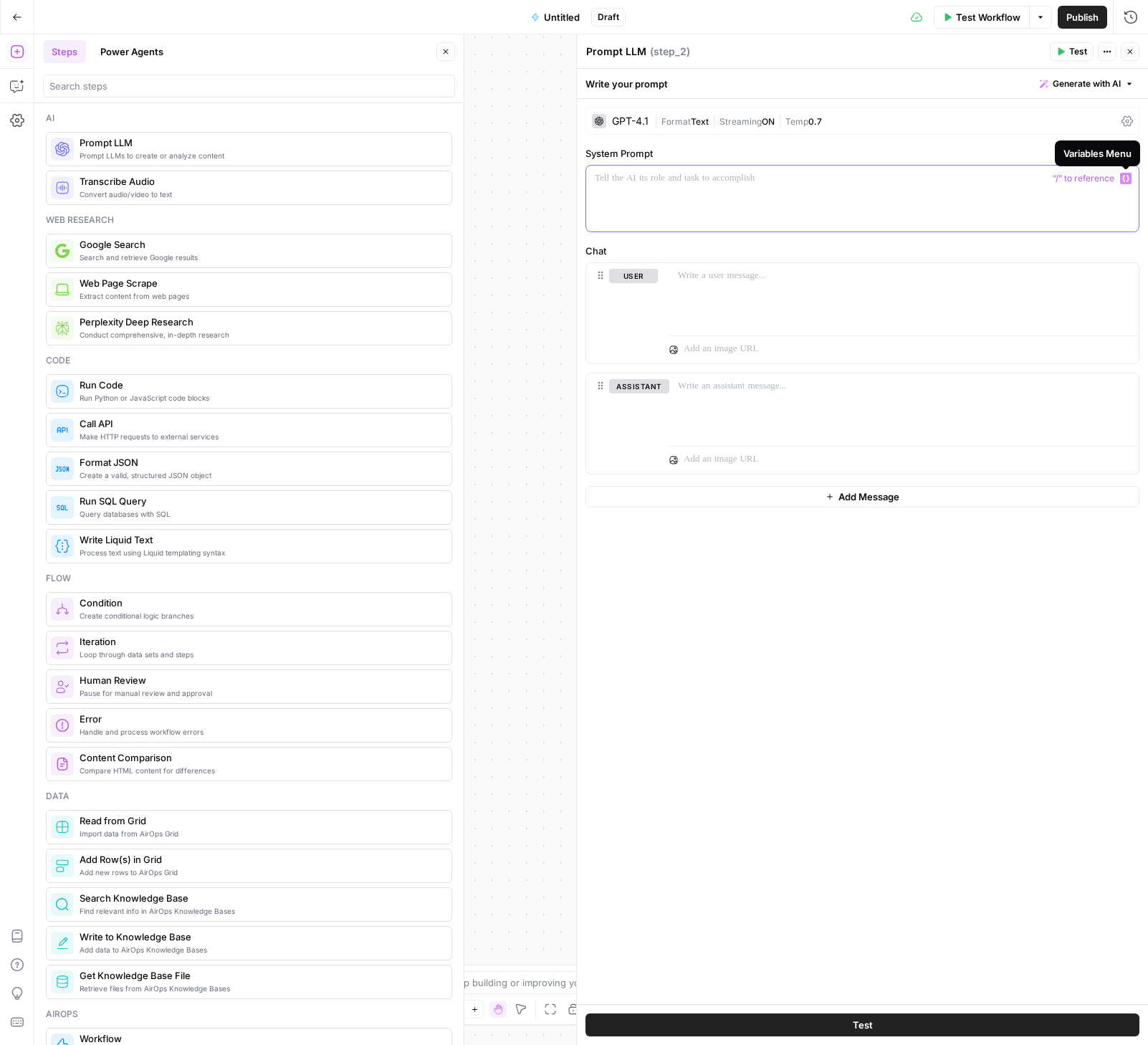
click at [1128, 179] on icon "button" at bounding box center [1126, 178] width 7 height 7
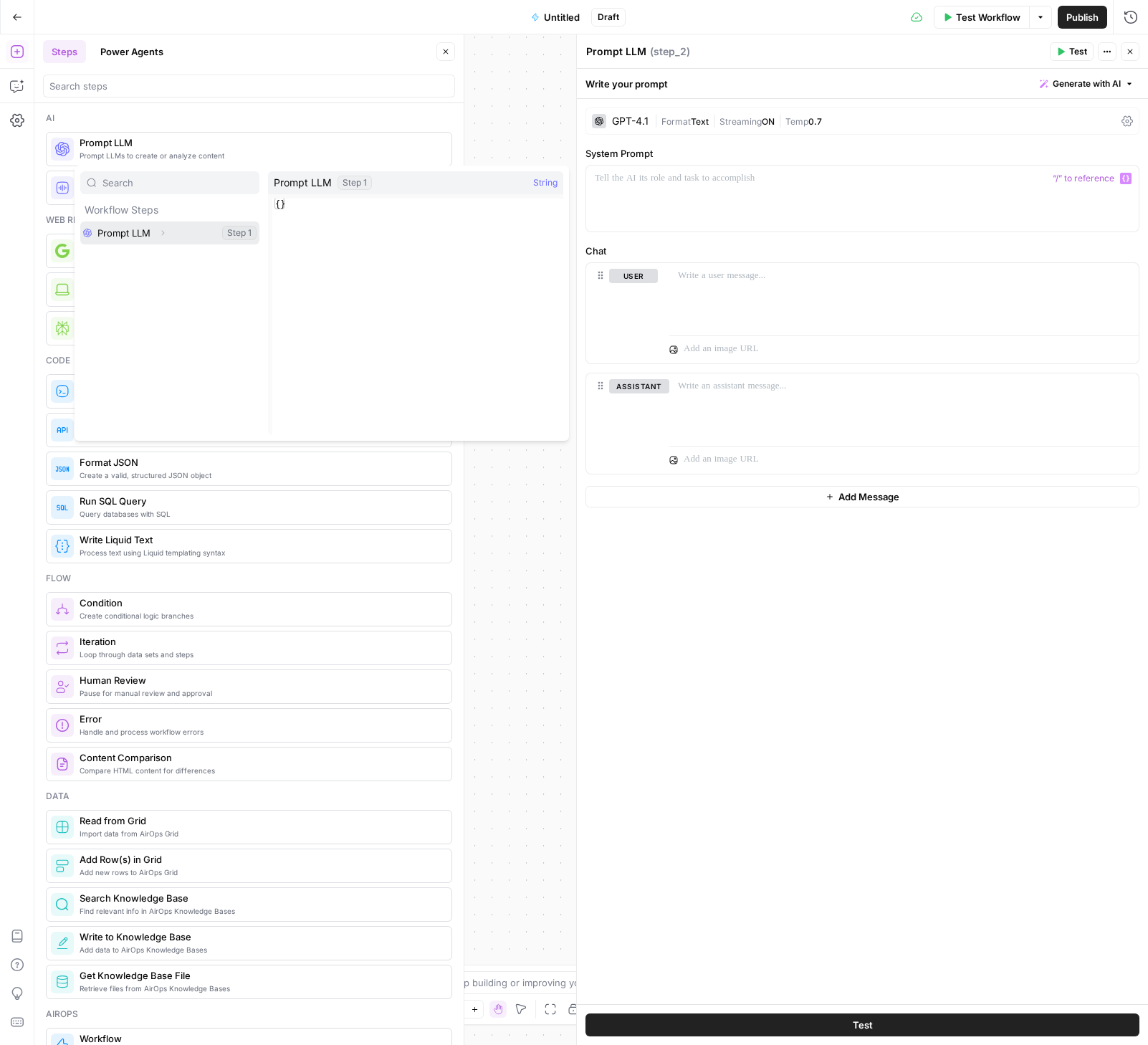
click at [165, 233] on icon "button" at bounding box center [162, 233] width 9 height 9
click at [443, 51] on icon "button" at bounding box center [446, 51] width 9 height 9
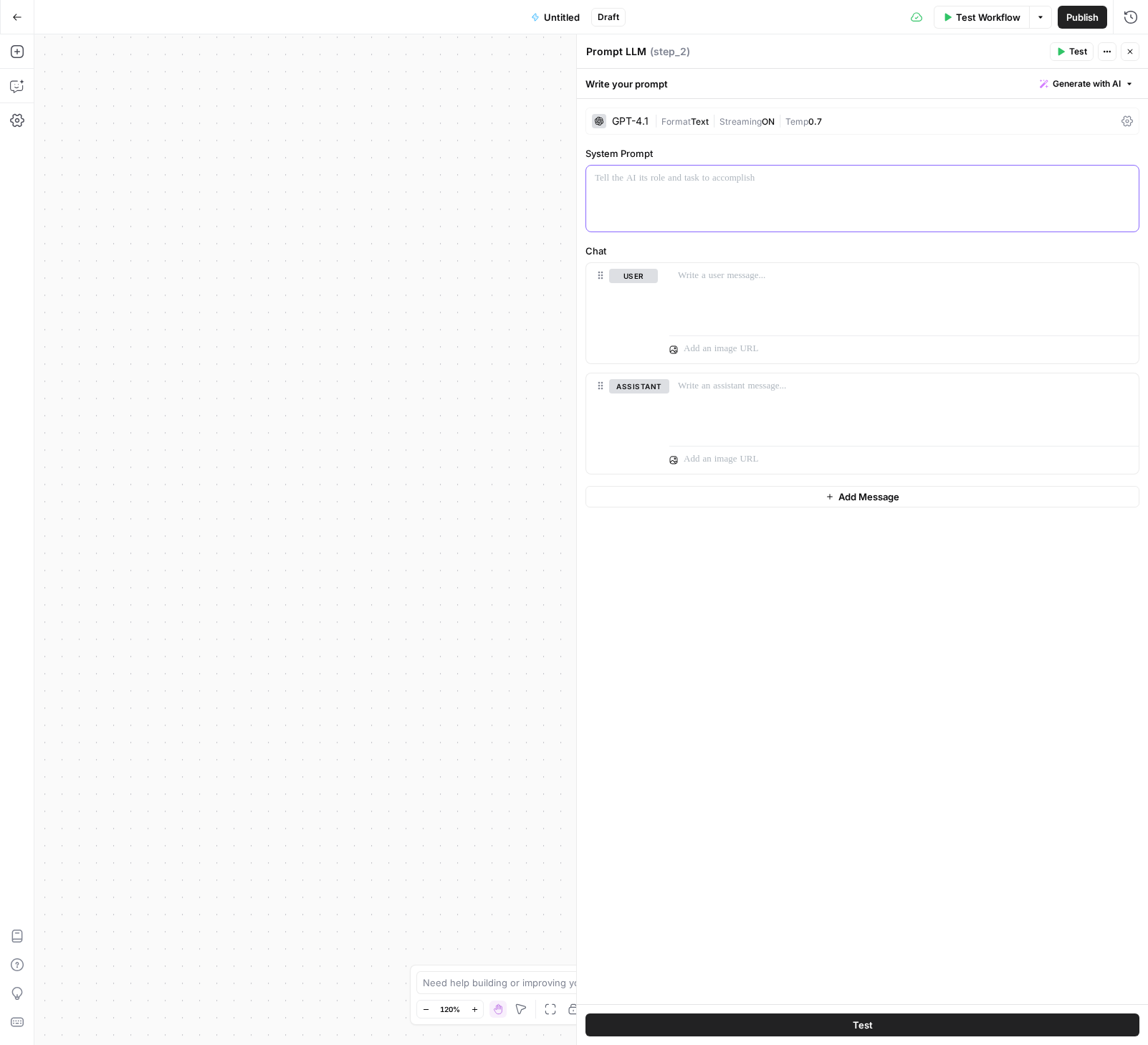
click at [1128, 180] on icon "button" at bounding box center [1126, 178] width 7 height 7
click at [152, 231] on button "Select variable Prompt LLM" at bounding box center [170, 233] width 179 height 23
click at [1129, 175] on icon "button" at bounding box center [1126, 178] width 7 height 7
click at [164, 233] on icon "button" at bounding box center [162, 233] width 9 height 9
click at [1136, 53] on button "Close" at bounding box center [1130, 51] width 18 height 18
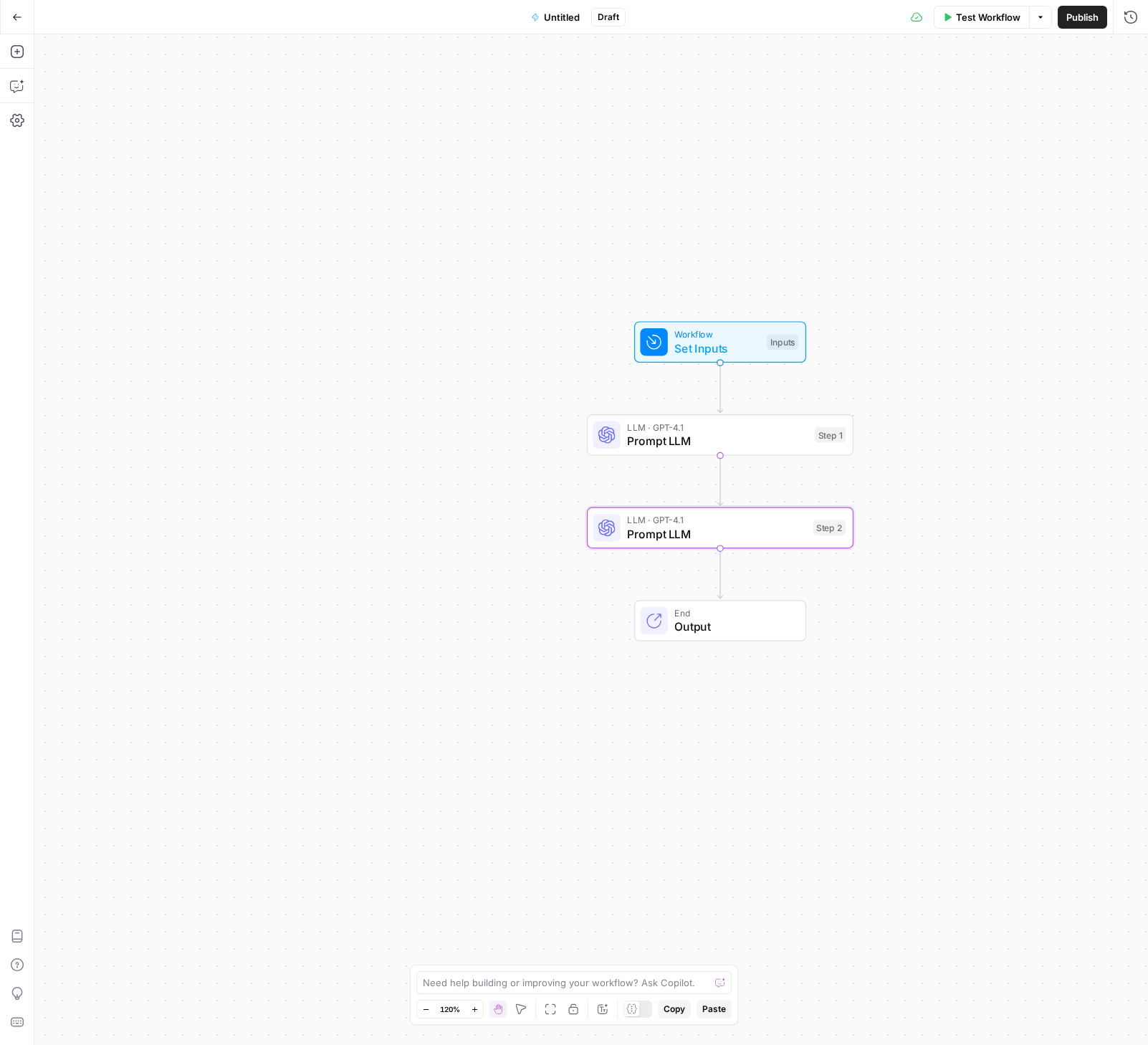
click at [18, 23] on button "Go Back" at bounding box center [17, 17] width 25 height 25
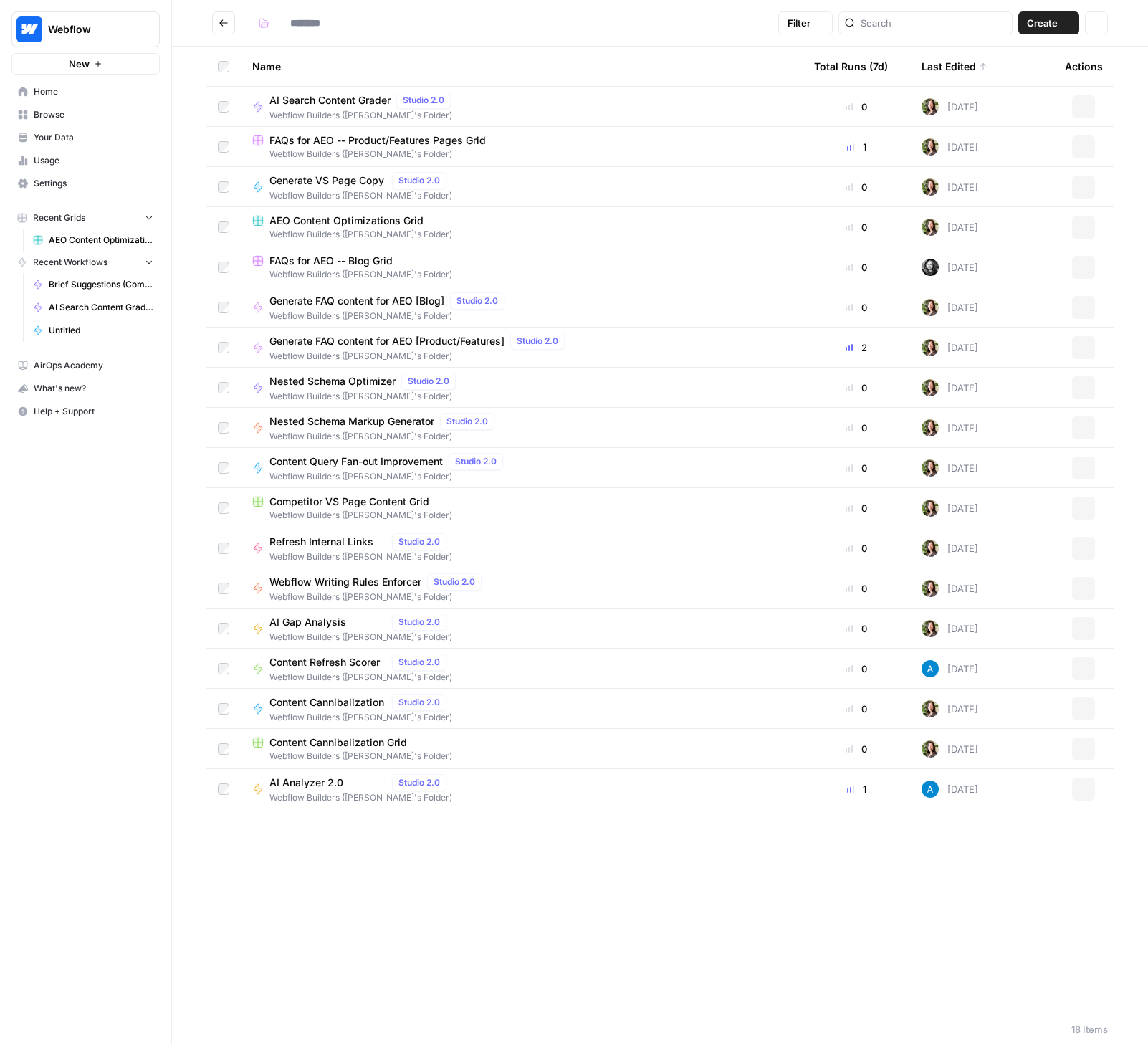
type input "**********"
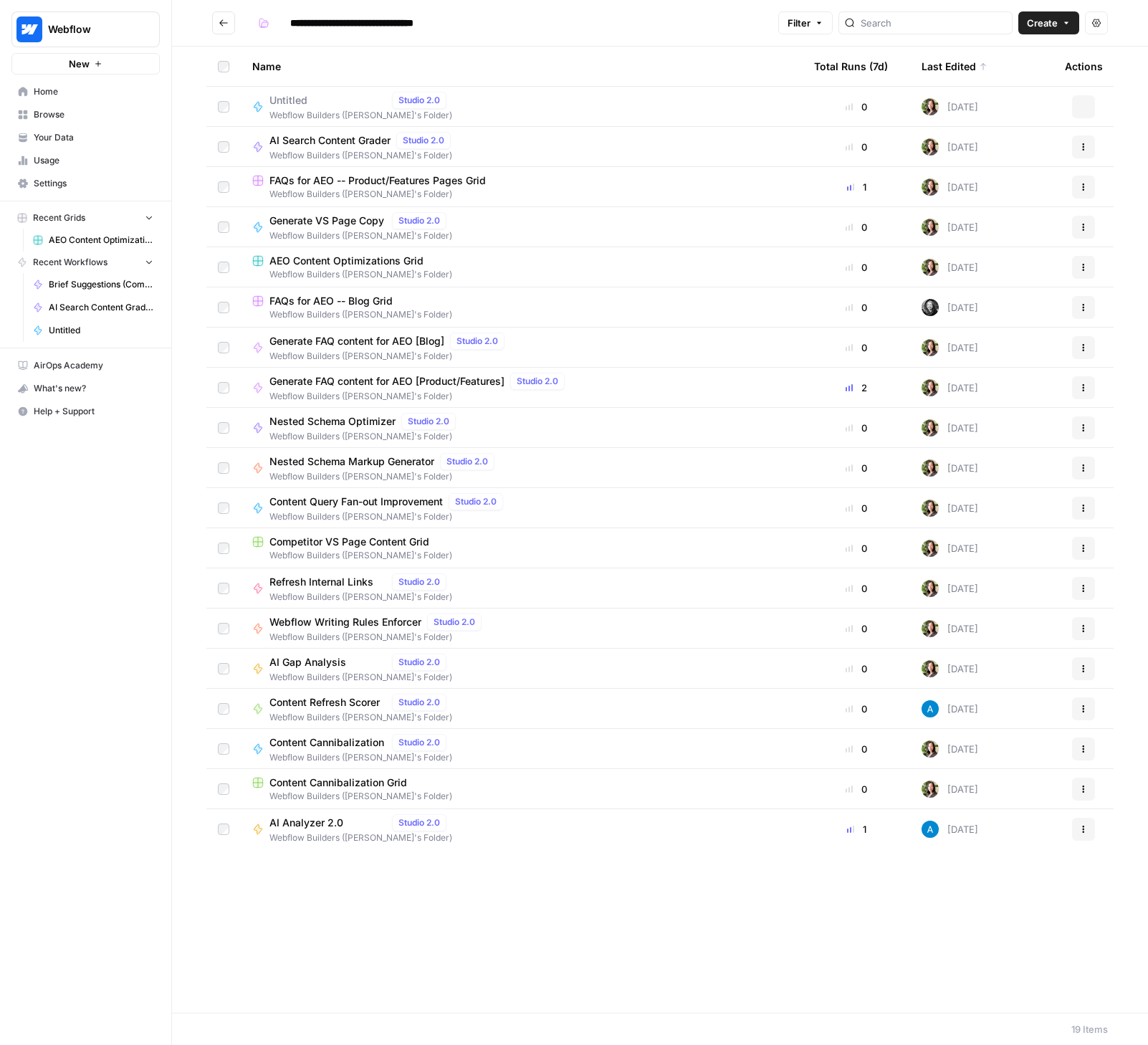
click at [218, 28] on button "Go back" at bounding box center [223, 22] width 23 height 23
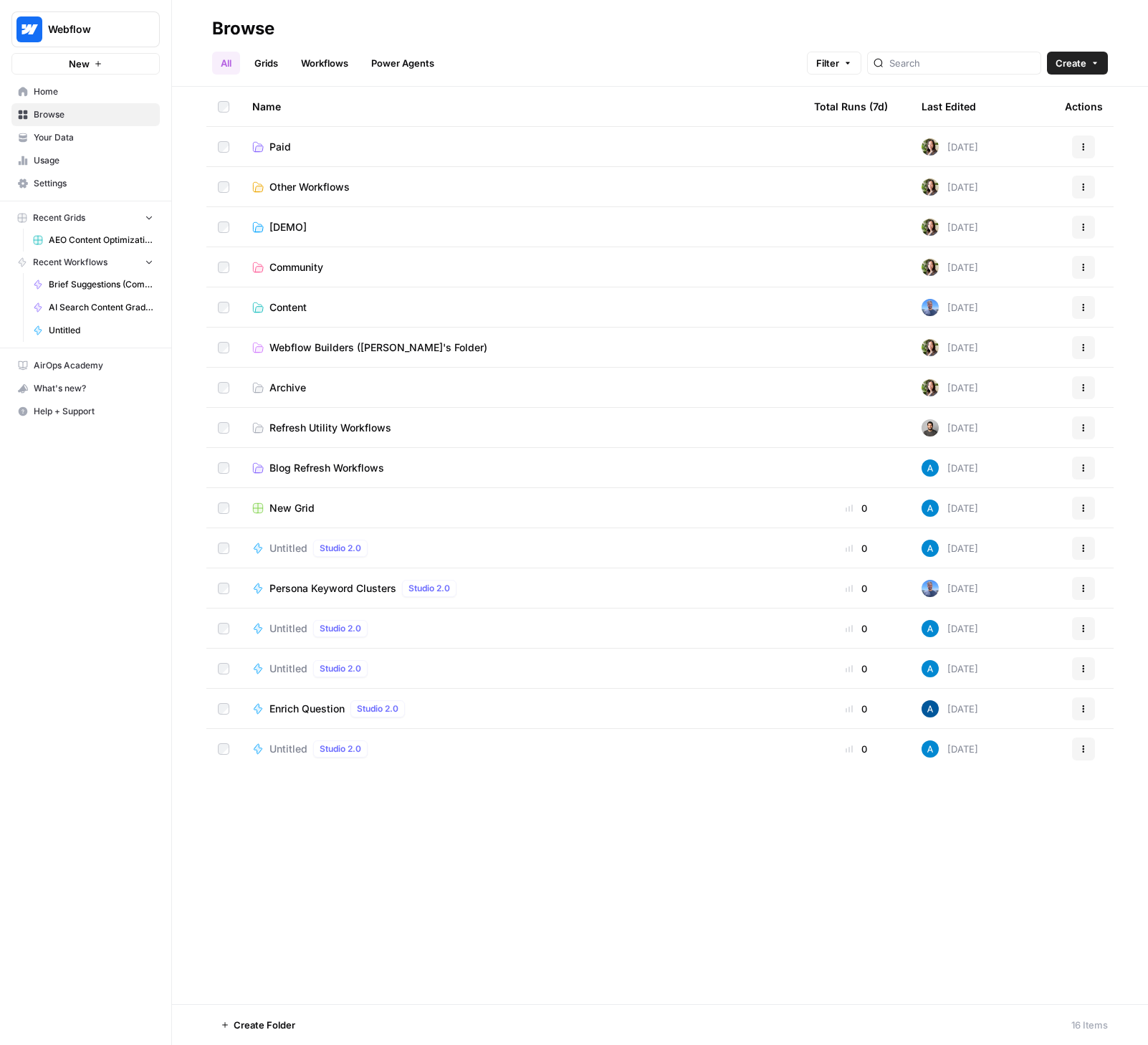
click at [287, 313] on span "Content" at bounding box center [287, 307] width 37 height 14
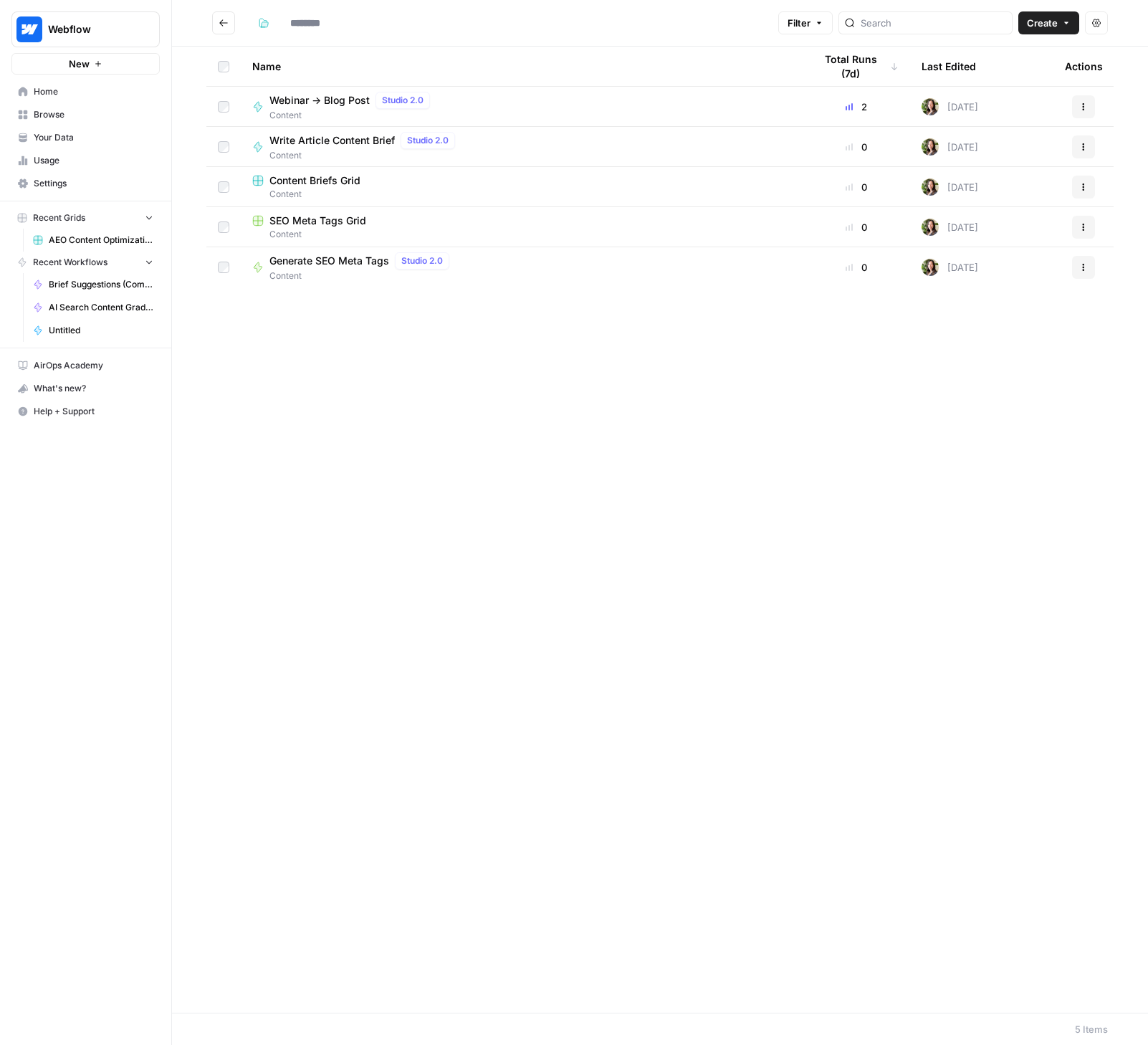
type input "*******"
click at [226, 25] on icon "Go back" at bounding box center [224, 23] width 10 height 10
